Goal: Task Accomplishment & Management: Use online tool/utility

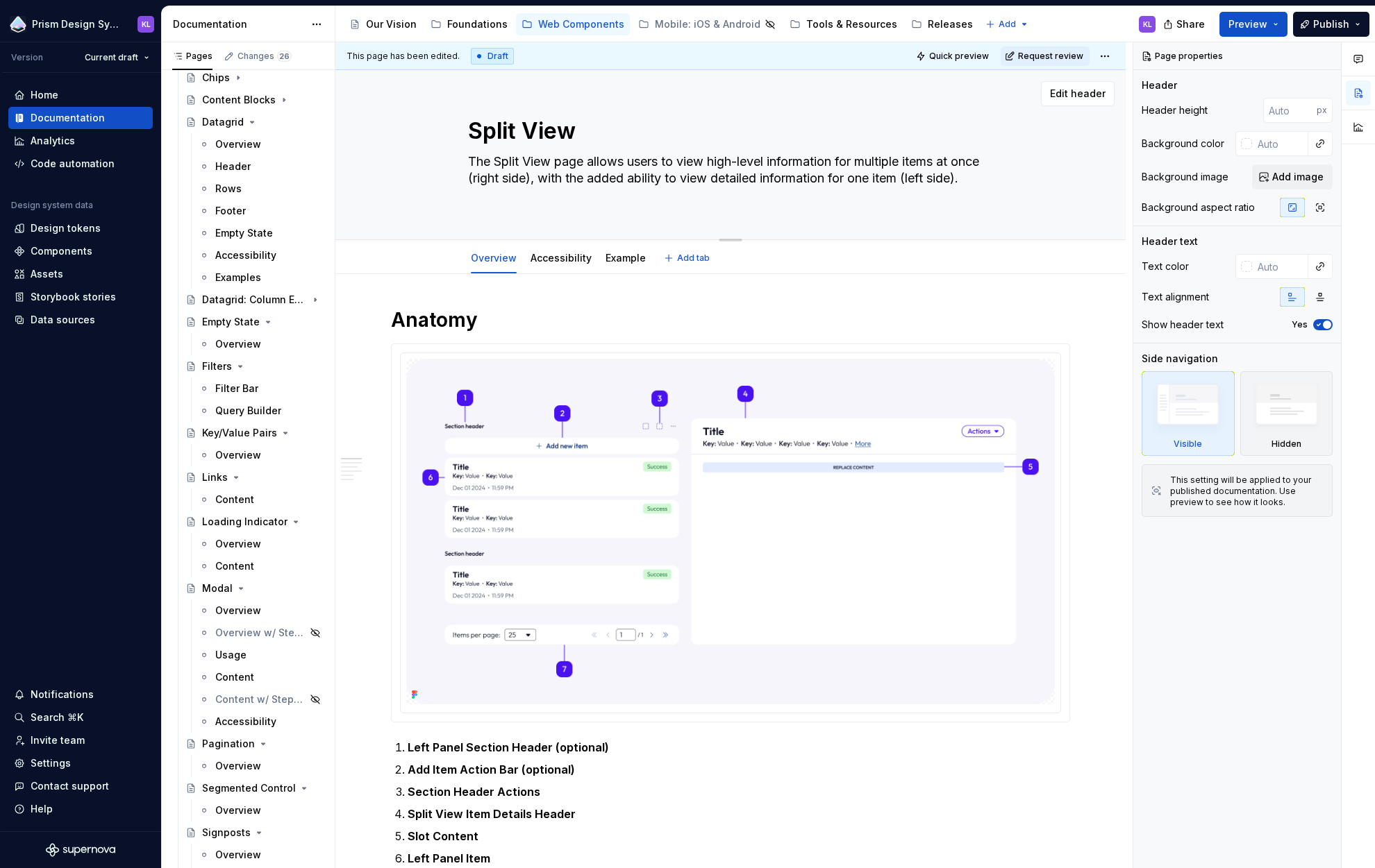
scroll to position [351, 0]
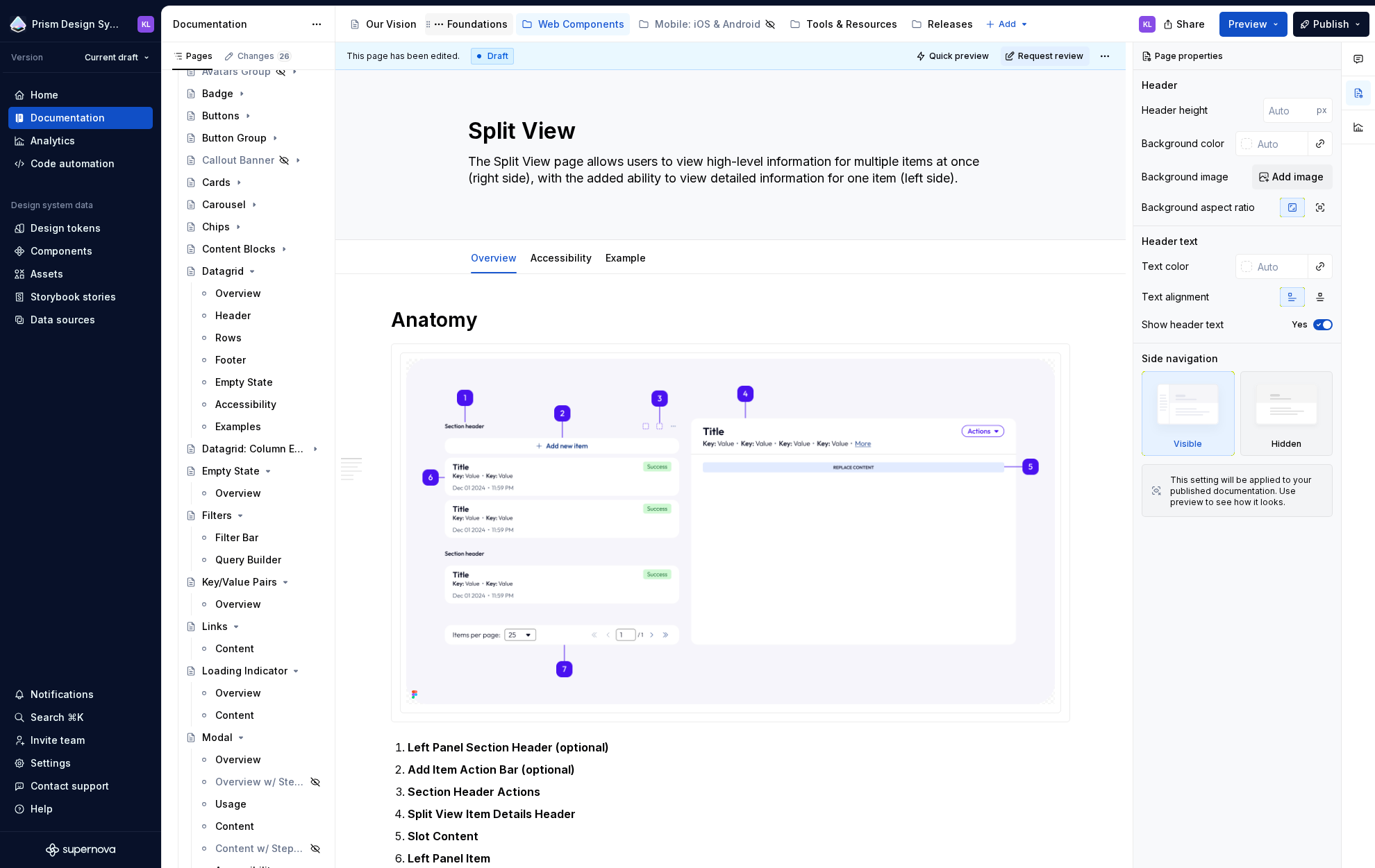
click at [487, 20] on div "Foundations" at bounding box center [477, 24] width 60 height 14
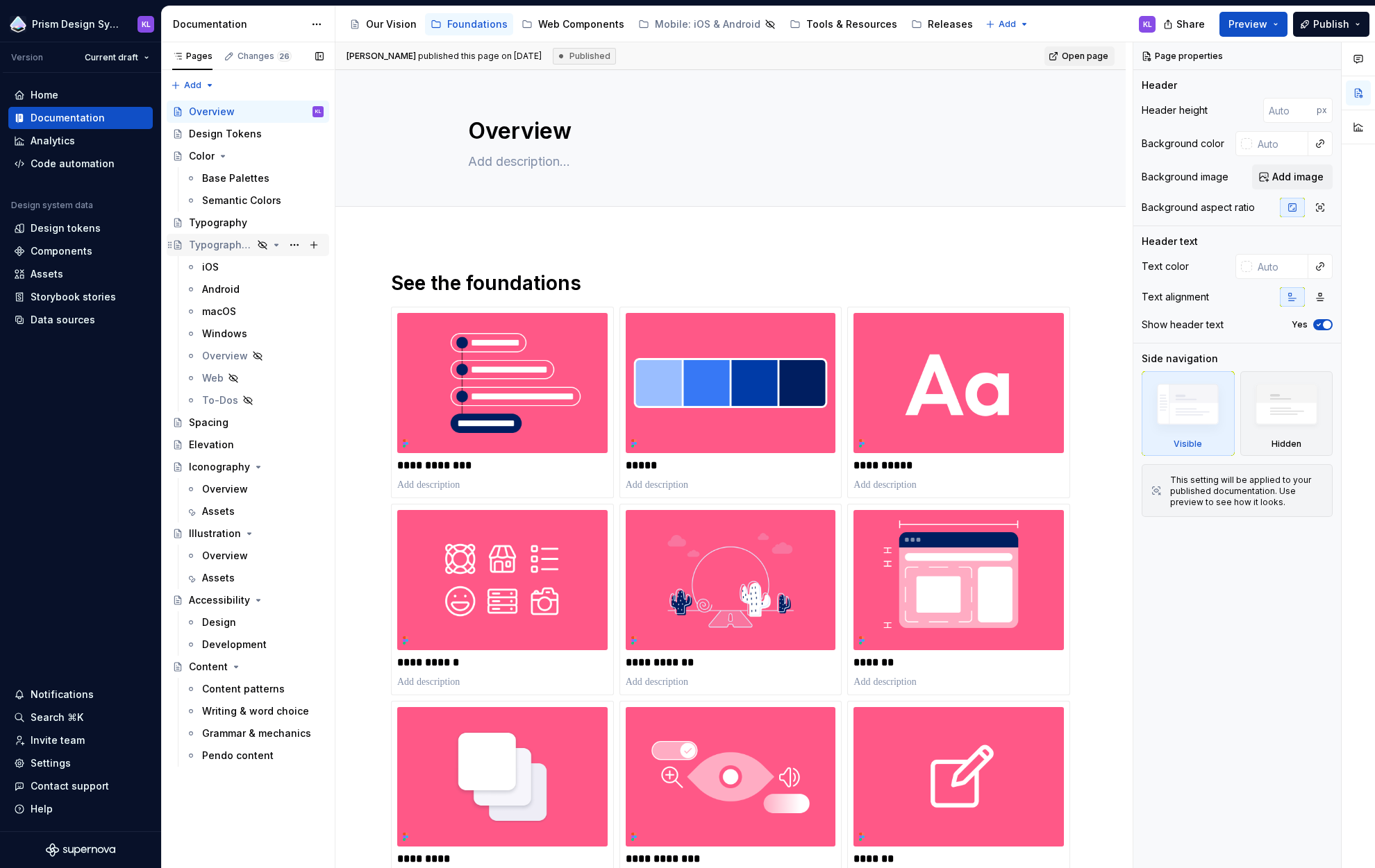
click at [278, 245] on icon "Page tree" at bounding box center [276, 244] width 11 height 11
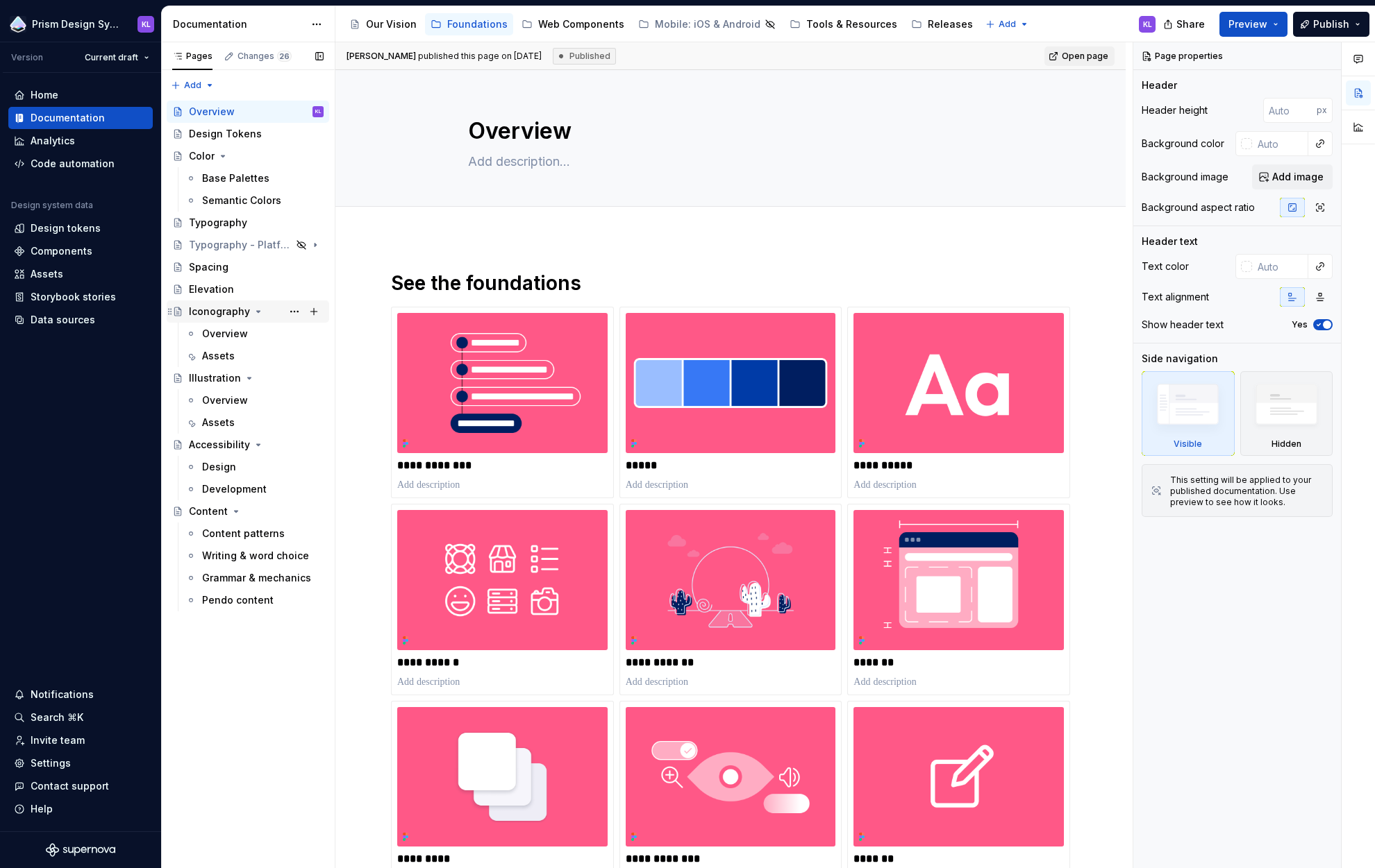
click at [256, 310] on icon "Page tree" at bounding box center [258, 311] width 11 height 11
click at [247, 332] on icon "Page tree" at bounding box center [249, 333] width 11 height 11
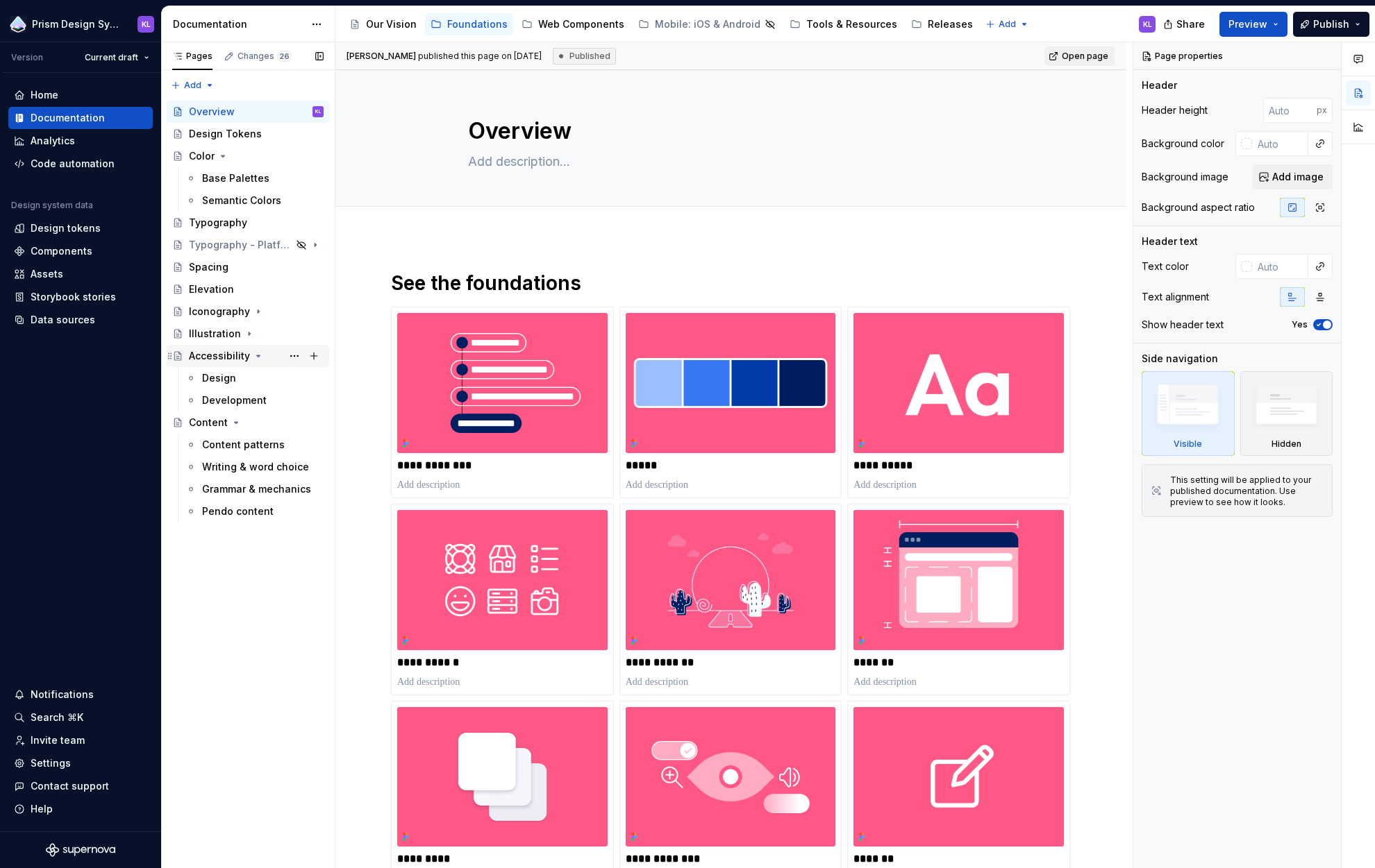
click at [254, 355] on icon "Page tree" at bounding box center [258, 356] width 11 height 11
click at [238, 377] on icon "Page tree" at bounding box center [236, 378] width 11 height 11
type textarea "*"
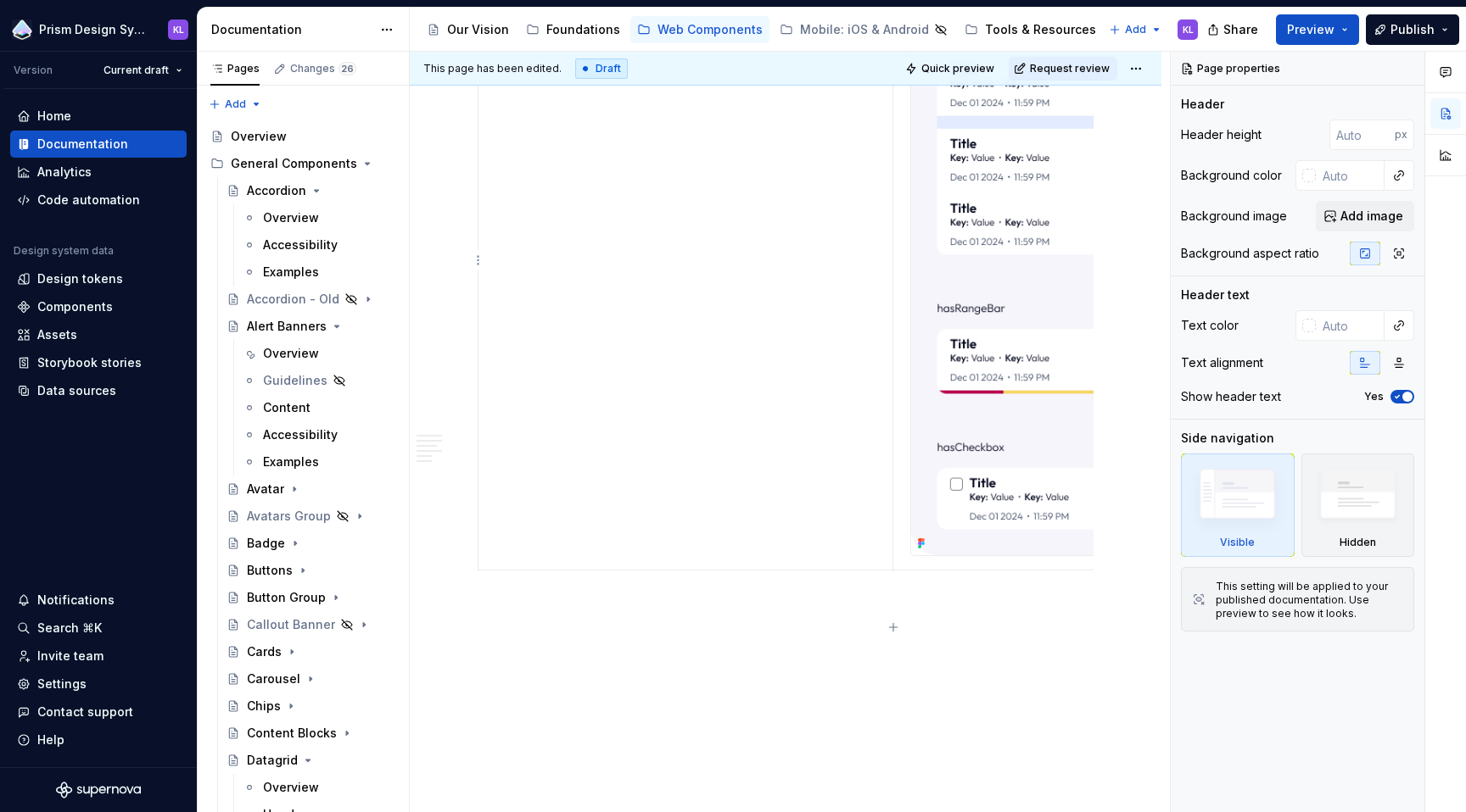
scroll to position [2638, 0]
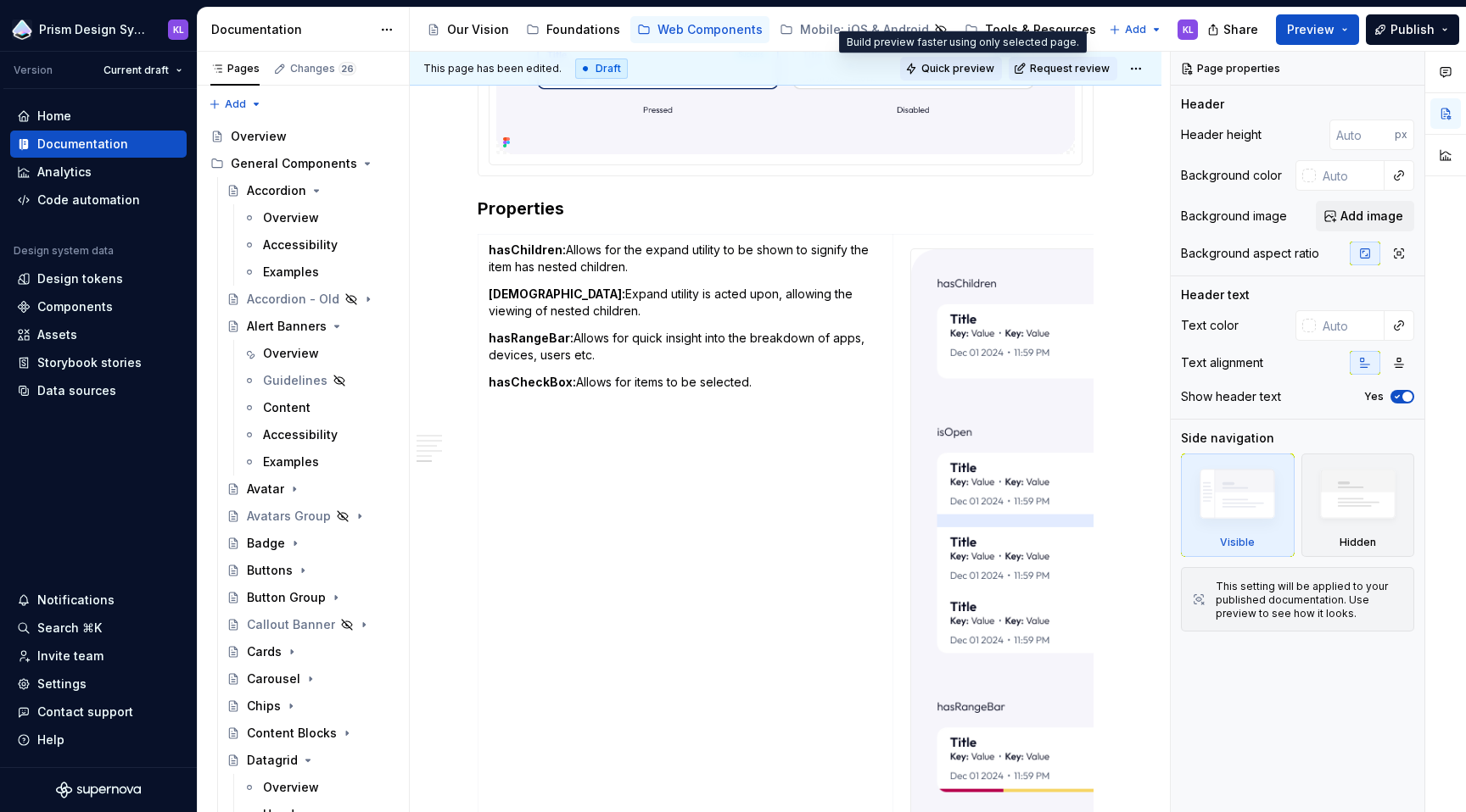
click at [961, 65] on span "Quick preview" at bounding box center [957, 68] width 73 height 13
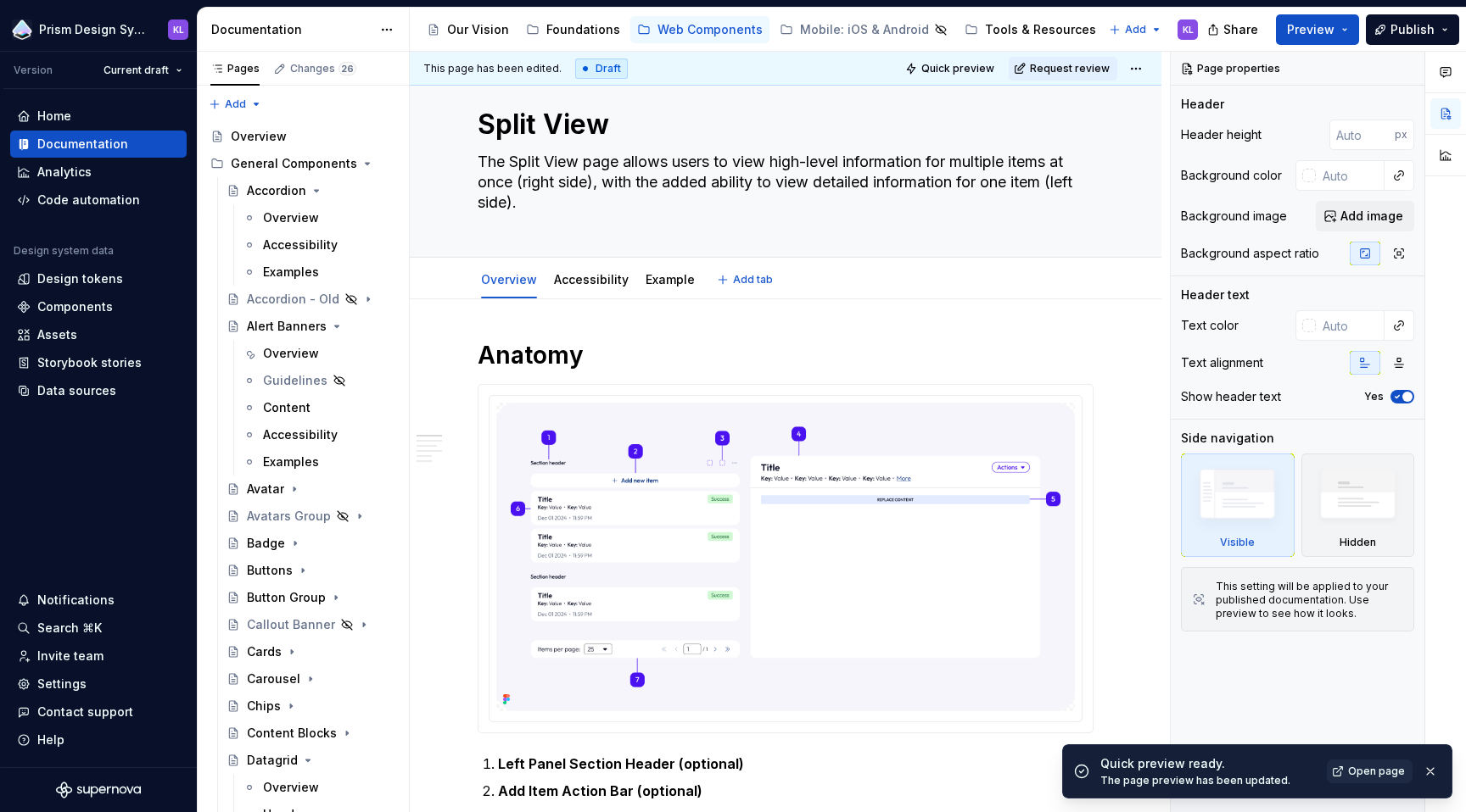
scroll to position [0, 0]
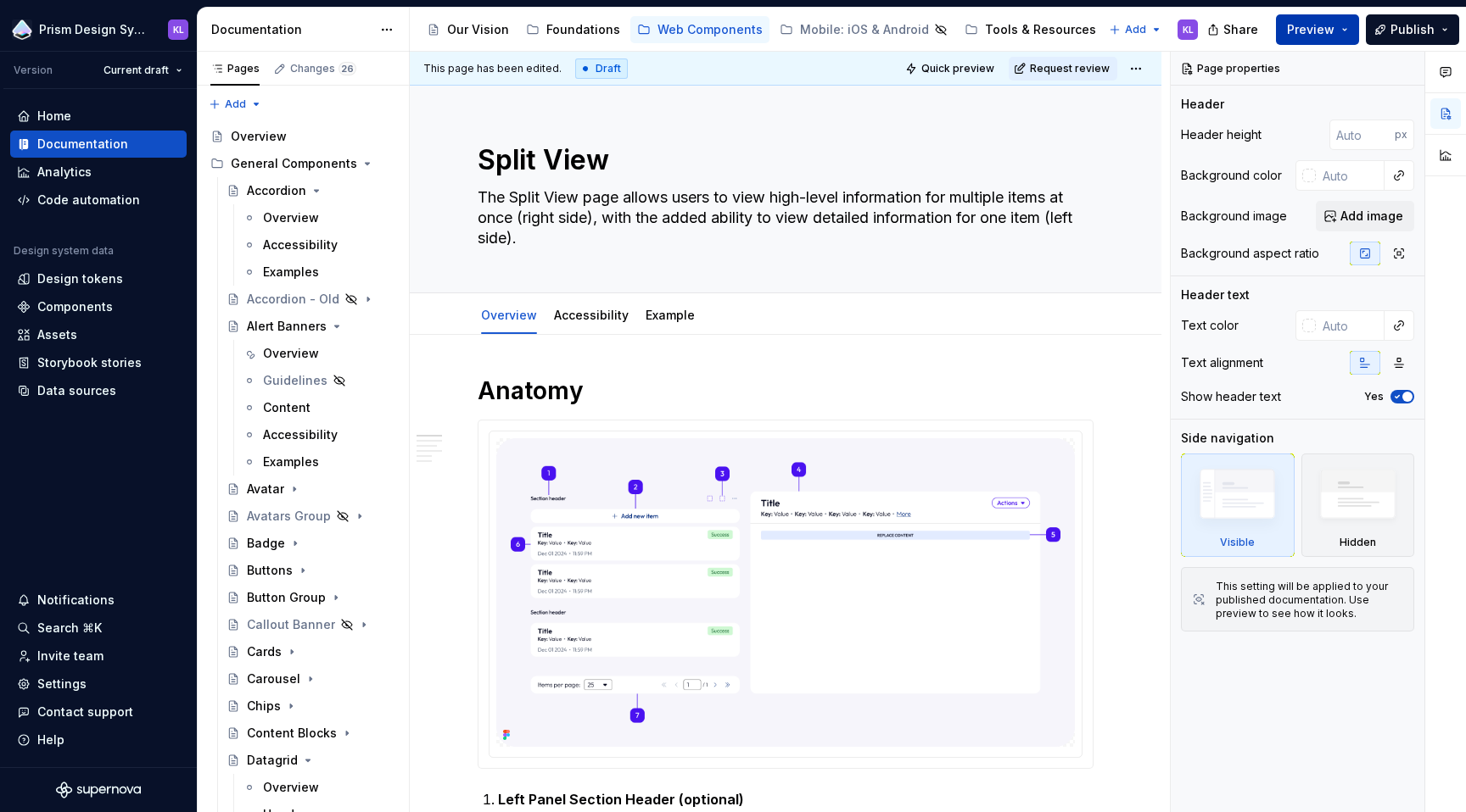
click at [1334, 28] on span "Preview" at bounding box center [1311, 29] width 47 height 17
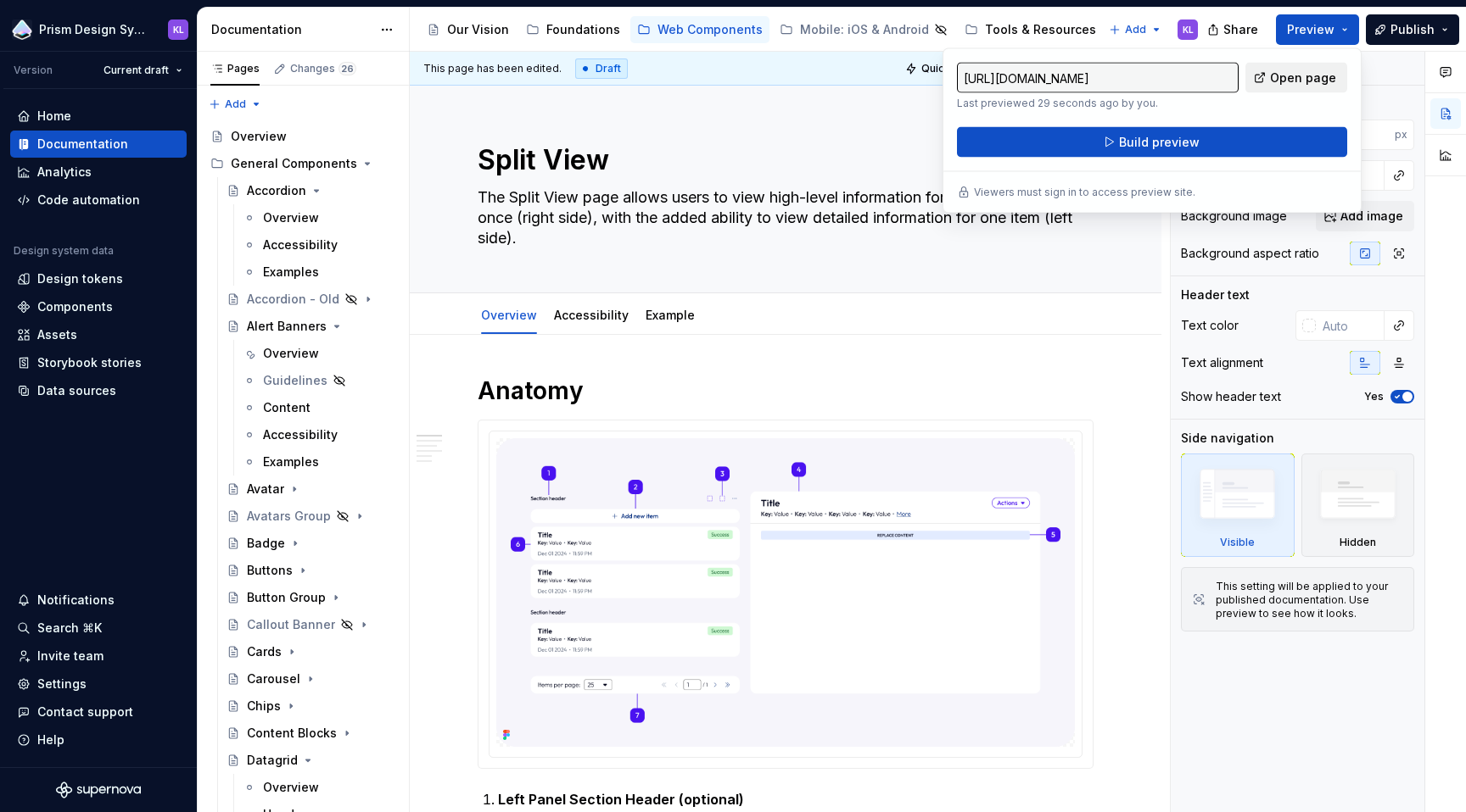
click at [1298, 79] on span "Open page" at bounding box center [1303, 77] width 66 height 17
click at [734, 311] on span "Add tab" at bounding box center [753, 315] width 40 height 13
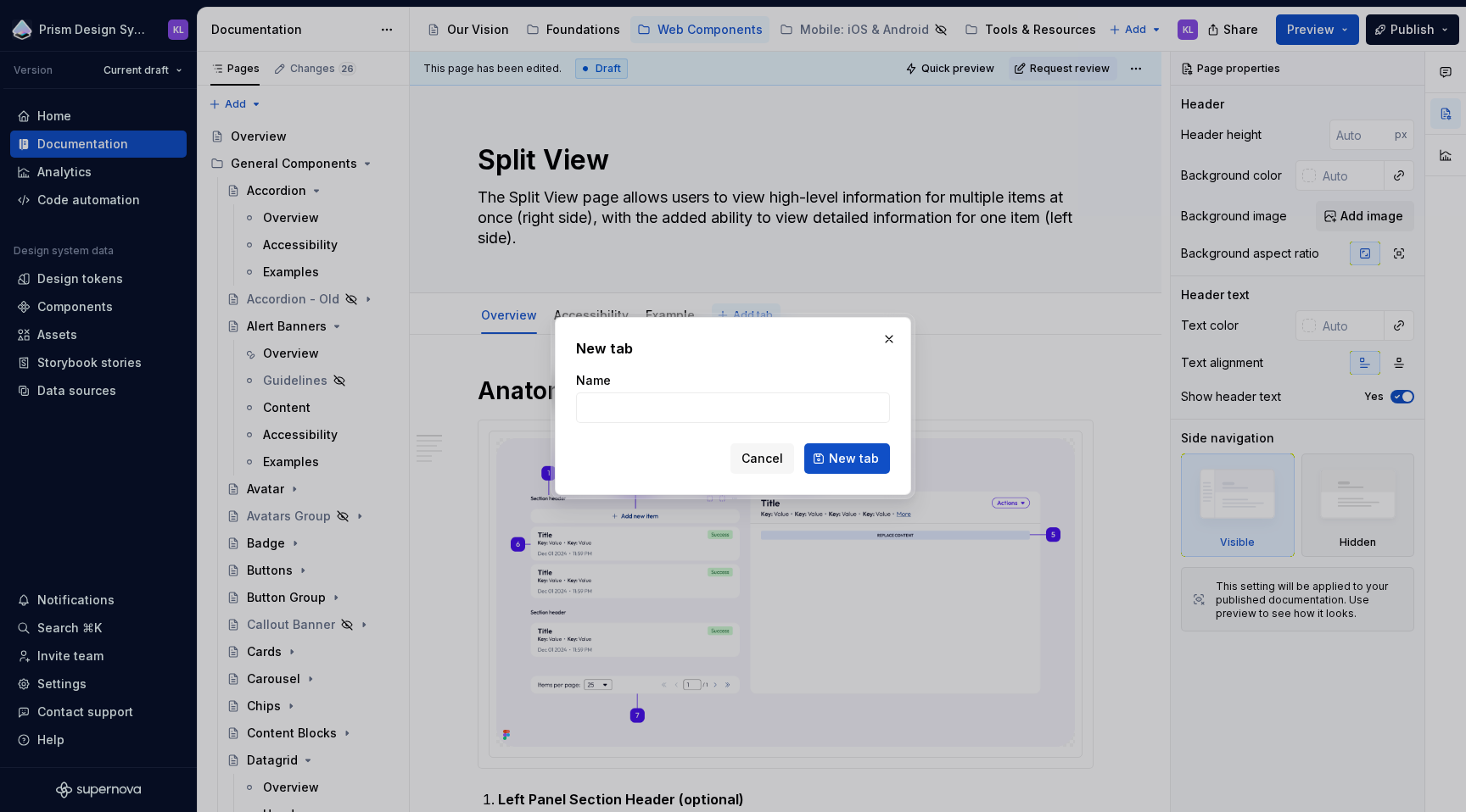
type textarea "*"
type input "Figma Page Templates"
click at [862, 461] on span "New tab" at bounding box center [854, 458] width 50 height 17
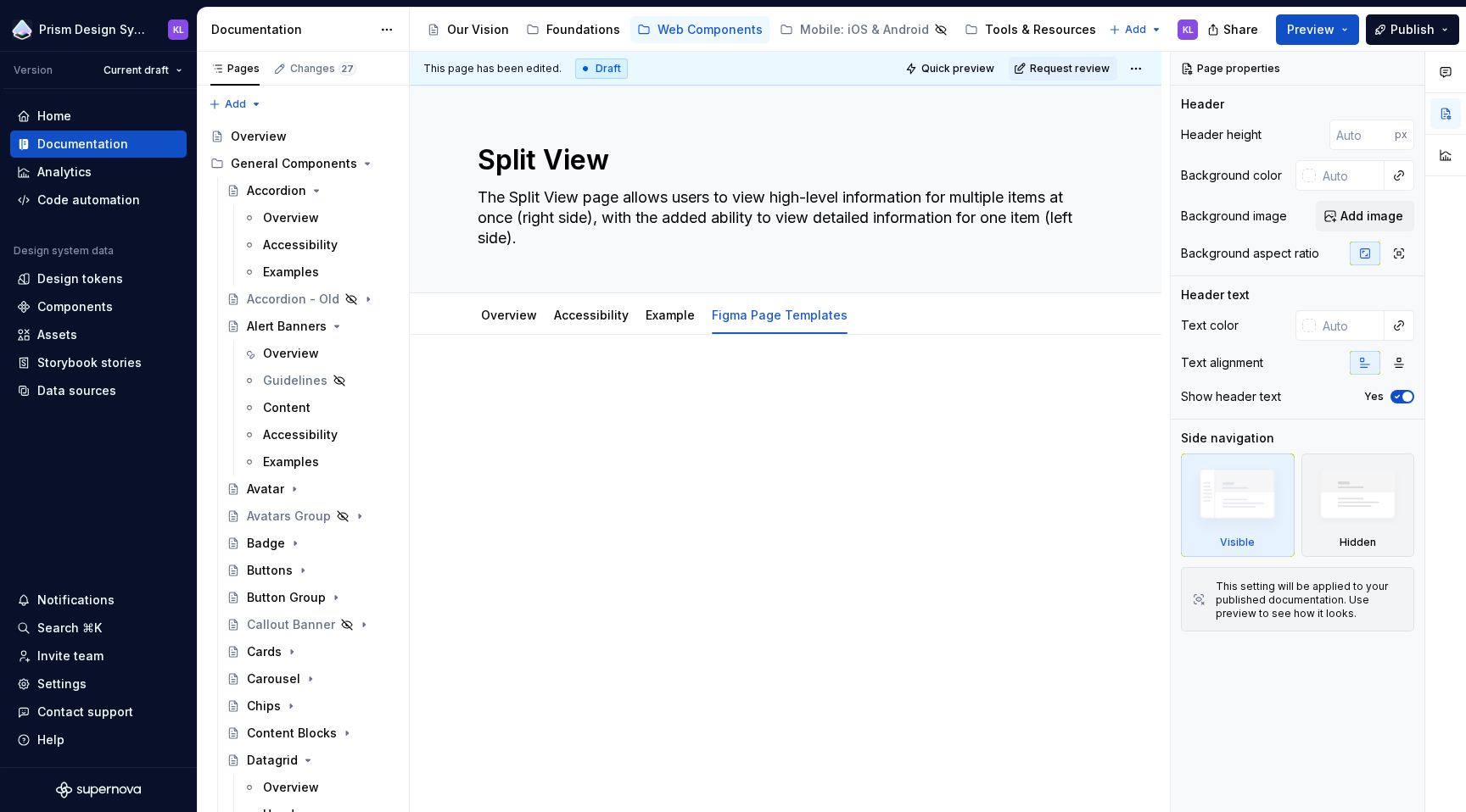
type textarea "*"
click at [602, 396] on div at bounding box center [785, 407] width 616 height 64
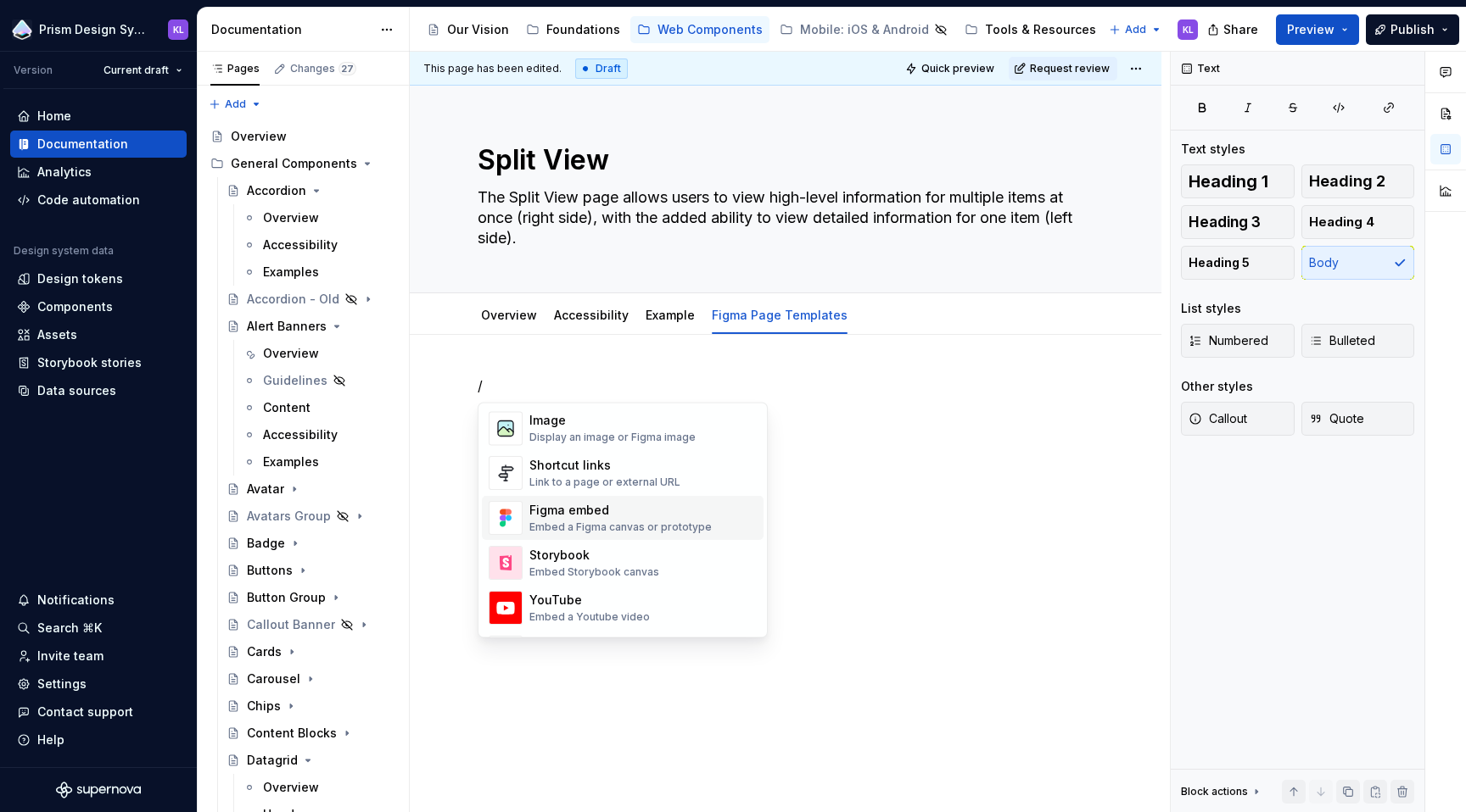
scroll to position [746, 0]
click at [594, 517] on div "Figma embed" at bounding box center [621, 509] width 183 height 17
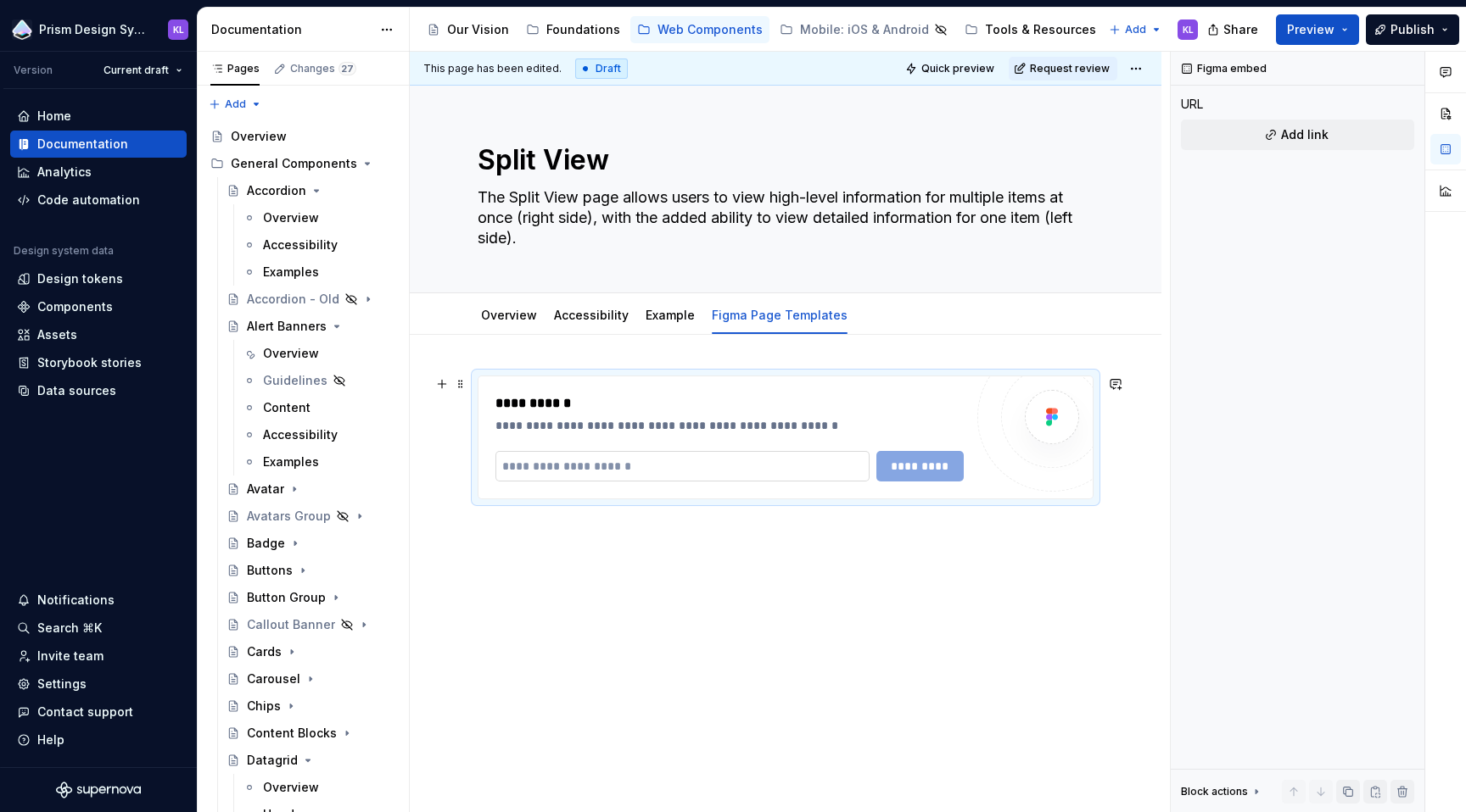
click at [610, 466] on input "text" at bounding box center [682, 466] width 374 height 31
paste input "**********"
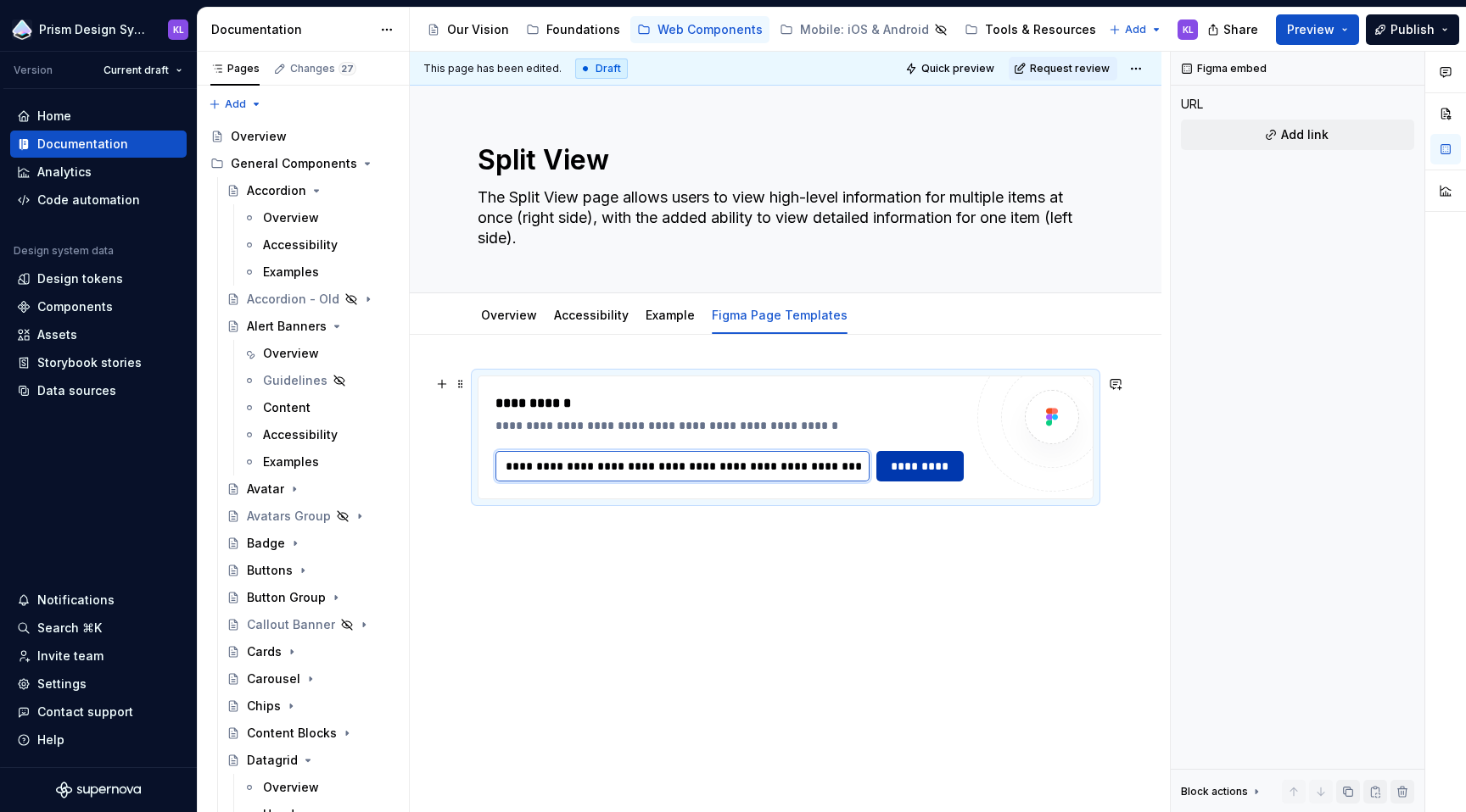
type input "**********"
click at [934, 465] on span "*********" at bounding box center [920, 466] width 65 height 17
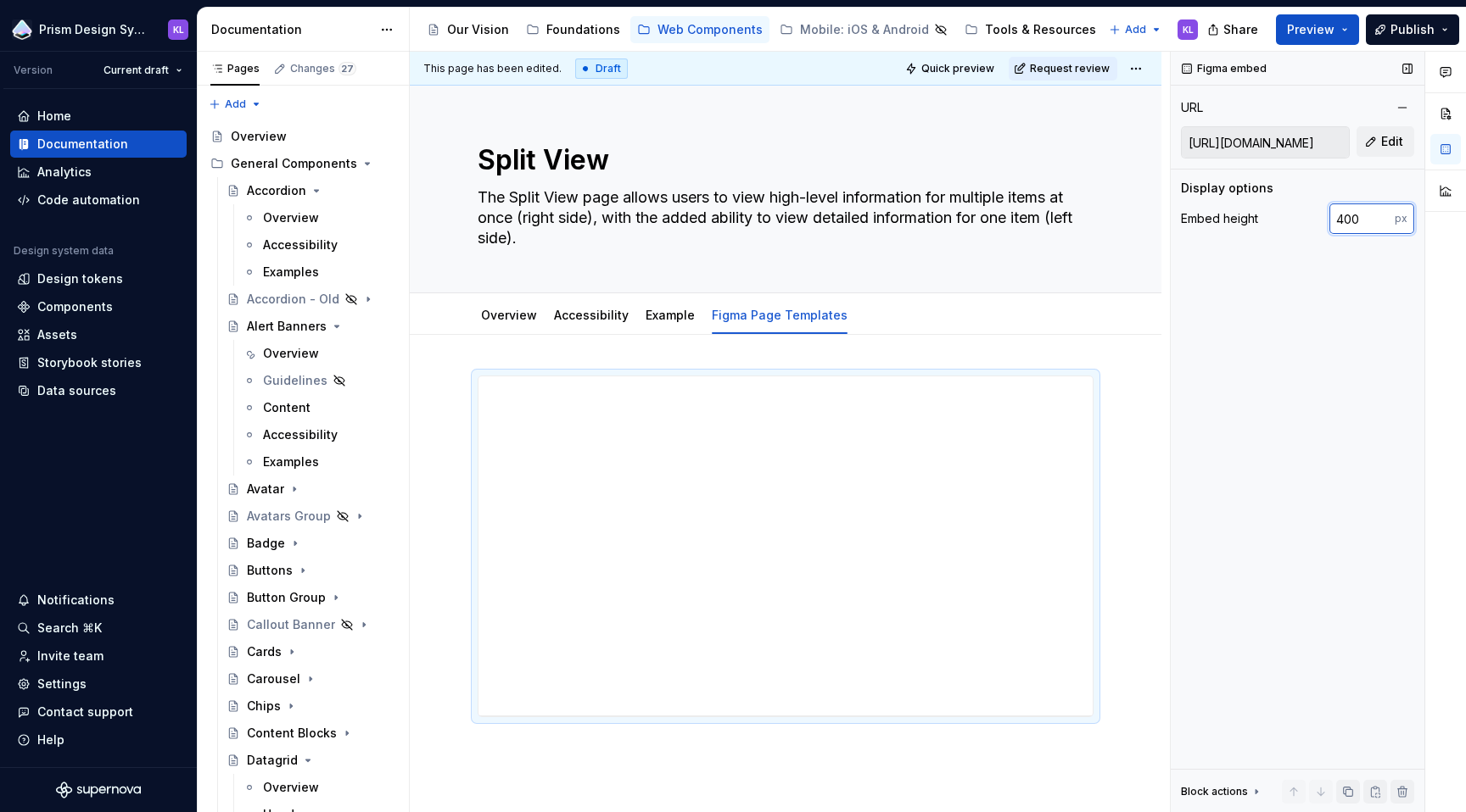
drag, startPoint x: 1346, startPoint y: 220, endPoint x: 1336, endPoint y: 220, distance: 10.0
click at [1336, 220] on input "400" at bounding box center [1362, 219] width 65 height 31
type input "800"
click at [1341, 322] on div "Figma embed URL https://embed.figma.com/design/n7hvyWeMwFAEfSXZIOSZ0C/Prism---W…" at bounding box center [1297, 432] width 254 height 761
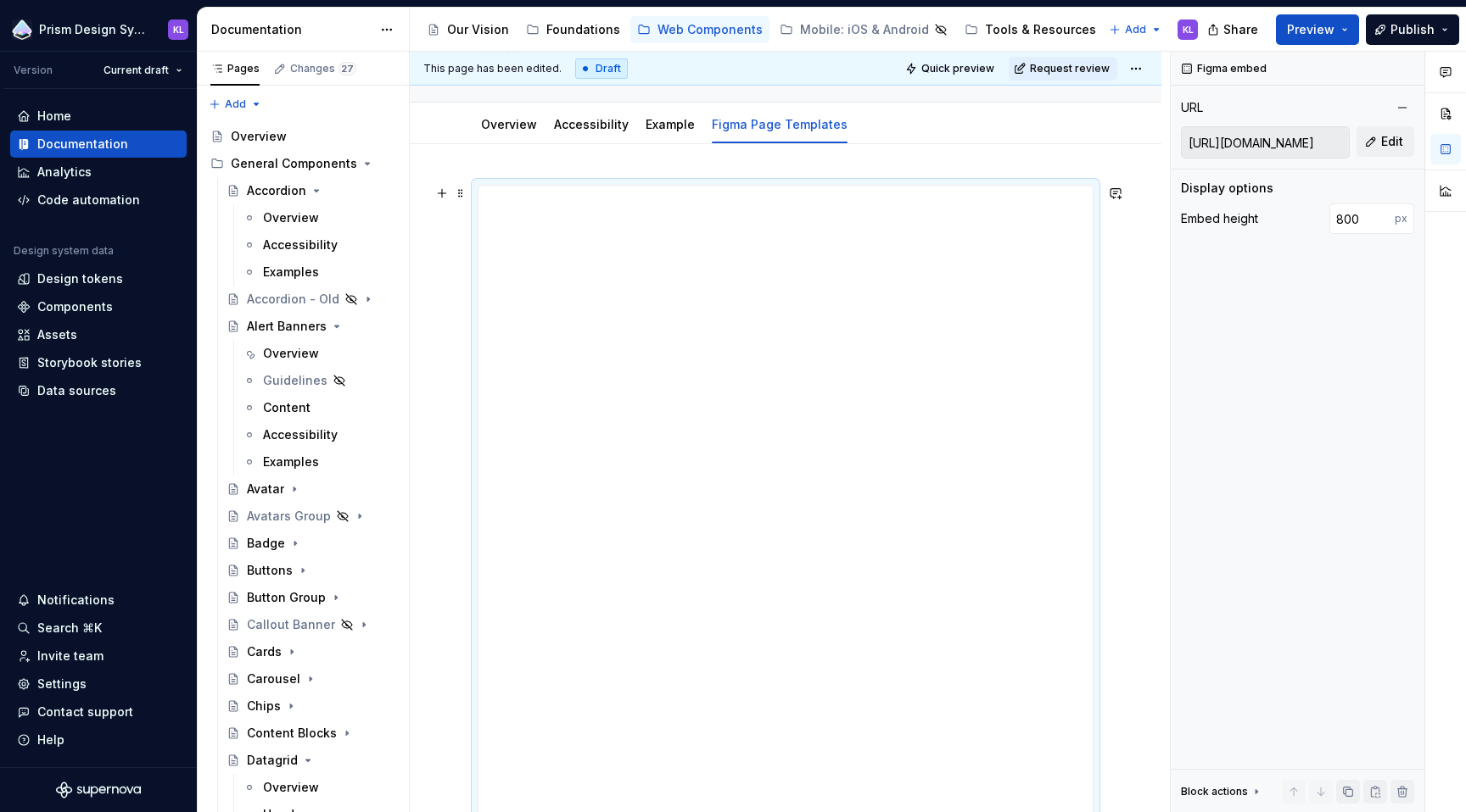
scroll to position [187, 0]
click at [984, 65] on span "Quick preview" at bounding box center [957, 68] width 73 height 13
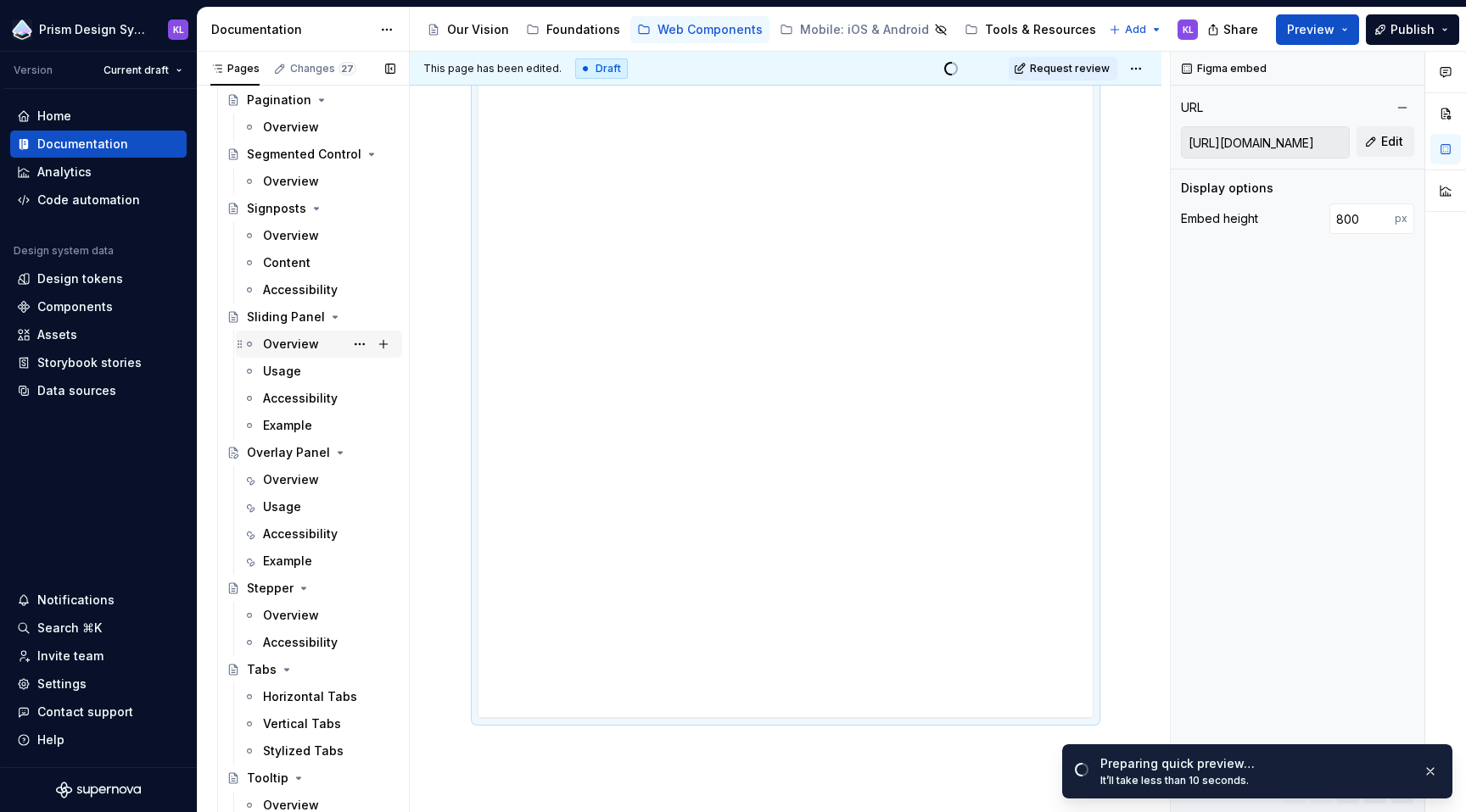
scroll to position [1876, 0]
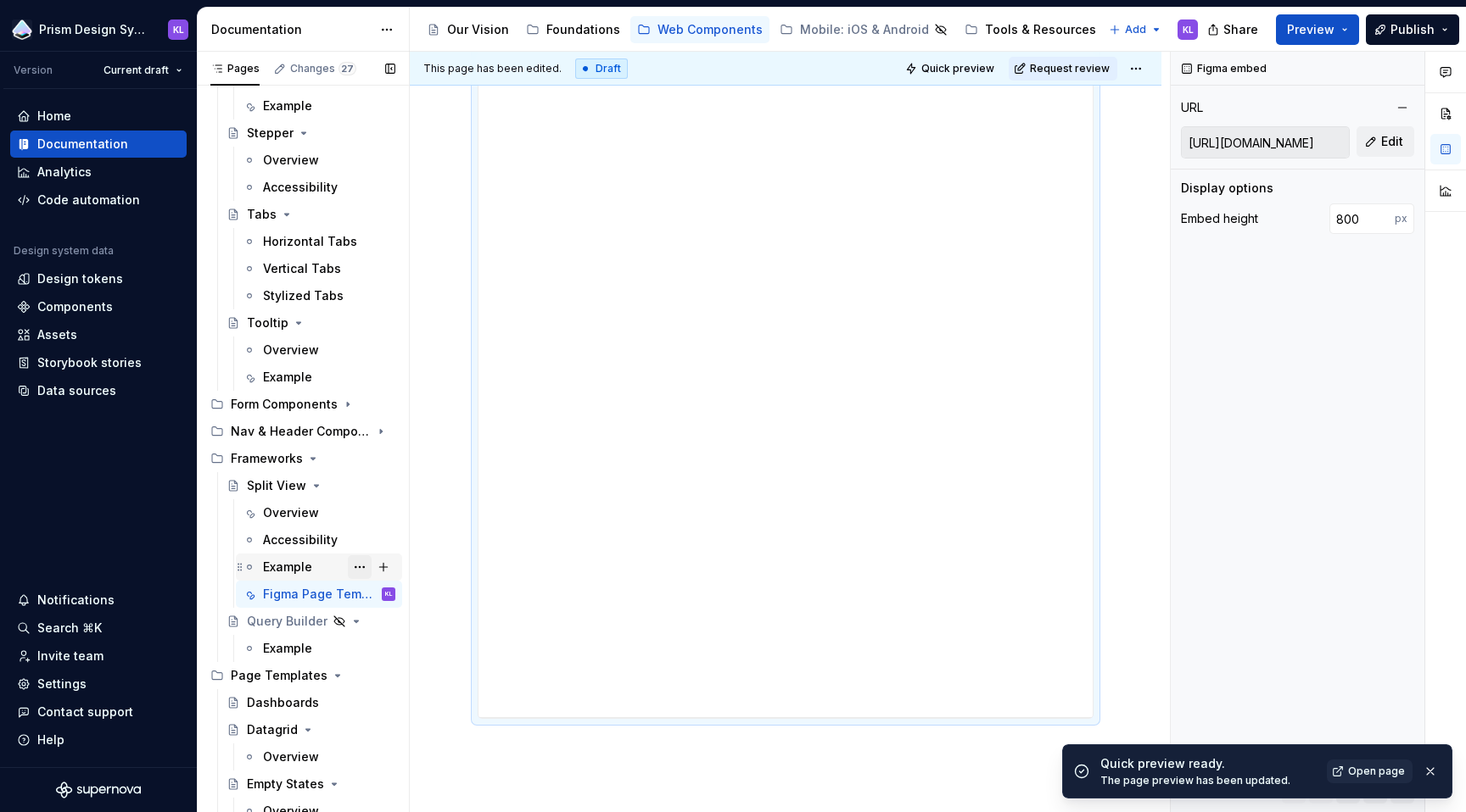
click at [352, 565] on button "Page tree" at bounding box center [359, 567] width 24 height 24
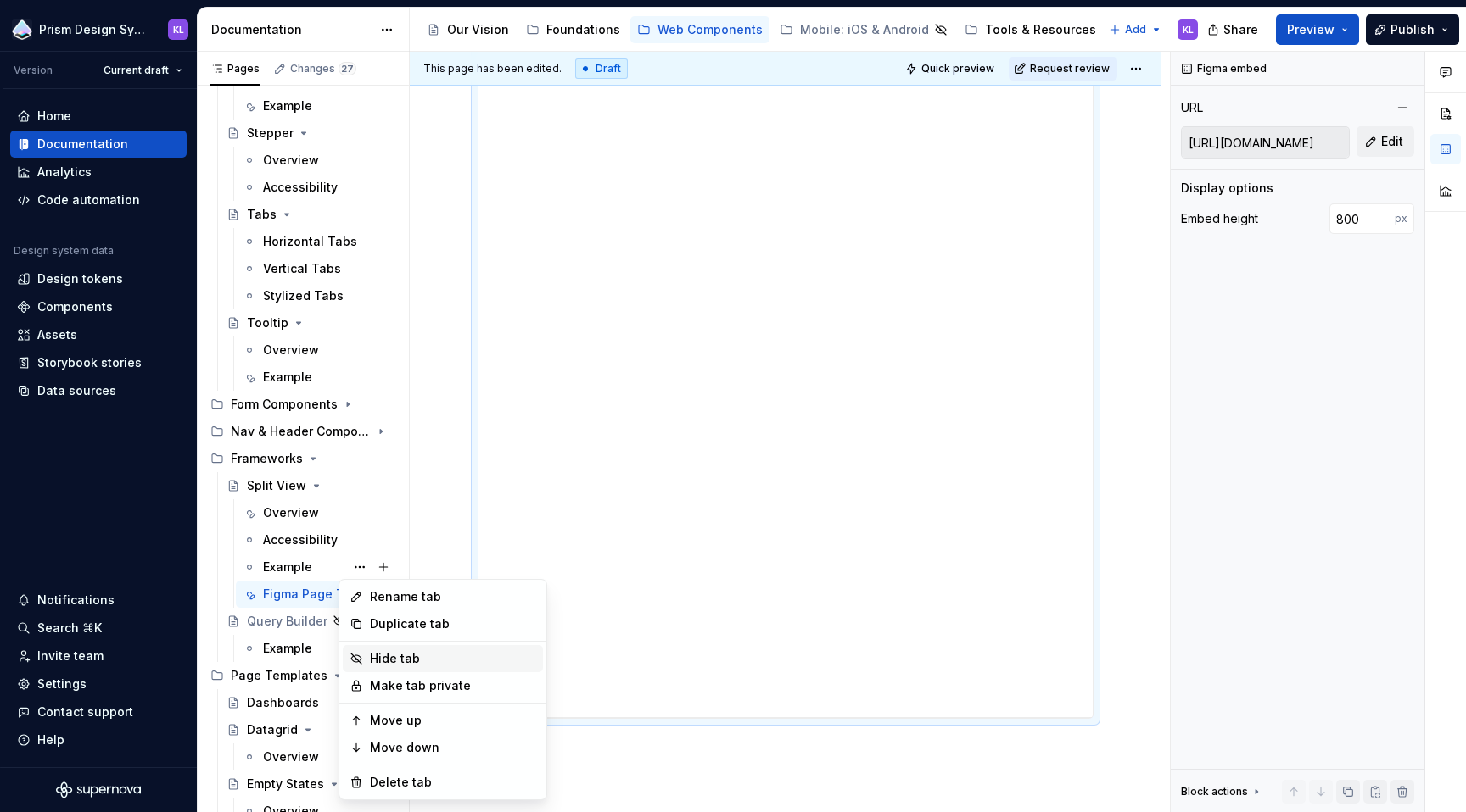
click at [431, 663] on div "Hide tab" at bounding box center [452, 658] width 166 height 17
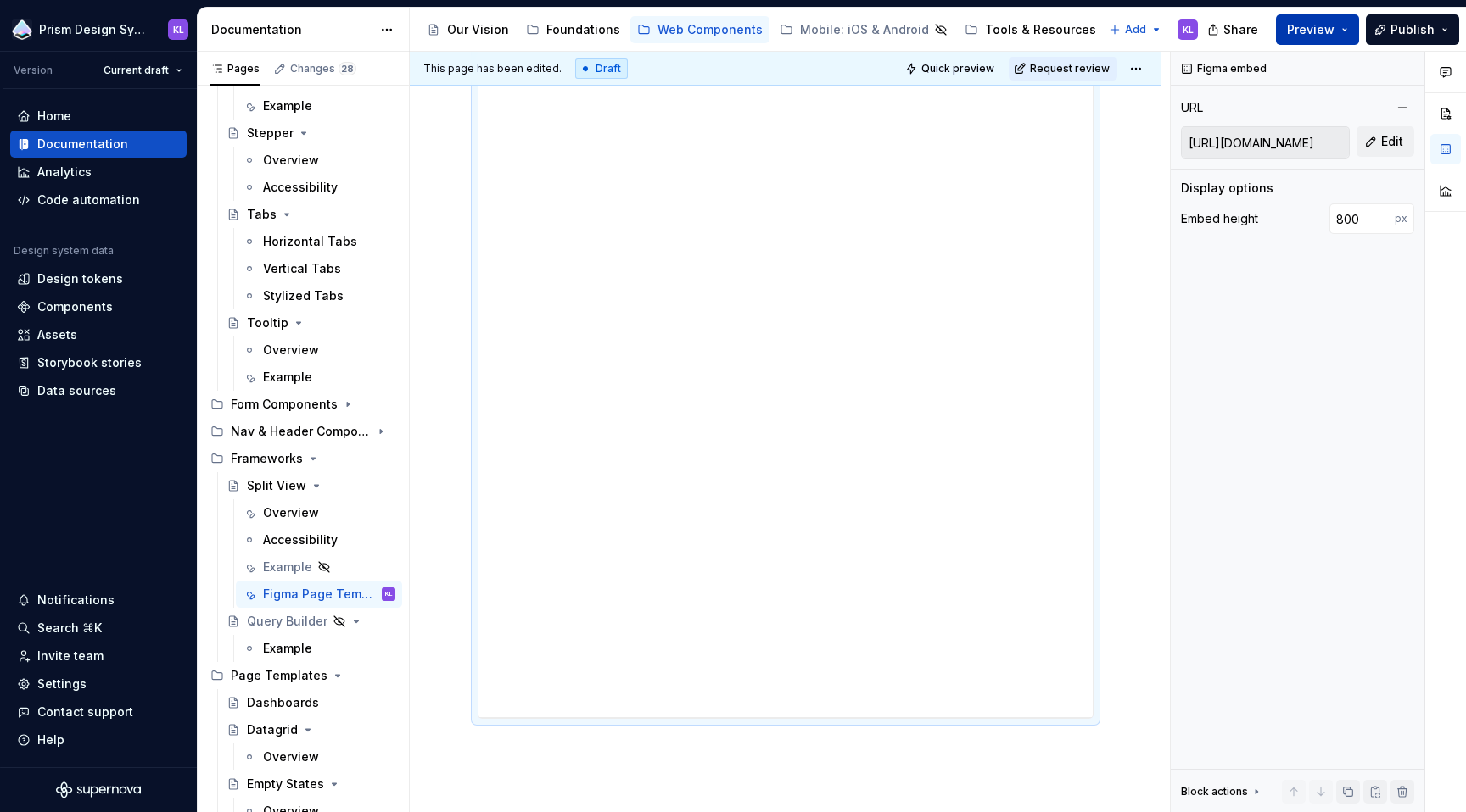
click at [1344, 30] on button "Preview" at bounding box center [1318, 29] width 83 height 31
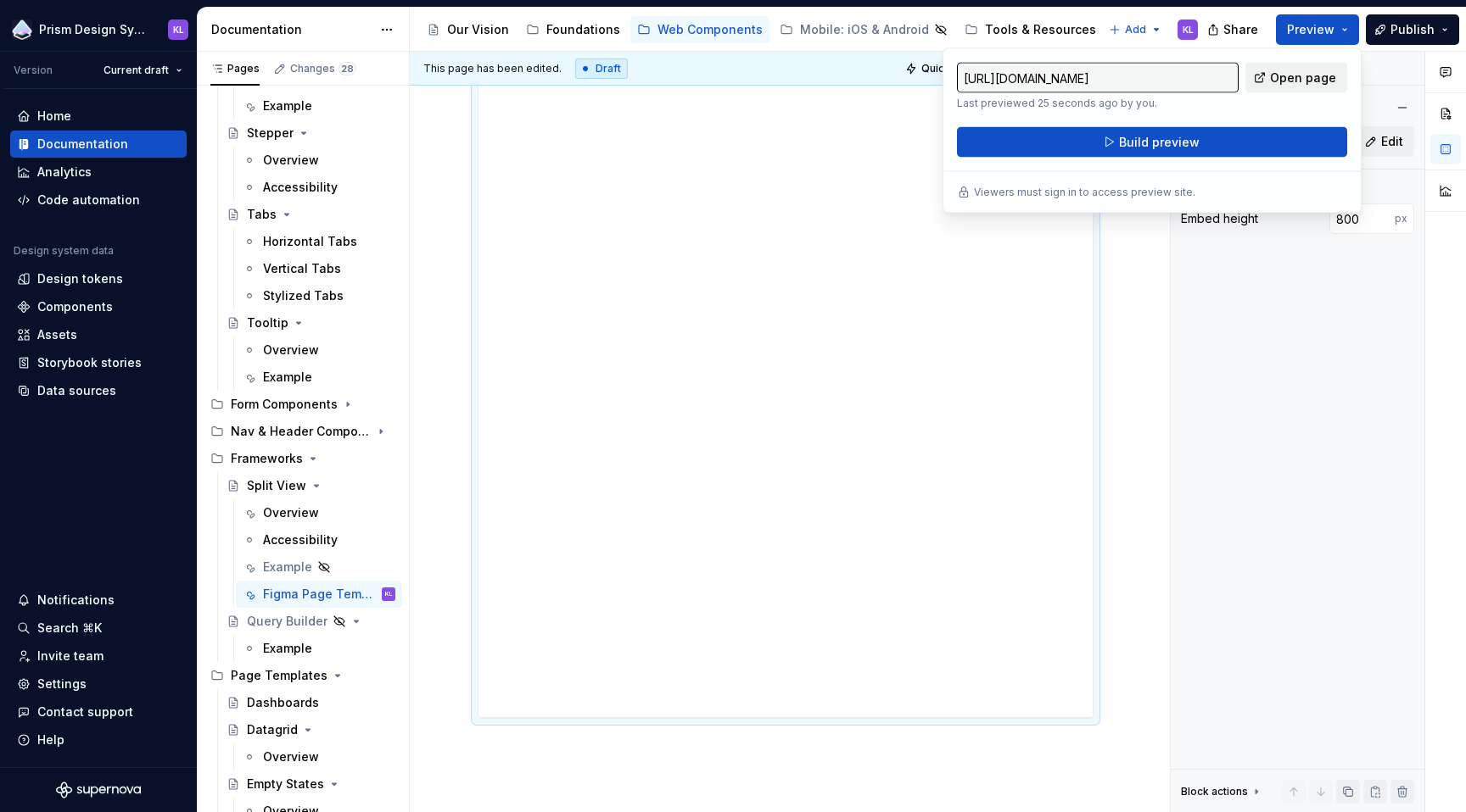
click at [1306, 77] on span "Open page" at bounding box center [1303, 77] width 66 height 17
click at [1153, 324] on div "**********" at bounding box center [786, 490] width 752 height 985
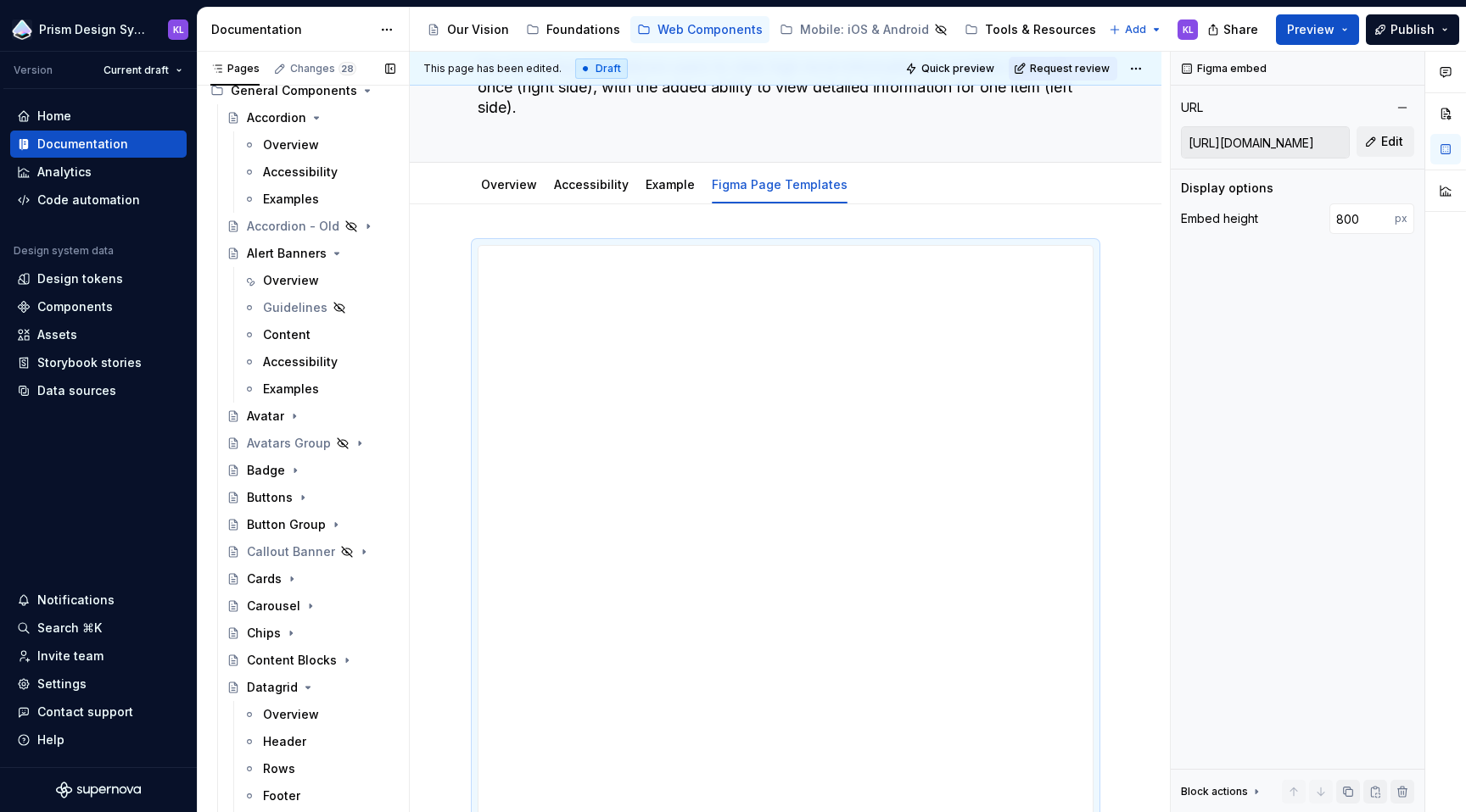
scroll to position [0, 0]
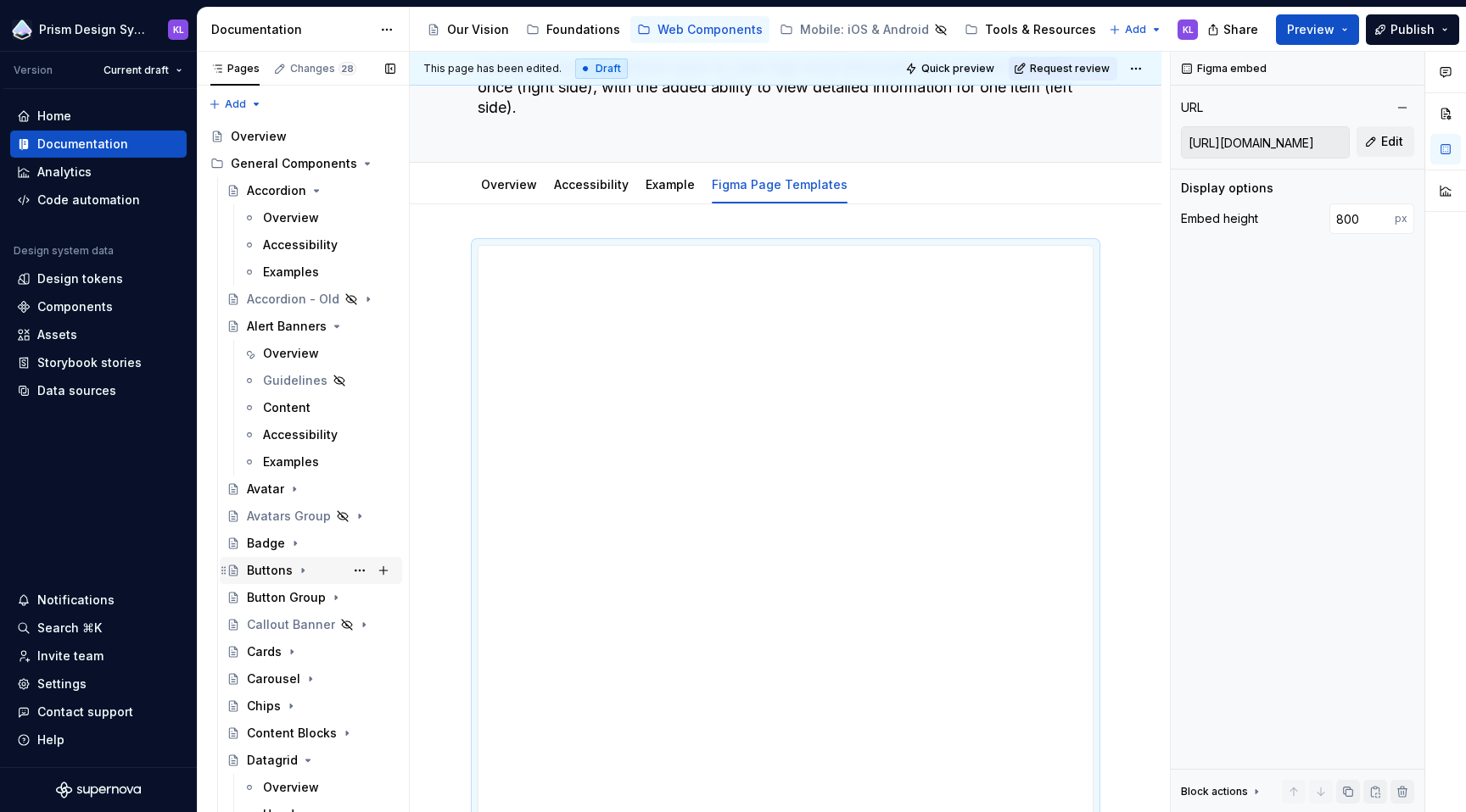
click at [297, 573] on icon "Page tree" at bounding box center [302, 570] width 13 height 13
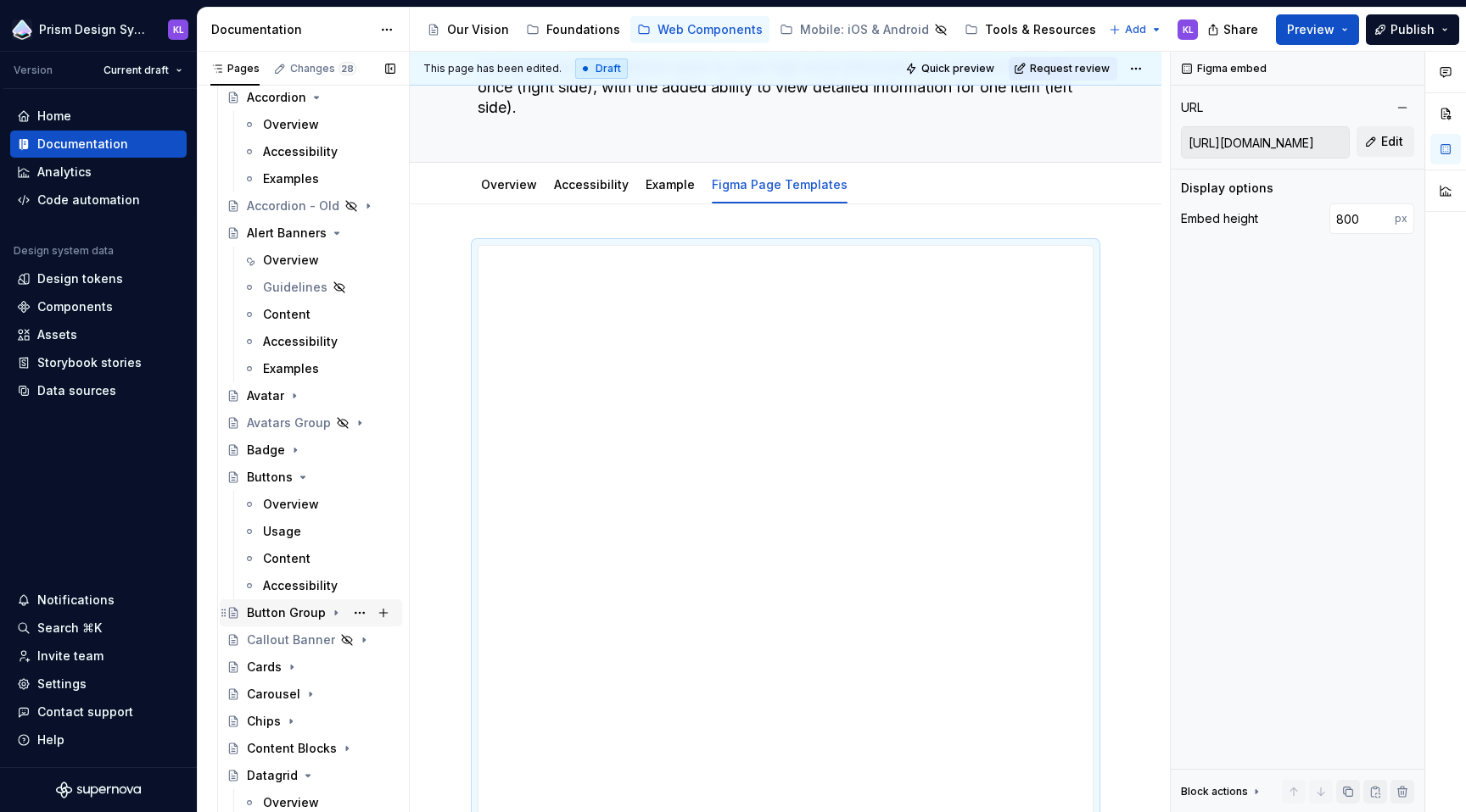
scroll to position [182, 0]
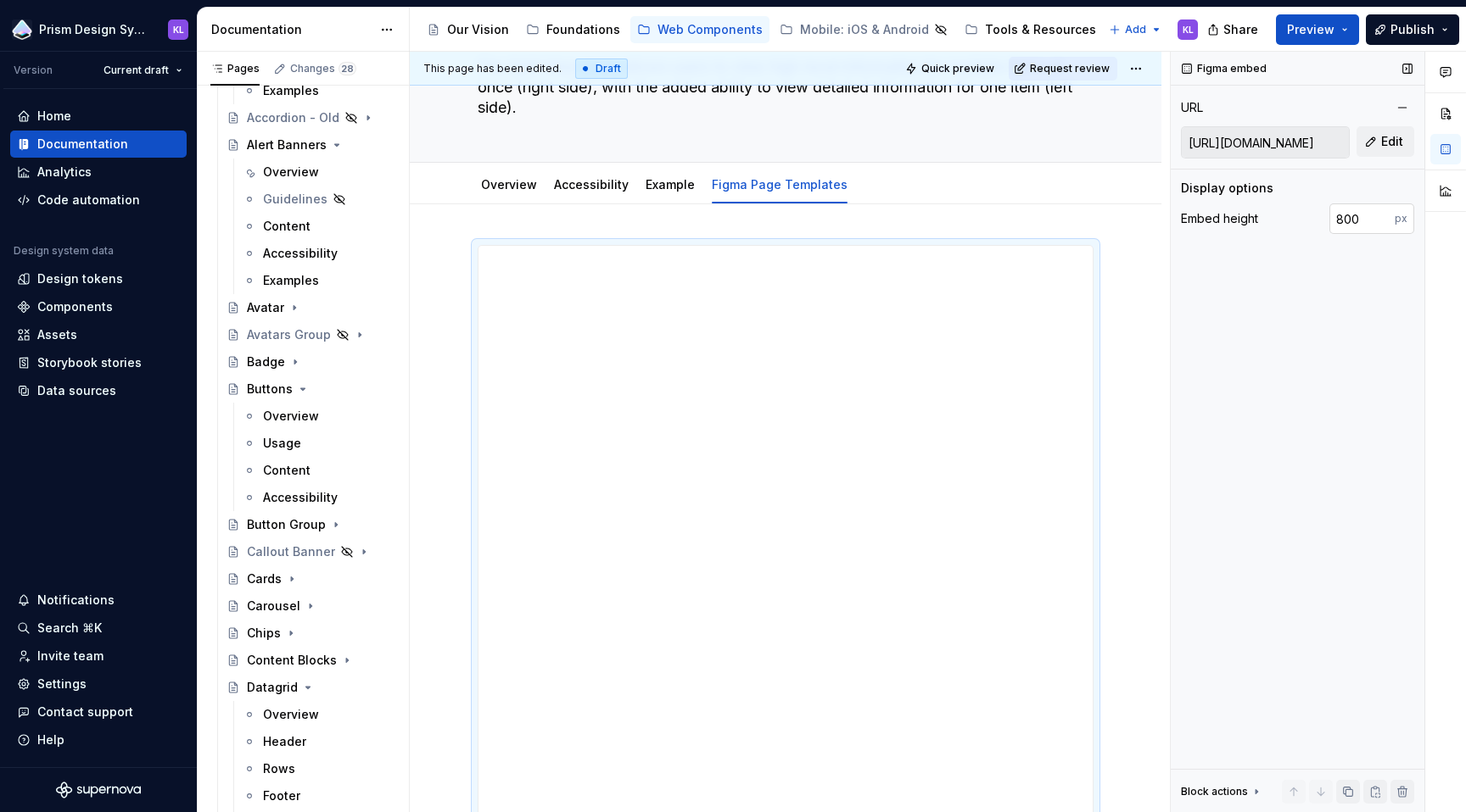
type textarea "*"
drag, startPoint x: 1345, startPoint y: 217, endPoint x: 1322, endPoint y: 212, distance: 23.5
click at [1322, 212] on div "Embed height 800 px" at bounding box center [1298, 219] width 234 height 31
type input "600"
click at [1343, 332] on div "Figma embed URL https://embed.figma.com/design/n7hvyWeMwFAEfSXZIOSZ0C/Prism---W…" at bounding box center [1297, 432] width 254 height 761
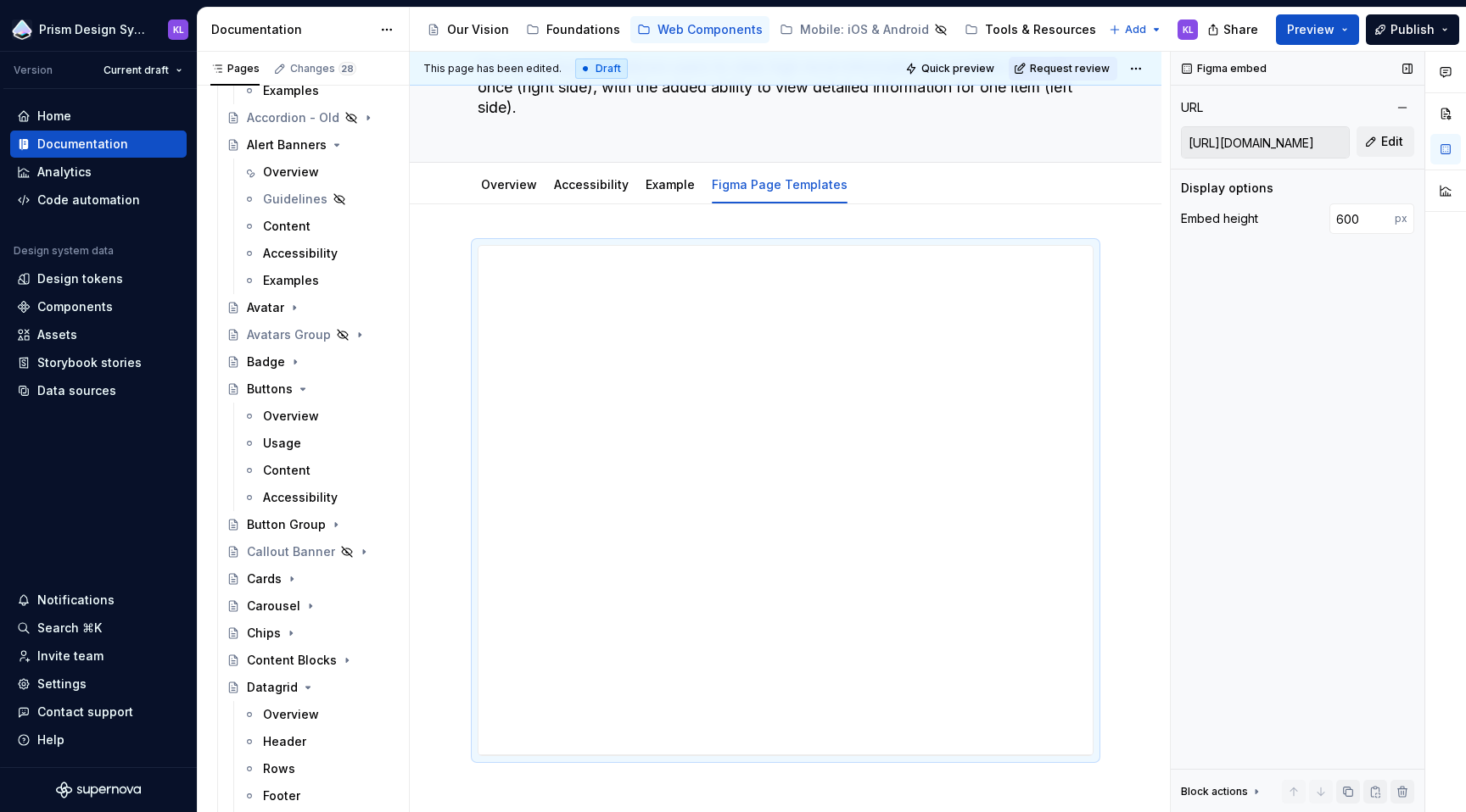
type textarea "*"
click at [1233, 143] on input "https://embed.figma.com/design/n7hvyWeMwFAEfSXZIOSZ0C/Prism---Web---Page-Templa…" at bounding box center [1266, 142] width 167 height 31
click at [1375, 148] on button "Edit" at bounding box center [1385, 141] width 58 height 31
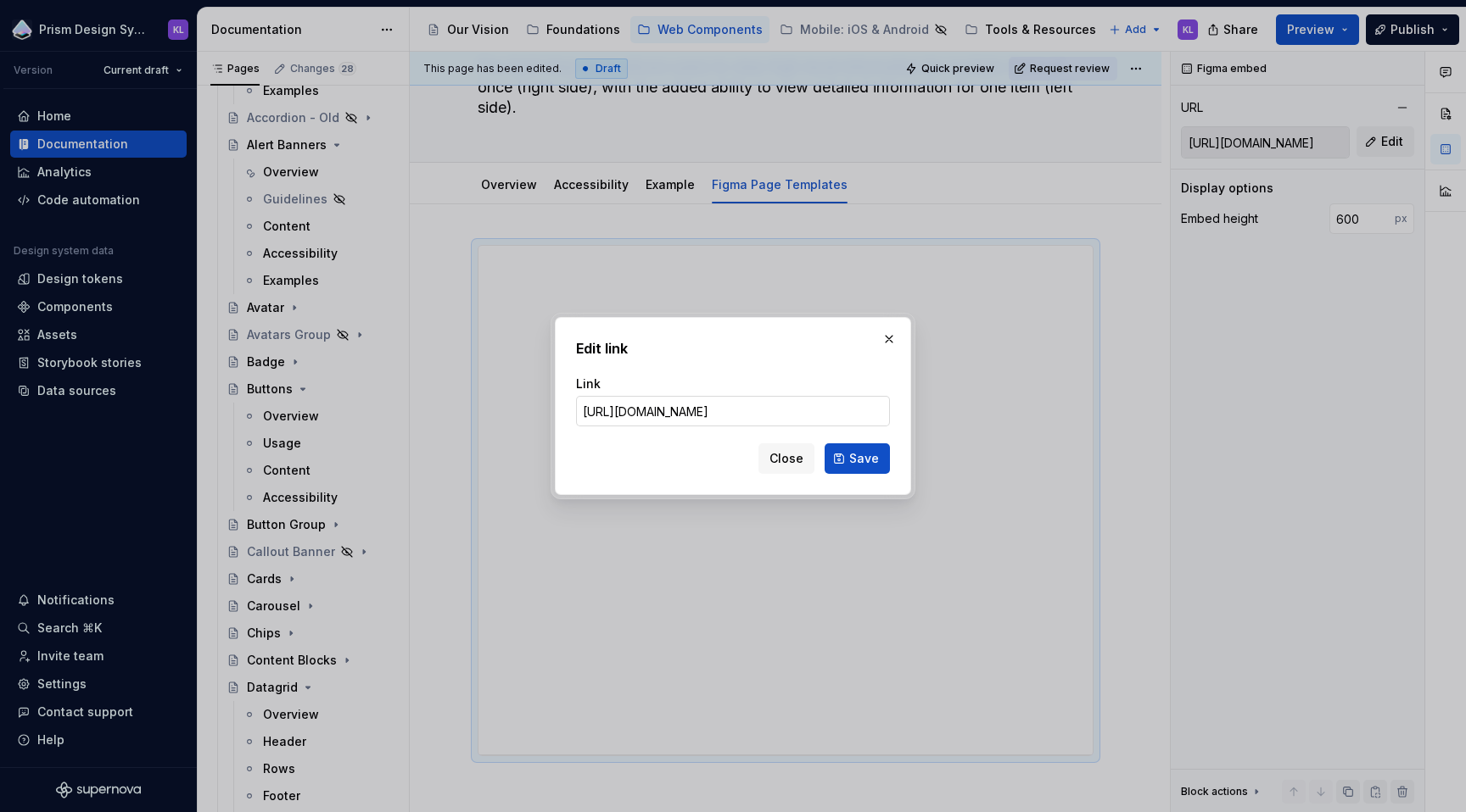
click at [829, 411] on input "https://embed.figma.com/design/n7hvyWeMwFAEfSXZIOSZ0C/Prism---Web---Page-Templa…" at bounding box center [733, 411] width 314 height 31
click at [863, 457] on span "Save" at bounding box center [864, 458] width 30 height 17
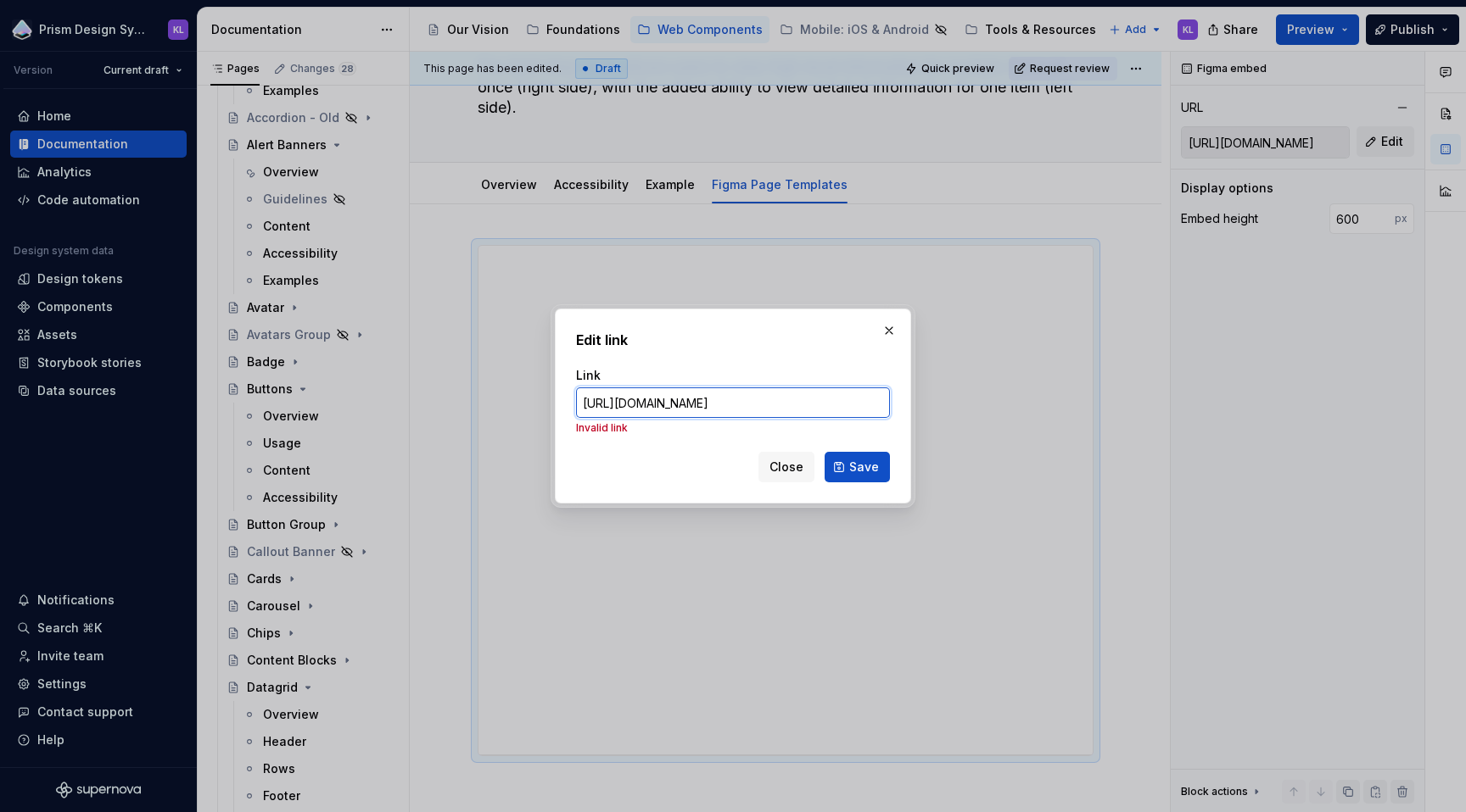
drag, startPoint x: 762, startPoint y: 403, endPoint x: 913, endPoint y: 406, distance: 151.0
click at [913, 406] on div "Edit link Link https://embed.figma.com/design/n7hvyWeMwFAEfSXZIOSZ0C/Prism---We…" at bounding box center [733, 406] width 365 height 204
type input "https://embed.figma.com/design/n7hvyWeMwFAEfSXZIOSZ0C/Prism---Web---Page-Templa…"
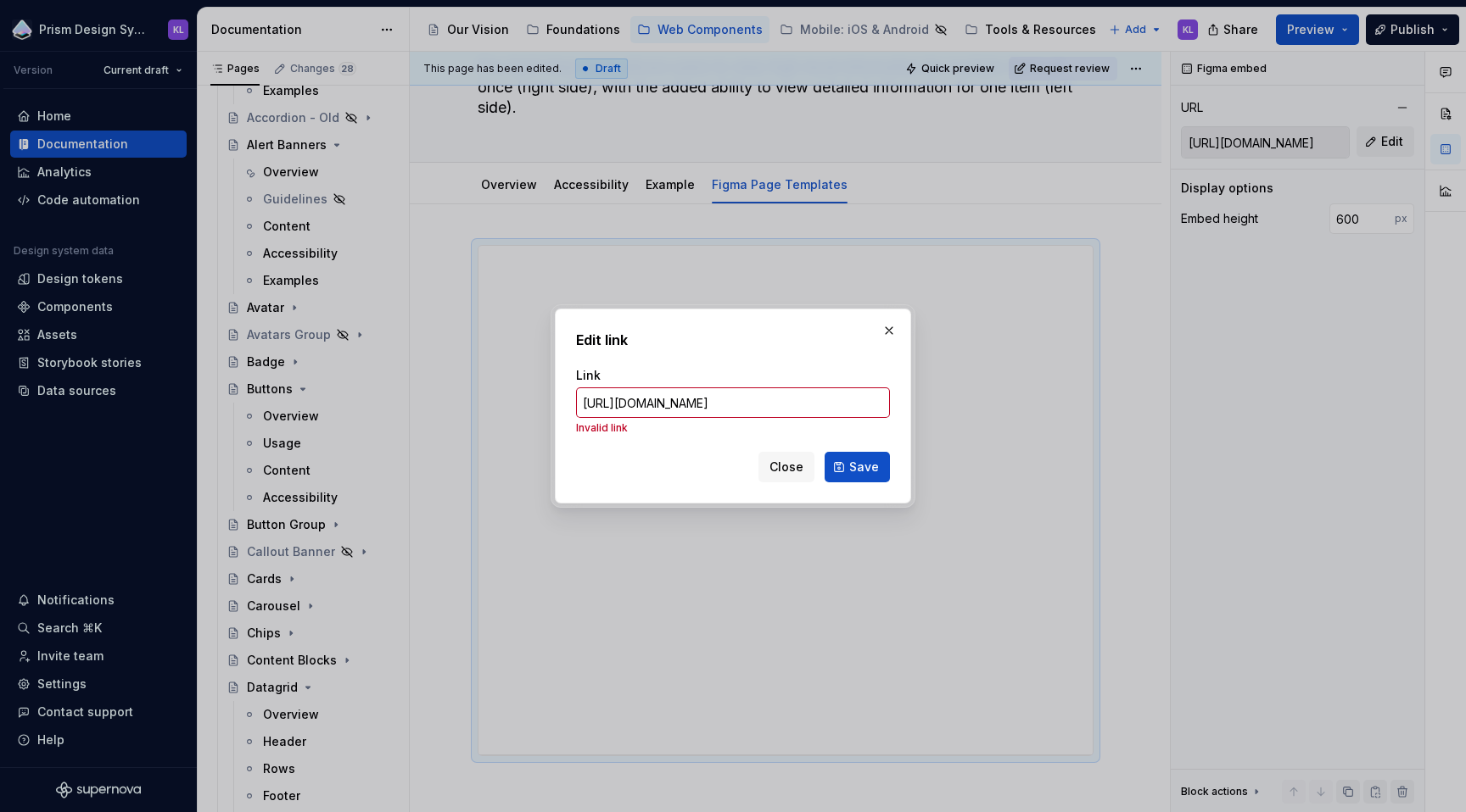
type textarea "*"
drag, startPoint x: 776, startPoint y: 398, endPoint x: 1000, endPoint y: 398, distance: 224.0
click at [1000, 398] on div "Edit link Link https://embed.figma.com/design/n7hvyWeMwFAEfSXZIOSZ0C/Prism---We…" at bounding box center [733, 406] width 1466 height 812
click at [869, 403] on input "https://embed.figma.com/design/n7hvyWeMwFAEfSXZIOSZ0C/Prism---Web---Page-Templa…" at bounding box center [733, 402] width 314 height 31
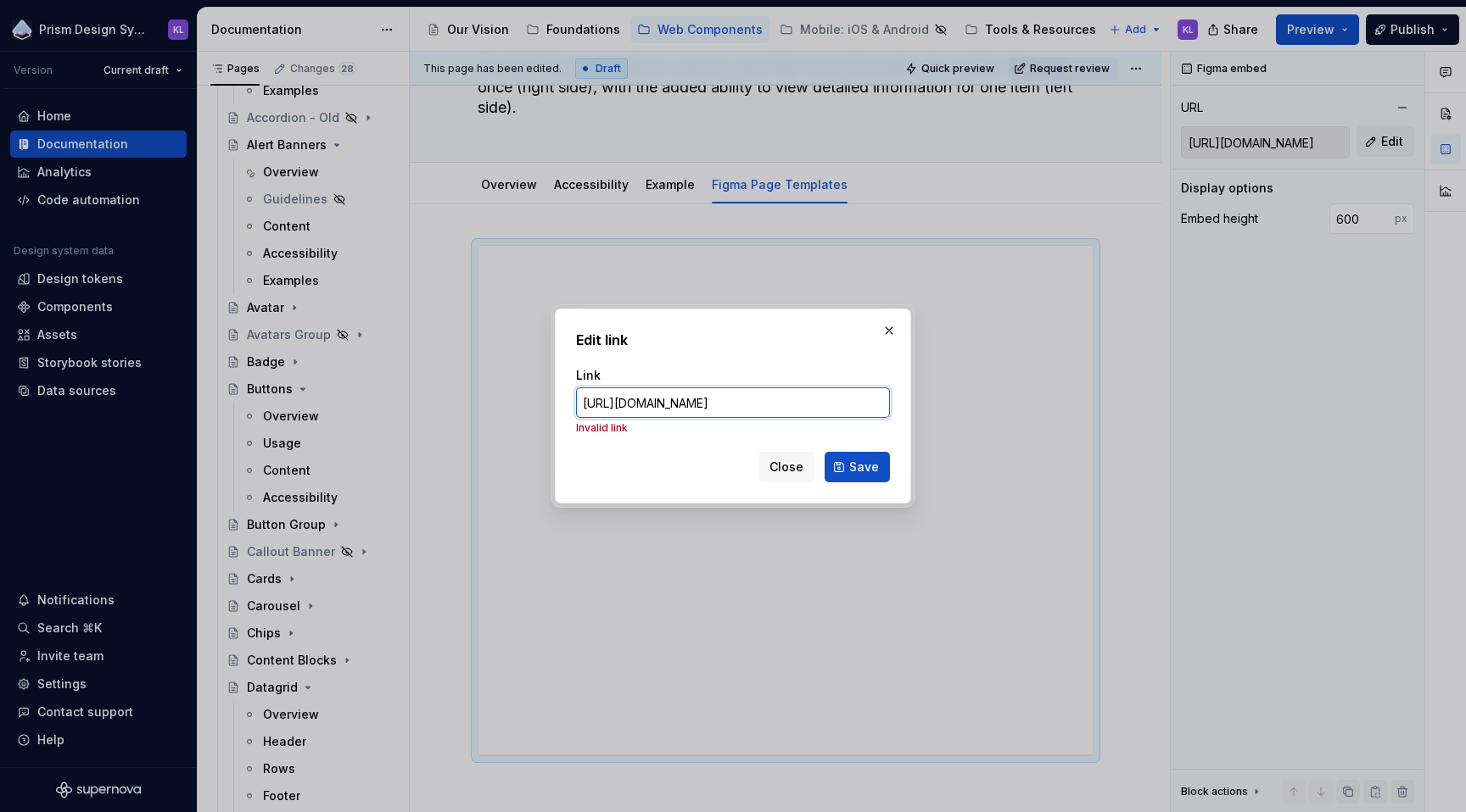
click at [883, 403] on input "https://embed.figma.com/design/n7hvyWeMwFAEfSXZIOSZ0C/Prism---Web---Page-Templa…" at bounding box center [733, 402] width 314 height 31
drag, startPoint x: 822, startPoint y: 401, endPoint x: 1024, endPoint y: 403, distance: 202.0
click at [1024, 403] on div "Edit link Link https://embed.figma.com/design/n7hvyWeMwFAEfSXZIOSZ0C/Prism---We…" at bounding box center [733, 406] width 1466 height 812
click at [883, 405] on input "https://embed.figma.com/design/n7hvyWeMwFAEfSXZIOSZ0C/Prism---Web---Page-Templa…" at bounding box center [733, 402] width 314 height 31
paste input "page-selector=false"
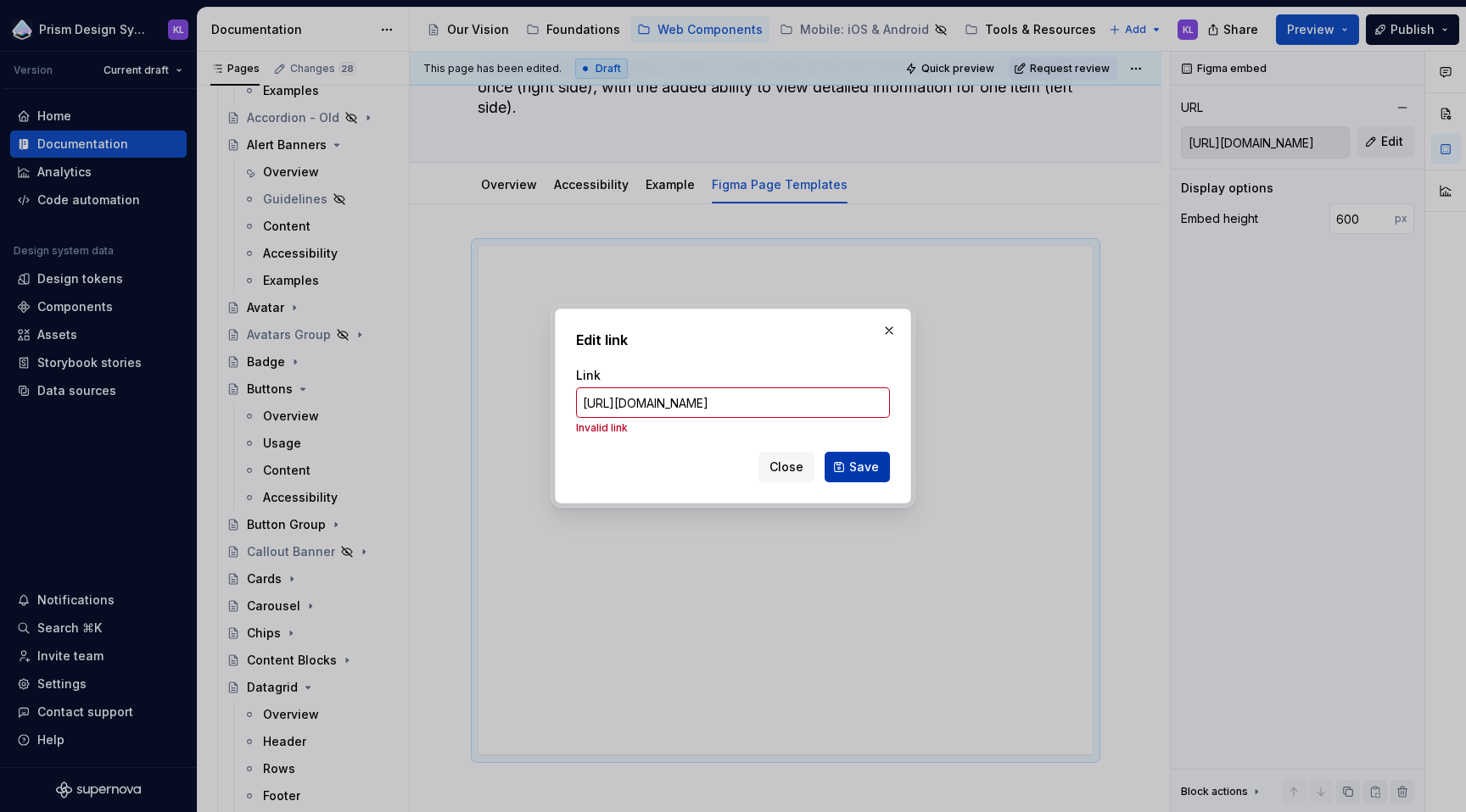
scroll to position [0, 826]
click at [864, 463] on span "Save" at bounding box center [864, 467] width 30 height 17
click at [814, 404] on input "https://embed.figma.com/design/n7hvyWeMwFAEfSXZIOSZ0C/Prism---Web---Page-Templa…" at bounding box center [733, 402] width 314 height 31
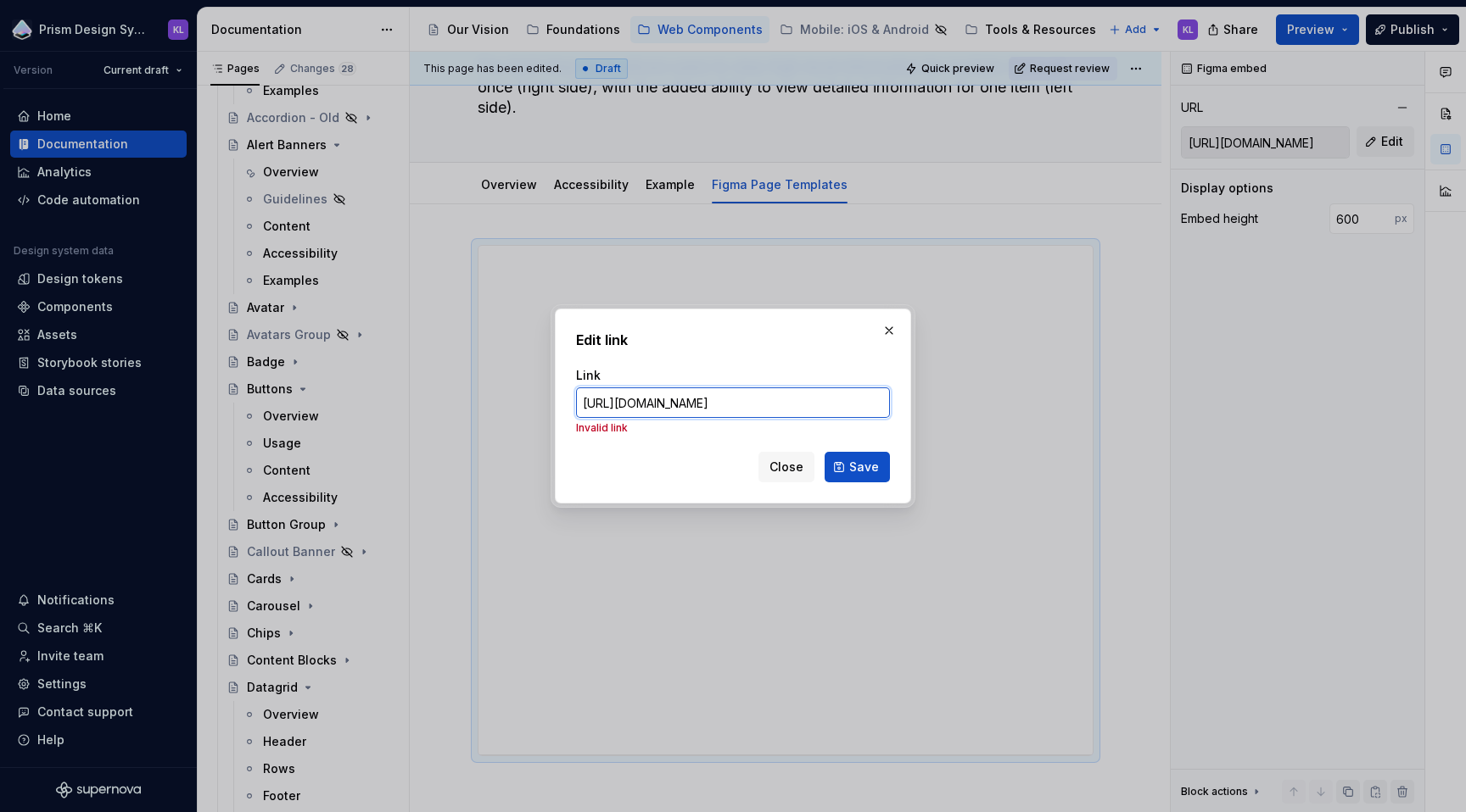
click at [813, 404] on input "https://embed.figma.com/design/n7hvyWeMwFAEfSXZIOSZ0C/Prism---Web---Page-Templa…" at bounding box center [733, 402] width 314 height 31
paste input "www.figma.com/design/n7hvyWeMwFAEfSXZIOSZ0C/Prism---Web---Page-Templates?m=auto…"
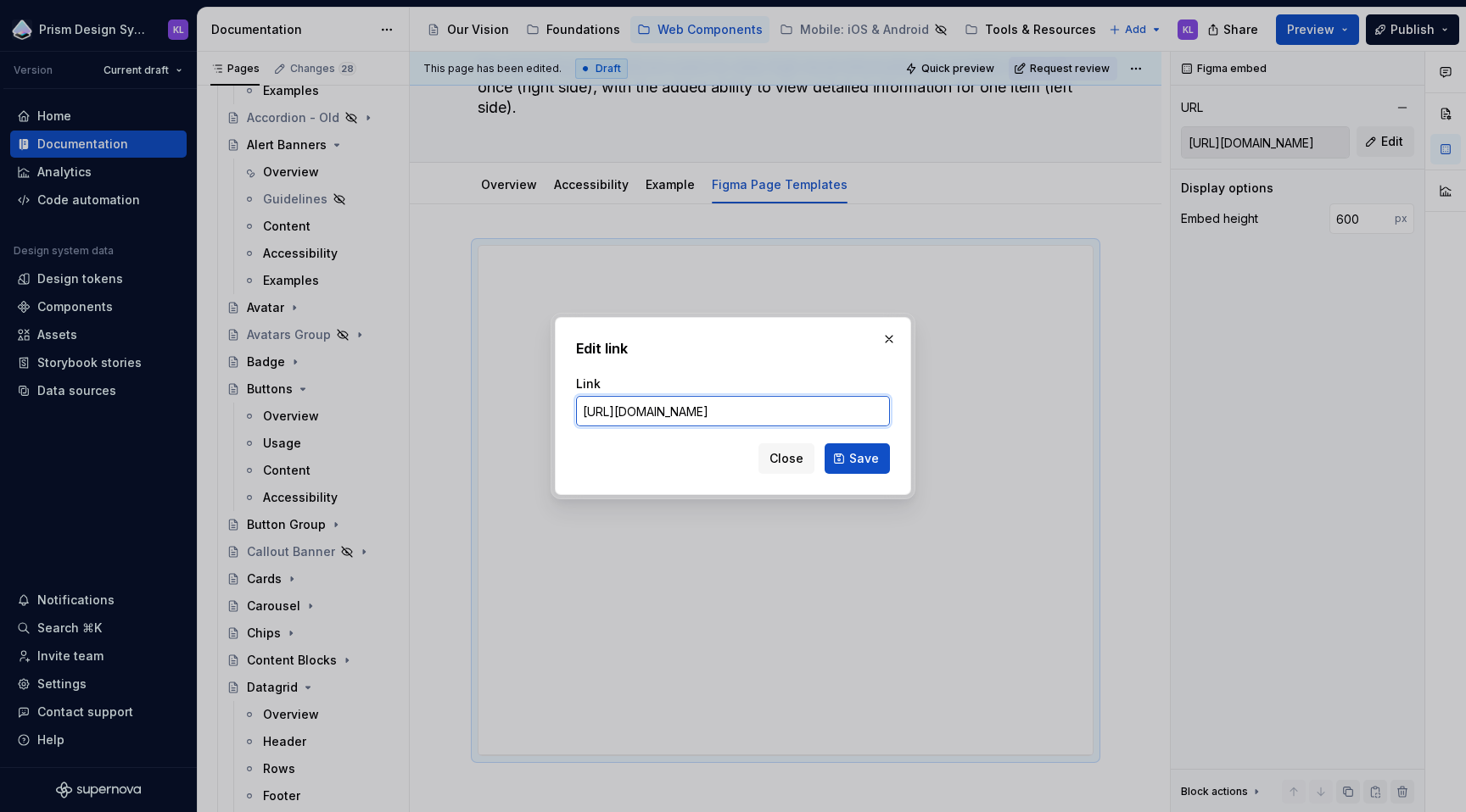
click at [792, 406] on input "https://www.figma.com/design/n7hvyWeMwFAEfSXZIOSZ0C/Prism---Web---Page-Template…" at bounding box center [733, 411] width 314 height 31
paste input "page-selector=false"
type input "https://www.figma.com/design/n7hvyWeMwFAEfSXZIOSZ0C/Prism---Web---Page-Template…"
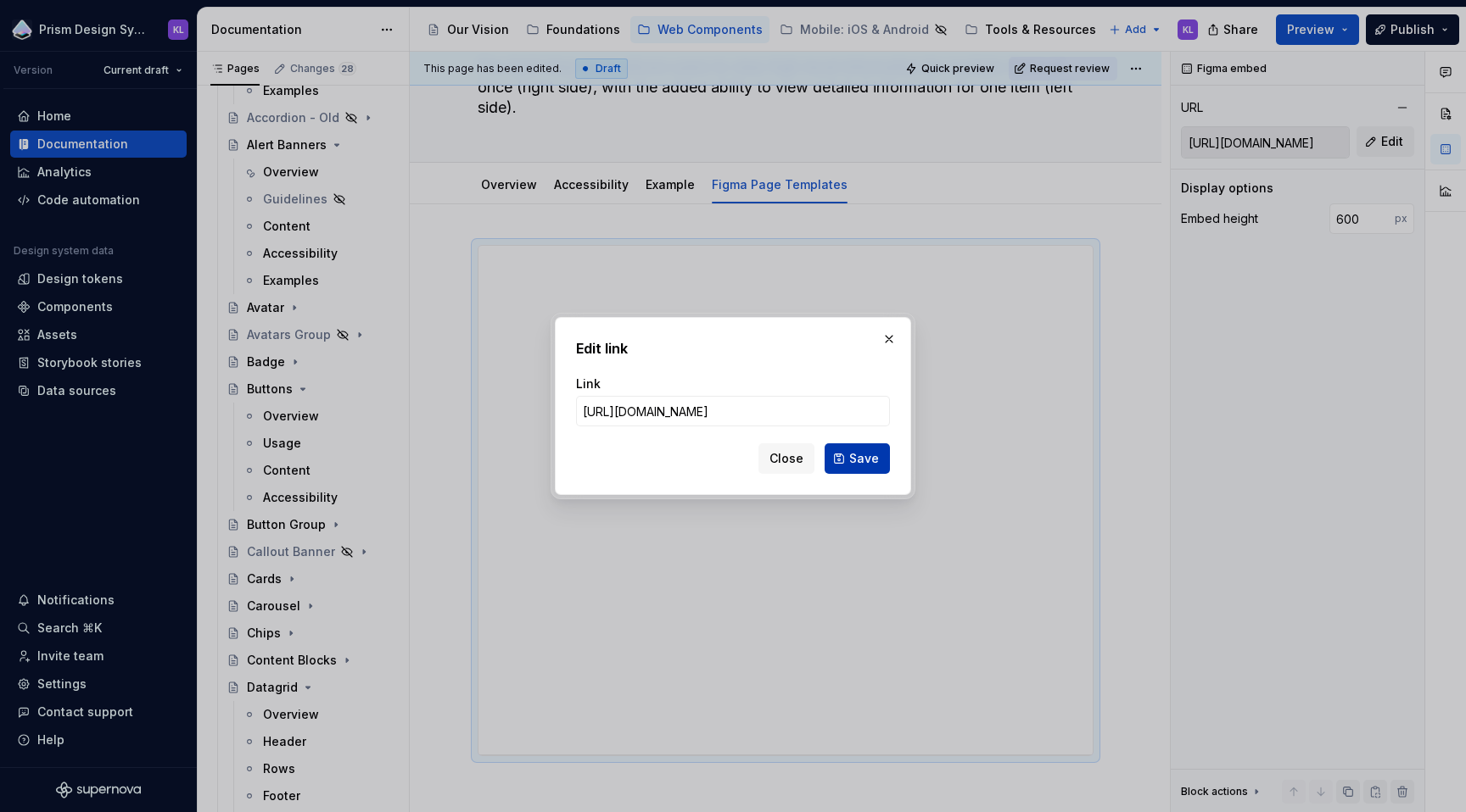
click at [867, 463] on span "Save" at bounding box center [864, 458] width 30 height 17
type input "https://embed.figma.com/design/n7hvyWeMwFAEfSXZIOSZ0C/Prism---Web---Page-Templa…"
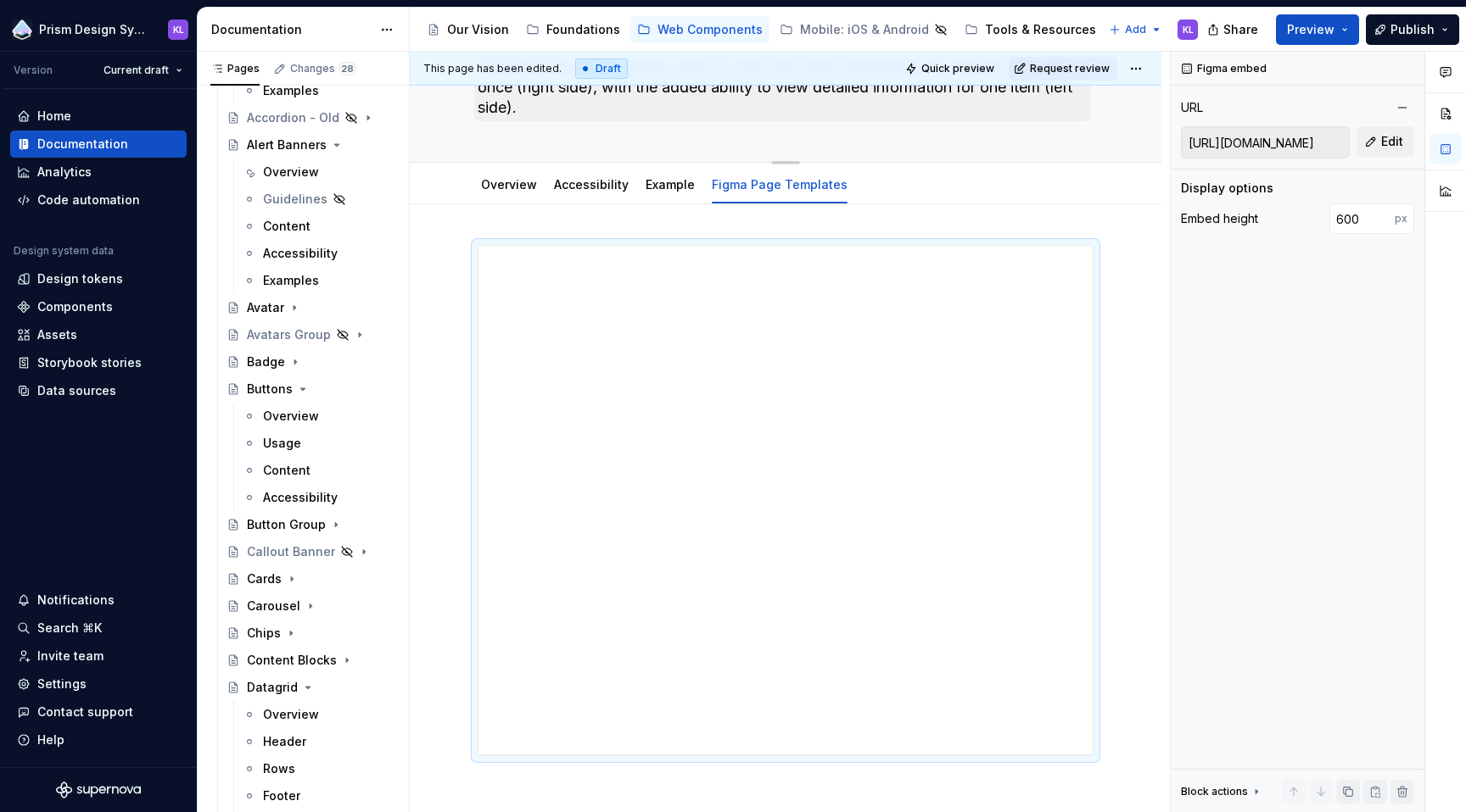
type textarea "*"
click at [1382, 145] on span "Edit" at bounding box center [1392, 141] width 22 height 17
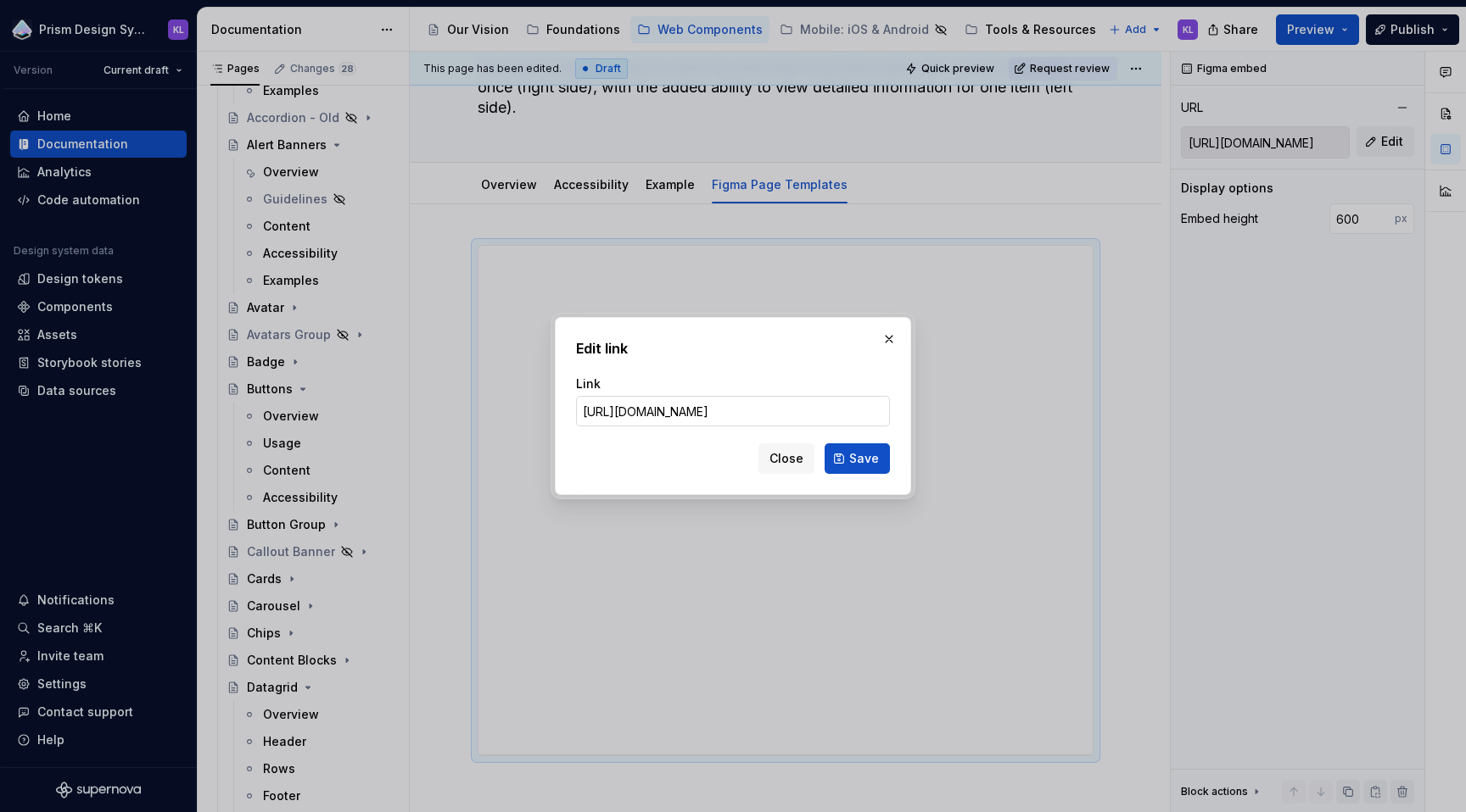
scroll to position [0, 774]
type input "https://www.figma.com/design/n7hvyWeMwFAEfSXZIOSZ0C/Prism---Web---Page-Template…"
click at [870, 455] on span "Save" at bounding box center [864, 458] width 30 height 17
type input "https://embed.figma.com/design/n7hvyWeMwFAEfSXZIOSZ0C/Prism---Web---Page-Templa…"
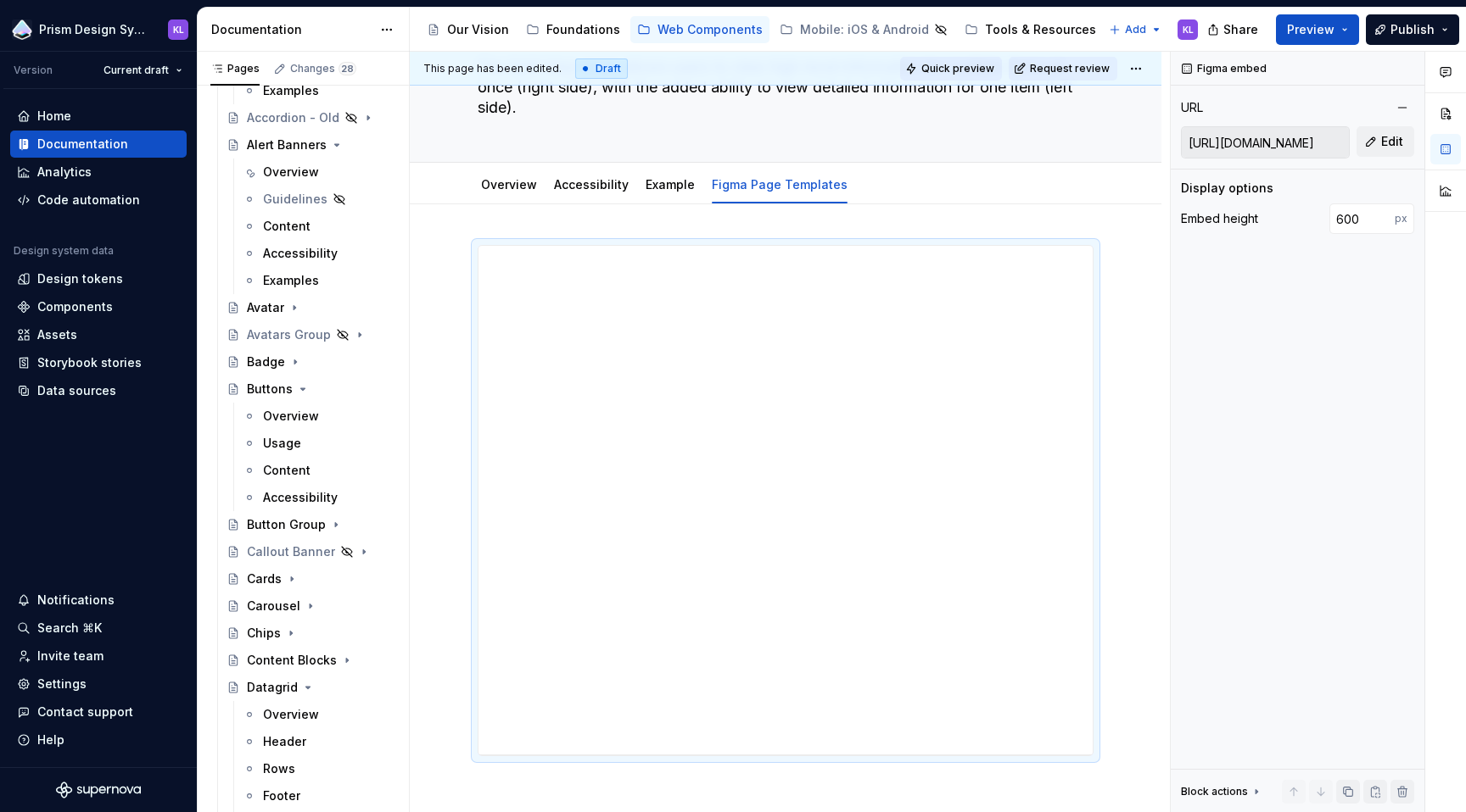
click at [969, 67] on span "Quick preview" at bounding box center [957, 68] width 73 height 13
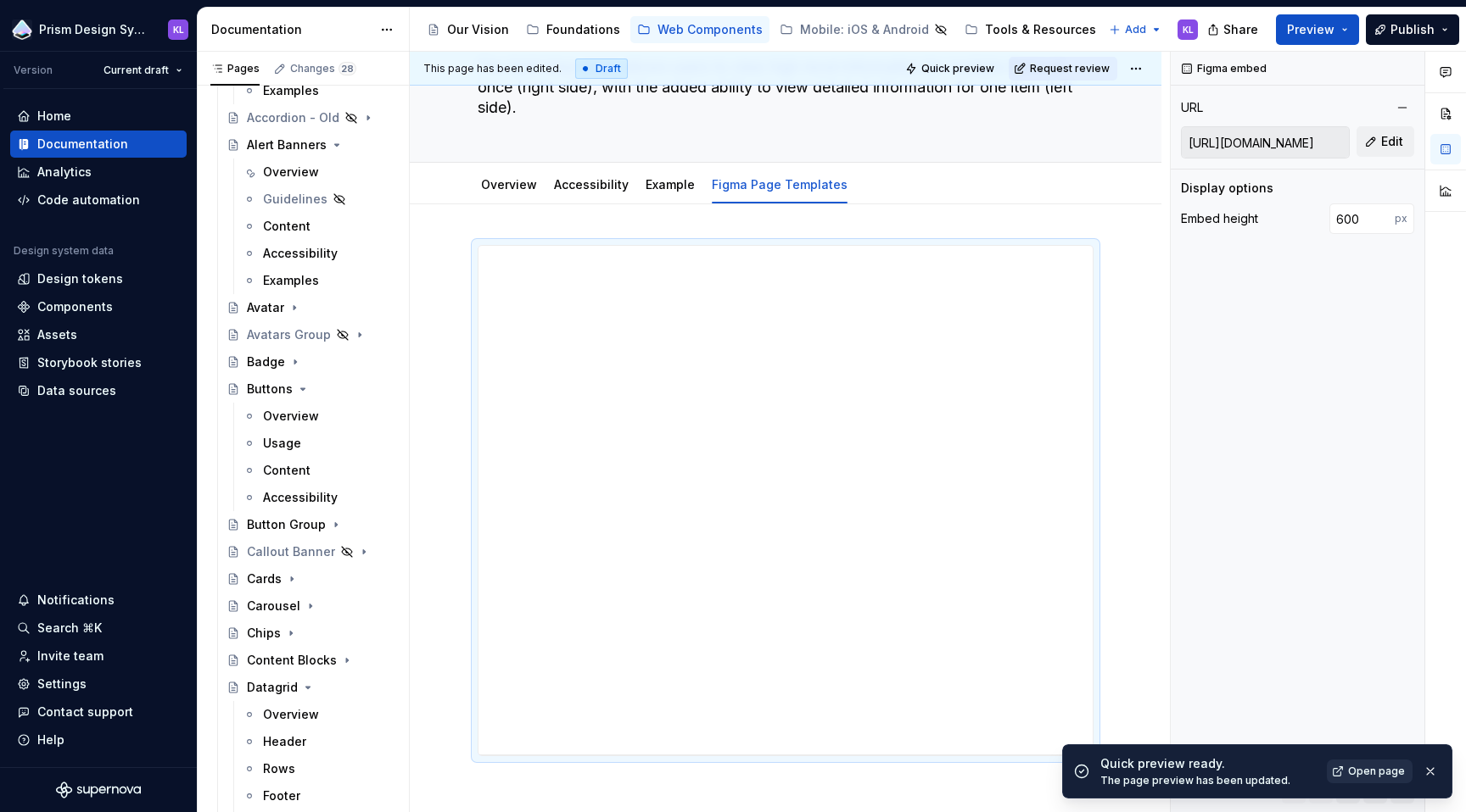
click at [1358, 779] on link "Open page" at bounding box center [1370, 771] width 86 height 24
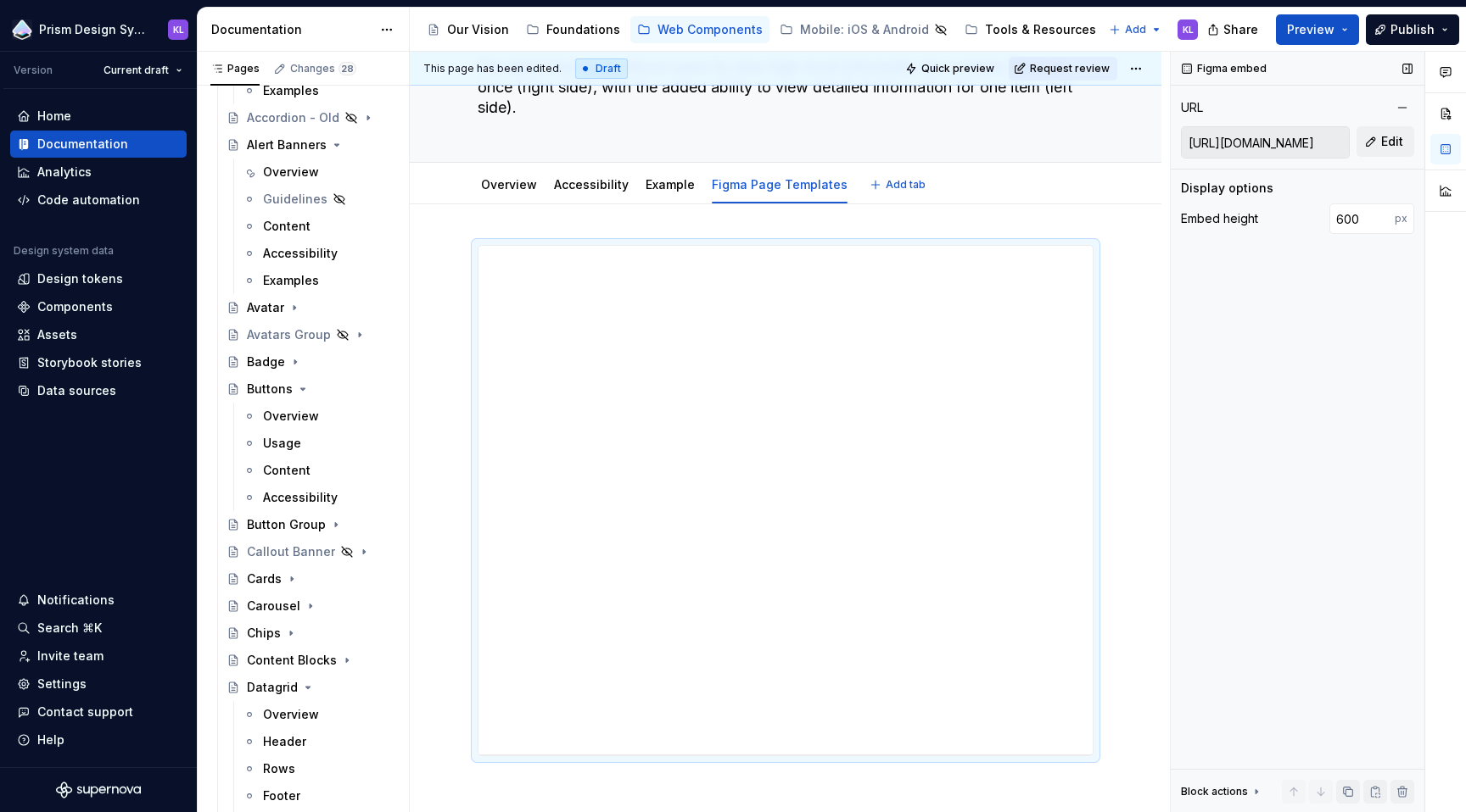
type textarea "*"
click at [1389, 135] on span "Edit" at bounding box center [1392, 141] width 22 height 17
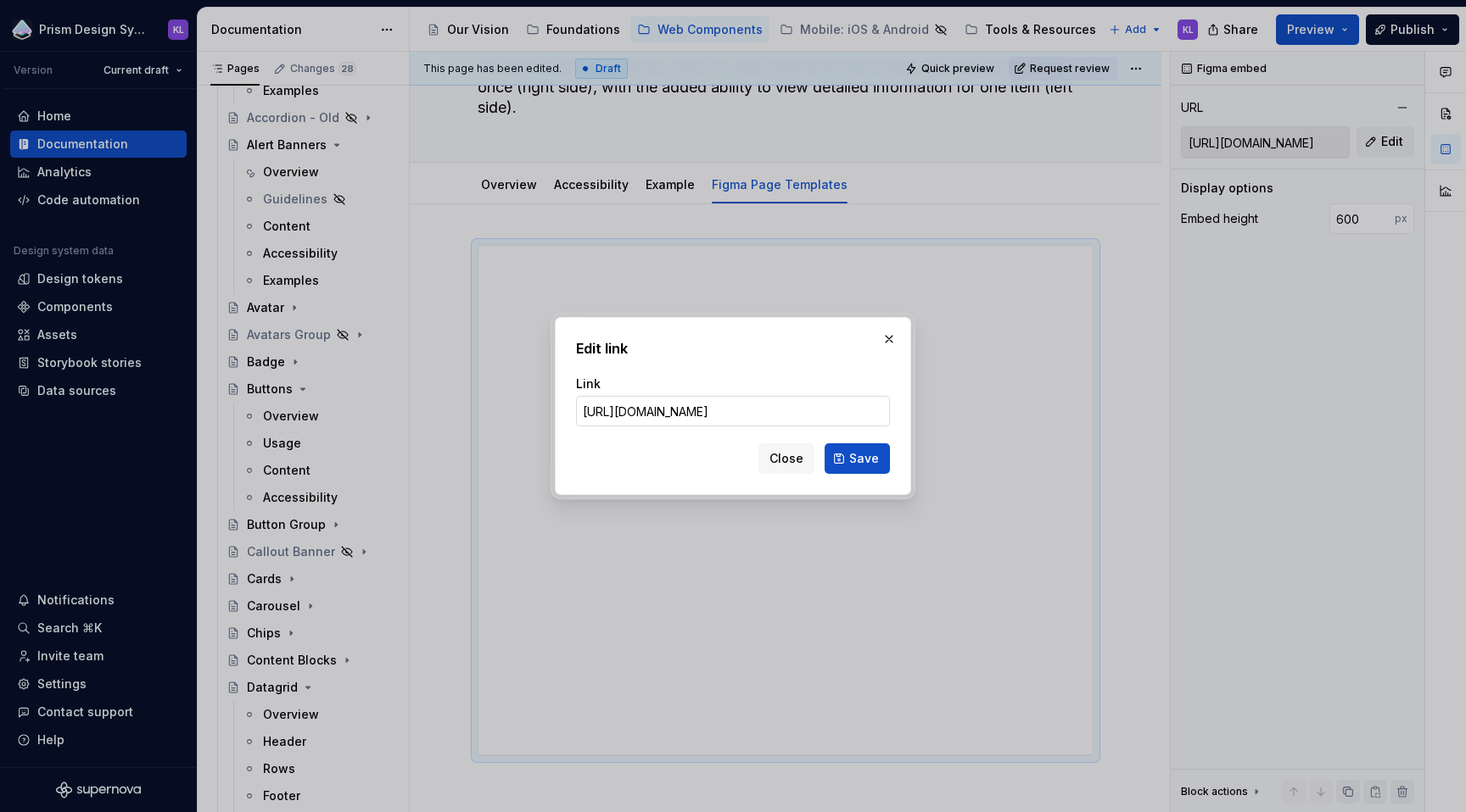
click at [796, 416] on input "https://embed.figma.com/design/n7hvyWeMwFAEfSXZIOSZ0C/Prism---Web---Page-Templa…" at bounding box center [733, 411] width 314 height 31
drag, startPoint x: 809, startPoint y: 412, endPoint x: 1067, endPoint y: 406, distance: 258.1
click at [1067, 406] on div "Edit link Link https://embed.figma.com/design/n7hvyWeMwFAEfSXZIOSZ0C/Prism---We…" at bounding box center [733, 406] width 1466 height 812
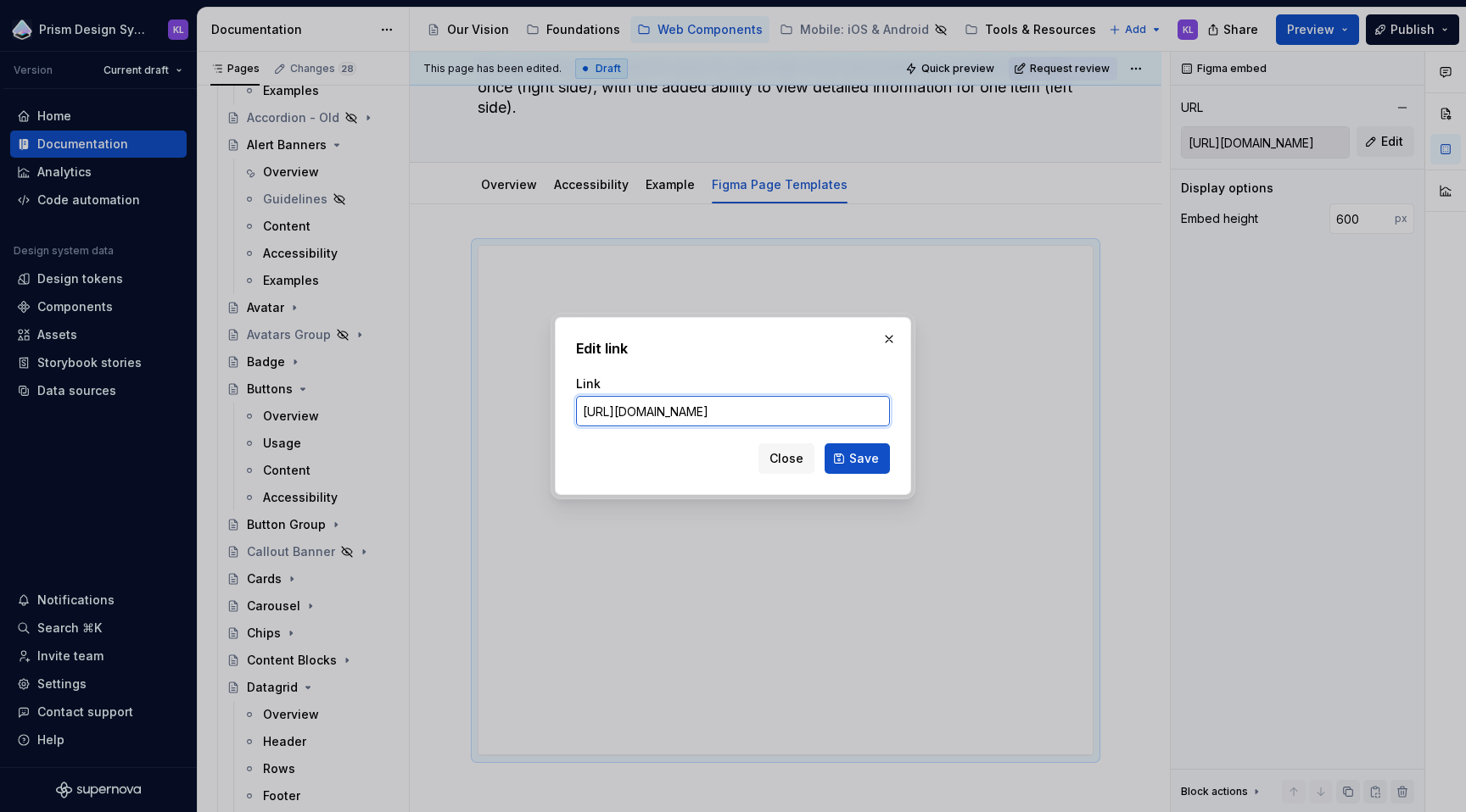
click at [769, 406] on input "https://embed.figma.com/design/n7hvyWeMwFAEfSXZIOSZ0C/Prism---Web---Page-Templa…" at bounding box center [733, 411] width 314 height 31
drag, startPoint x: 691, startPoint y: 413, endPoint x: 736, endPoint y: 415, distance: 45.0
click at [736, 415] on input "https://embed.figma.com/design/n7hvyWeMwFAEfSXZIOSZ0C/Prism---Web---Page-Templa…" at bounding box center [733, 411] width 314 height 31
paste input "min-zoom"
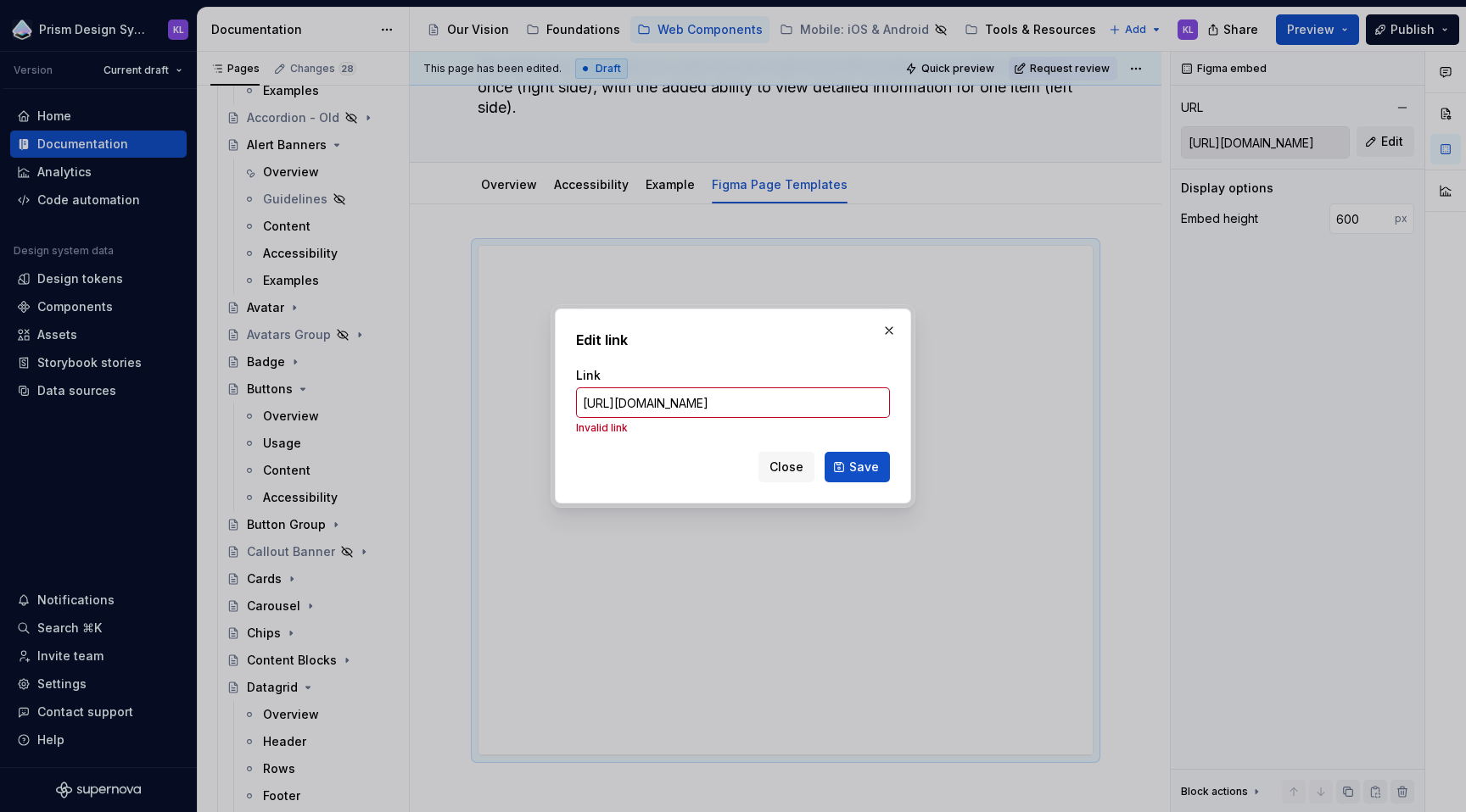
scroll to position [0, 0]
click at [749, 401] on input "https://embed.figma.com/design/n7hvyWeMwFAEfSXZIOSZ0C/Prism---Web---Page-Templa…" at bounding box center [733, 402] width 314 height 31
paste input "www.figma.com/design/n7hvyWeMwFAEfSXZIOSZ0C/Prism---Web---Page-Templates?m=auto…"
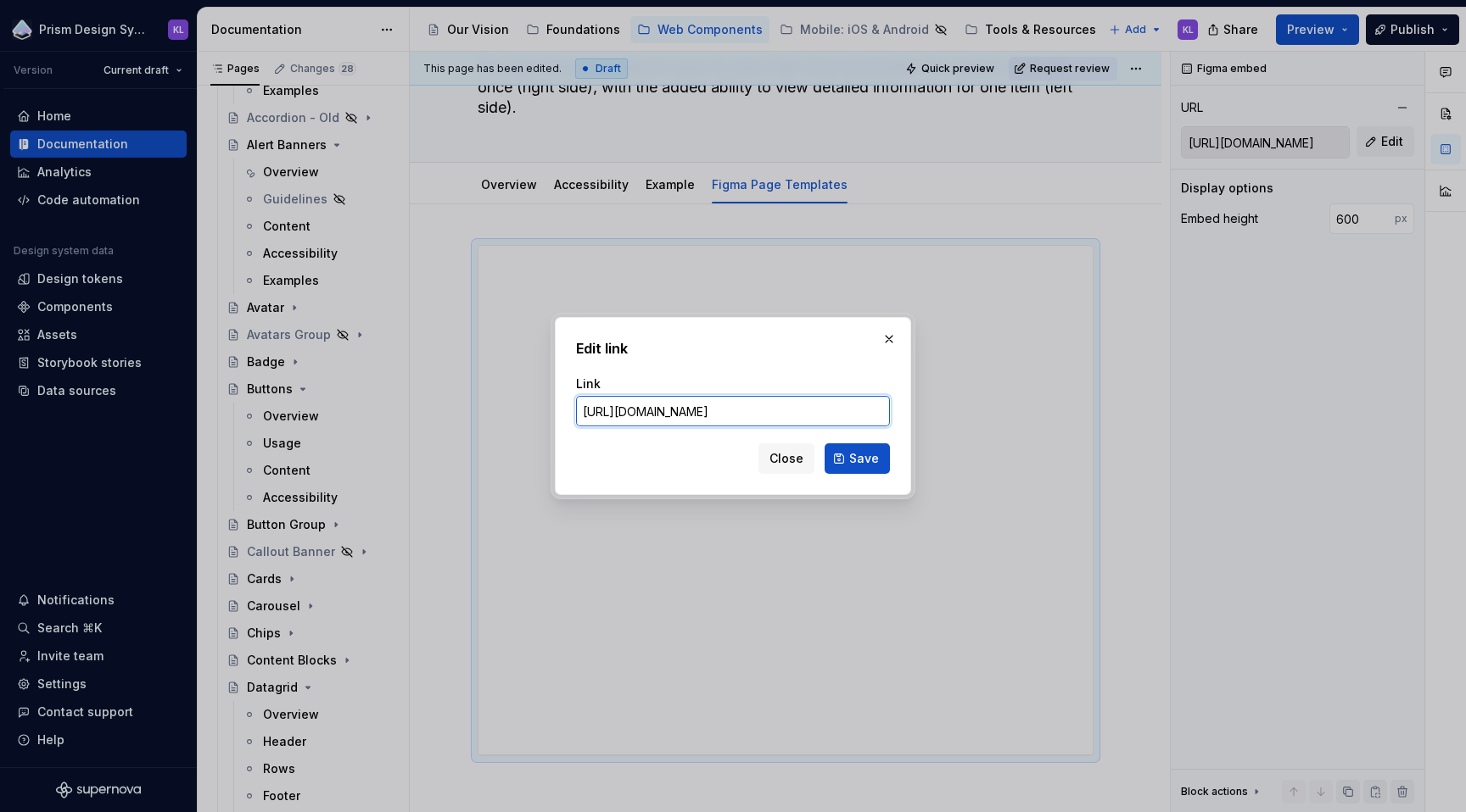
scroll to position [0, 784]
type input "https://www.figma.com/design/n7hvyWeMwFAEfSXZIOSZ0C/Prism---Web---Page-Template…"
click at [850, 462] on button "Save" at bounding box center [857, 458] width 65 height 31
type input "https://embed.figma.com/design/n7hvyWeMwFAEfSXZIOSZ0C/Prism---Web---Page-Templa…"
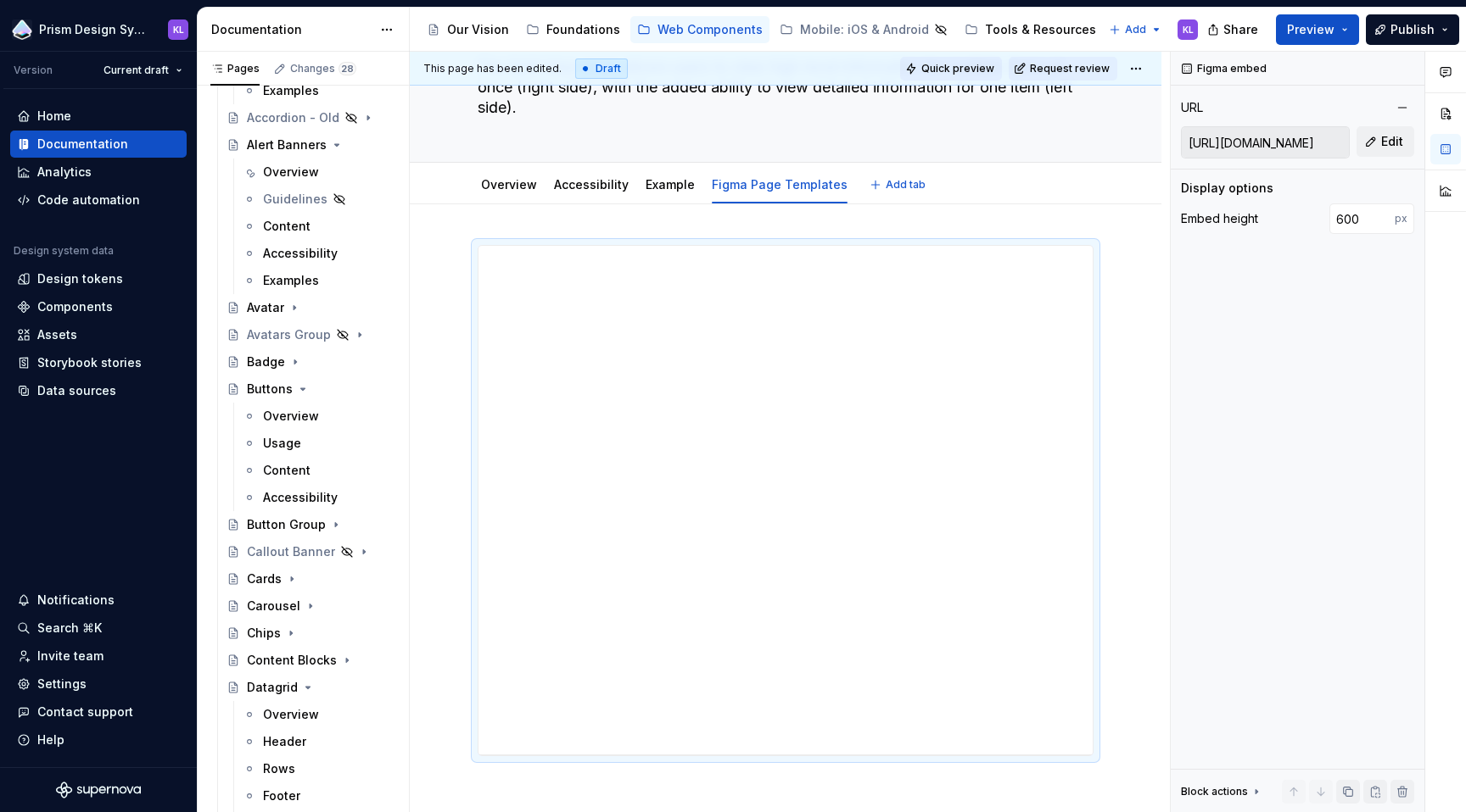
type textarea "*"
click at [1384, 144] on span "Edit" at bounding box center [1392, 141] width 22 height 17
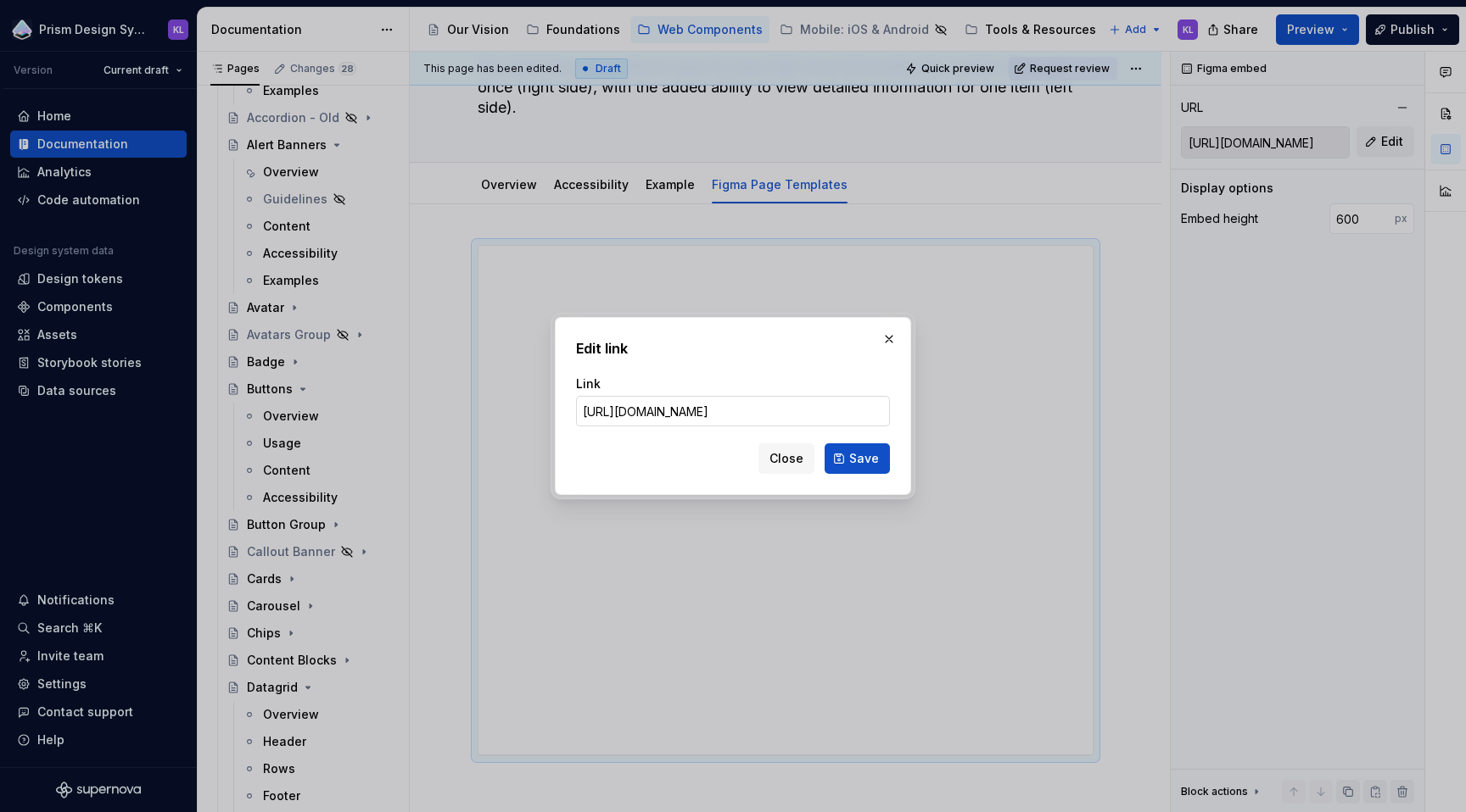
scroll to position [0, 671]
type input "https://www.figma.com/design/n7hvyWeMwFAEfSXZIOSZ0C/Prism---Web---Page-Template…"
click at [881, 456] on button "Save" at bounding box center [857, 458] width 65 height 31
type input "https://embed.figma.com/design/n7hvyWeMwFAEfSXZIOSZ0C/Prism---Web---Page-Templa…"
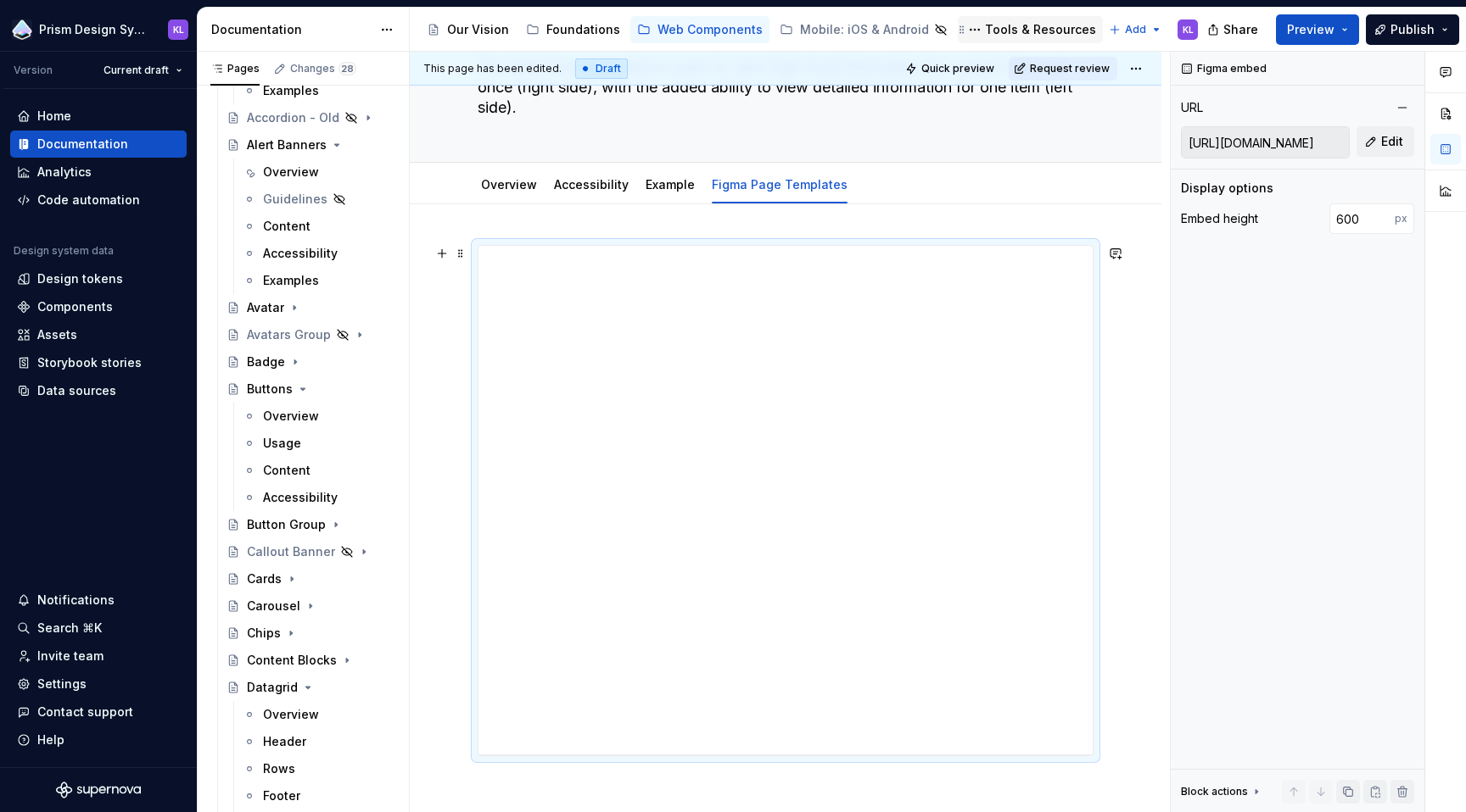
type textarea "*"
click at [1394, 147] on span "Edit" at bounding box center [1392, 141] width 22 height 17
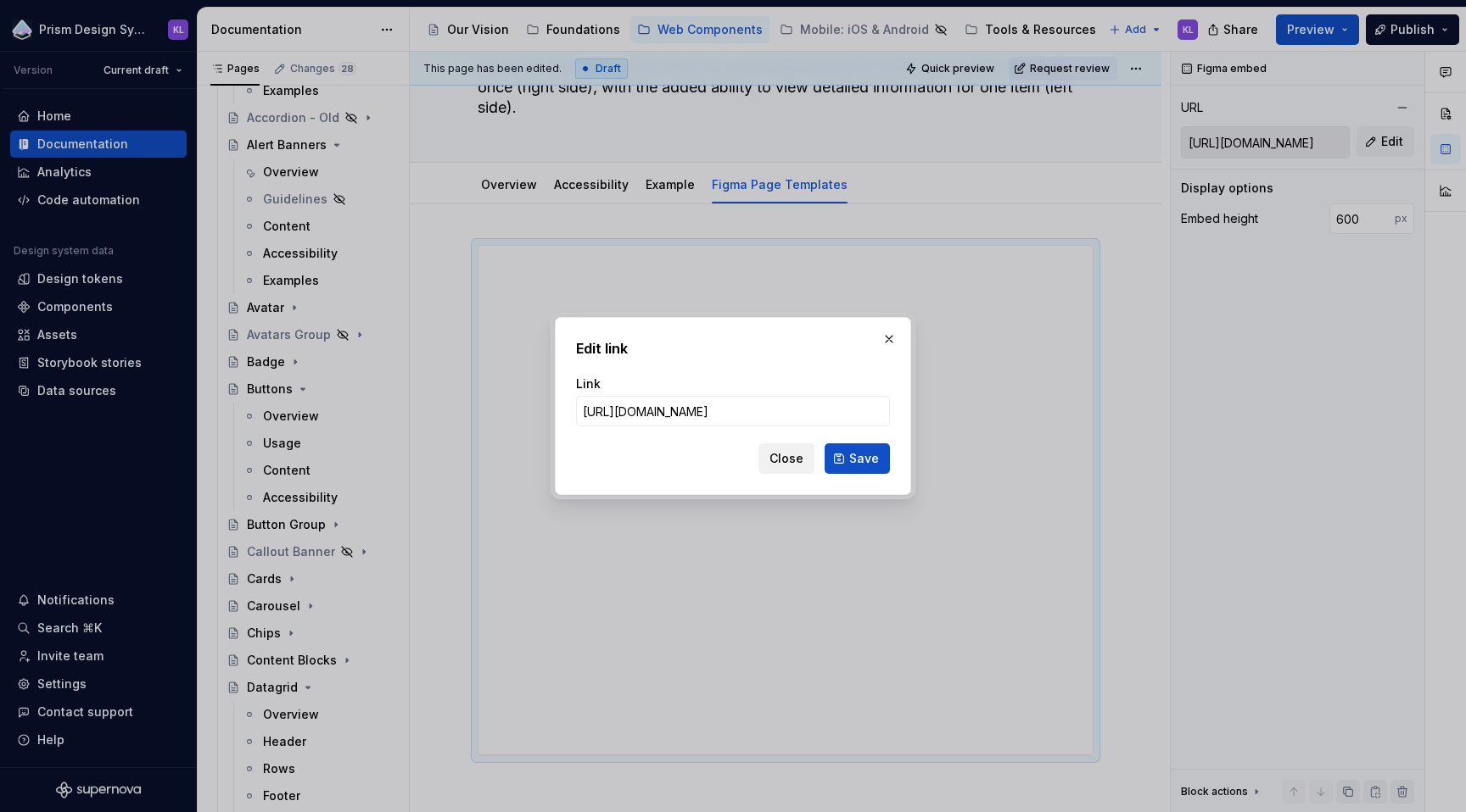
scroll to position [0, 774]
type input "https://www.figma.com/design/n7hvyWeMwFAEfSXZIOSZ0C/Prism---Web---Page-Template…"
click at [871, 462] on span "Save" at bounding box center [864, 458] width 30 height 17
type input "https://embed.figma.com/design/n7hvyWeMwFAEfSXZIOSZ0C/Prism---Web---Page-Templa…"
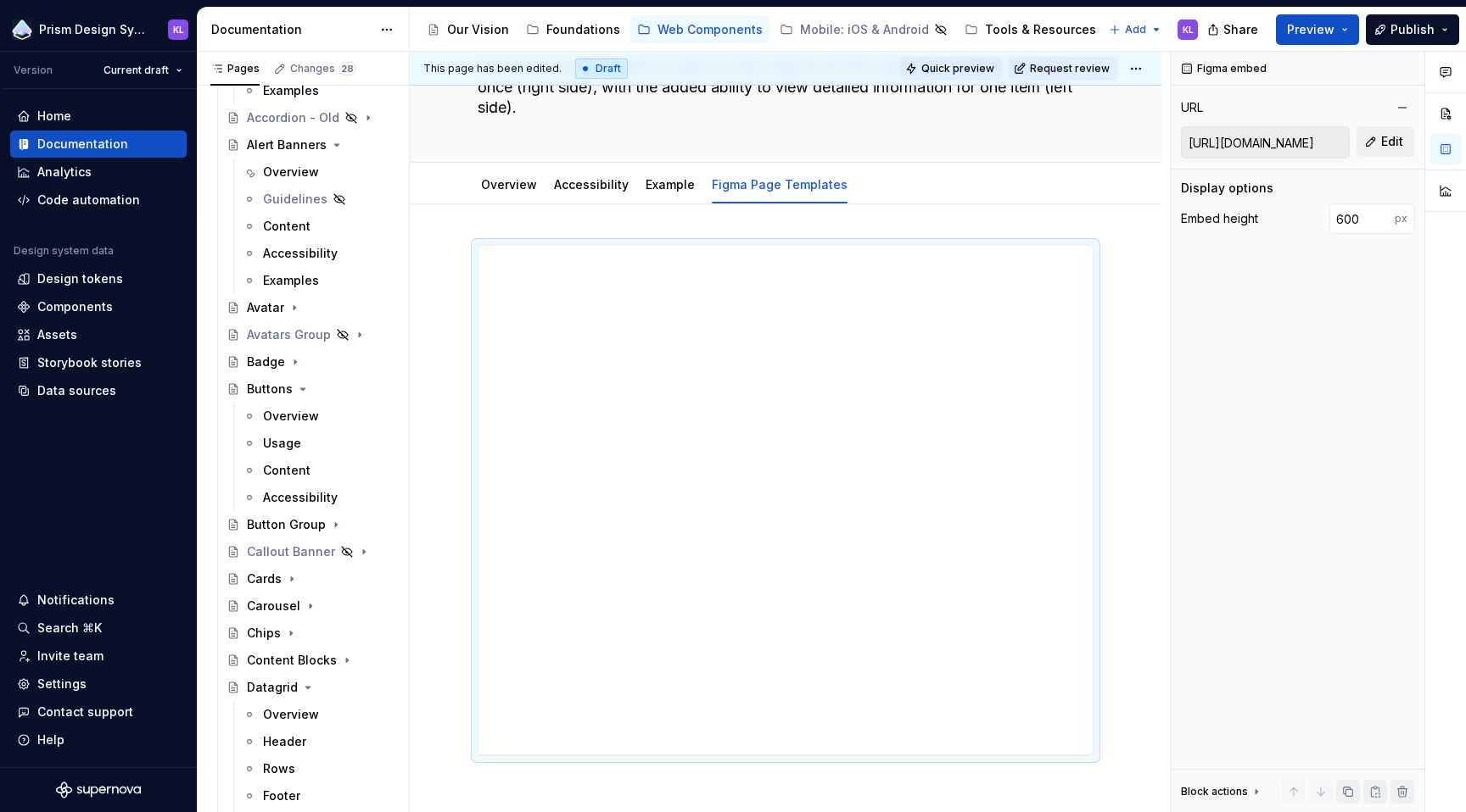
click at [964, 75] on button "Quick preview" at bounding box center [951, 68] width 102 height 24
click at [1345, 29] on button "Preview" at bounding box center [1318, 29] width 83 height 31
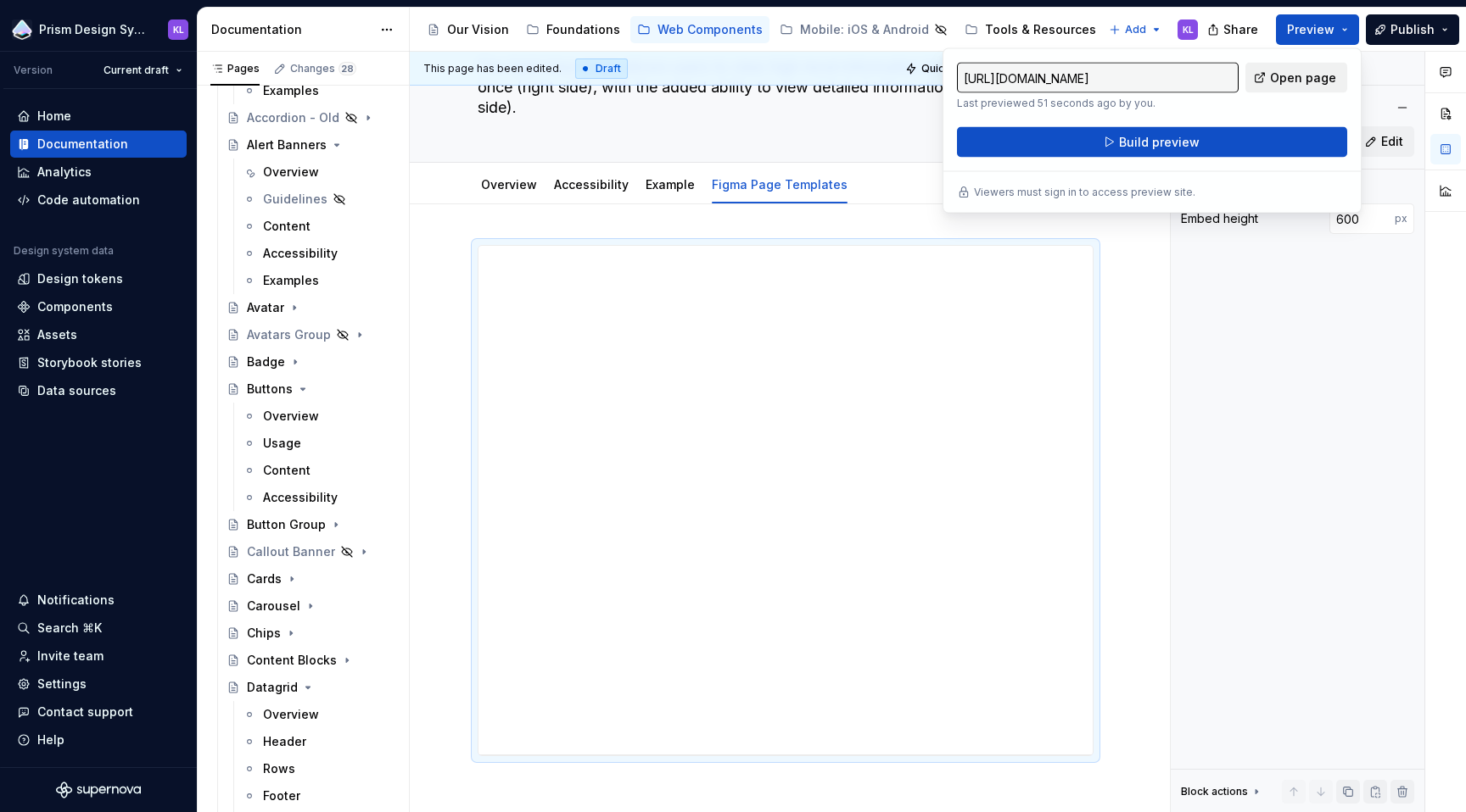
click at [1318, 72] on span "Open page" at bounding box center [1303, 77] width 66 height 17
type textarea "*"
click at [844, 220] on div "**********" at bounding box center [786, 612] width 752 height 816
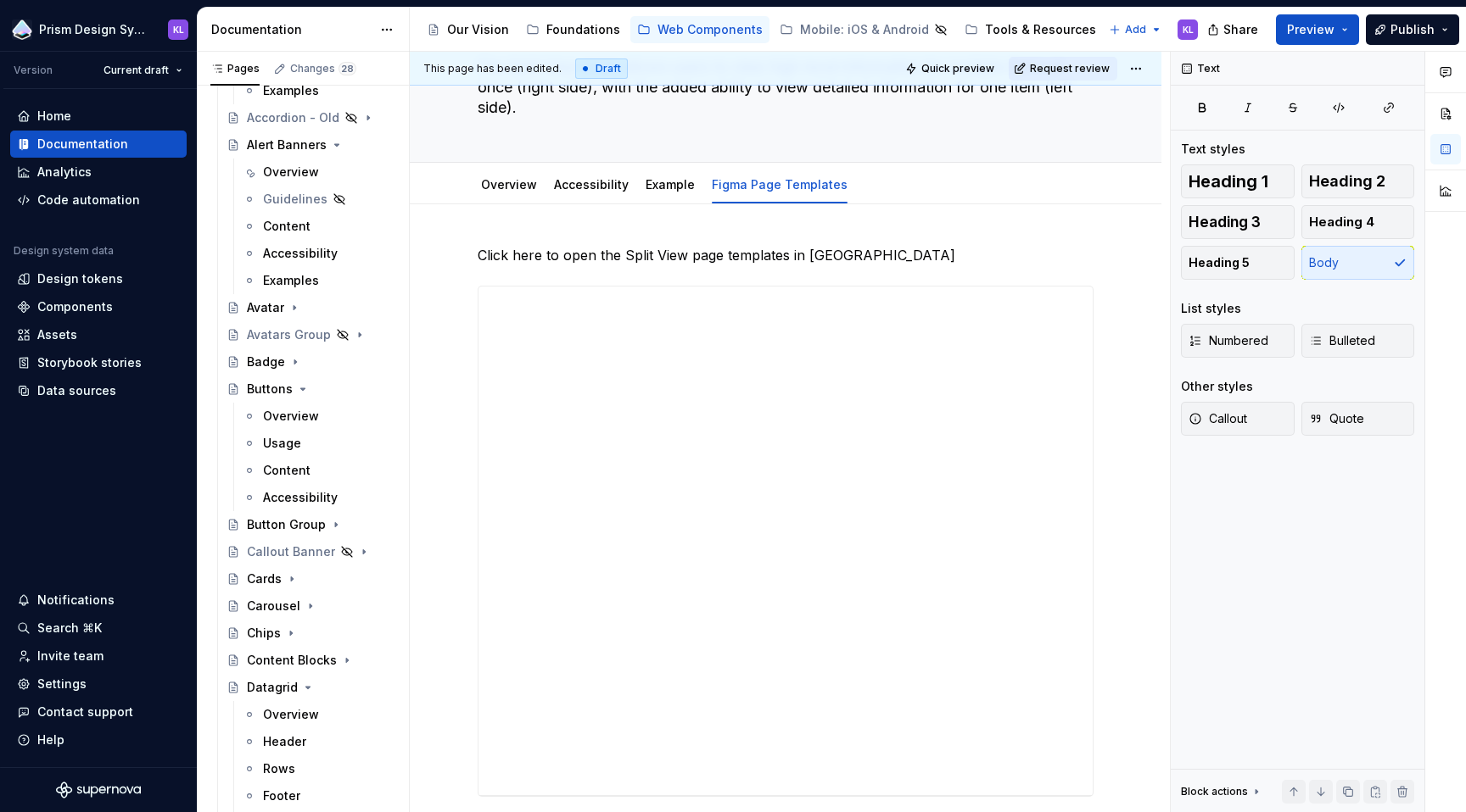
type textarea "*"
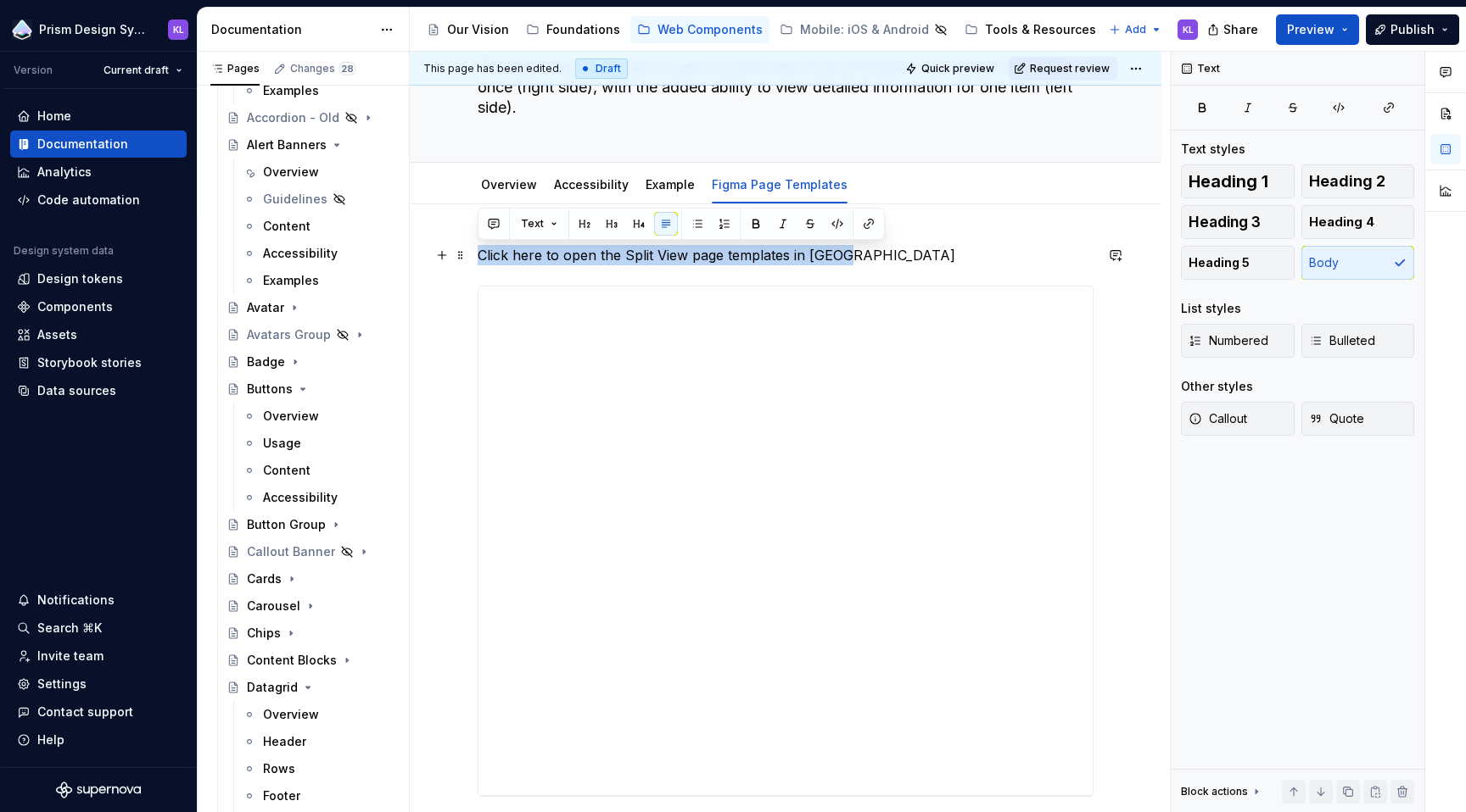
drag, startPoint x: 856, startPoint y: 256, endPoint x: 473, endPoint y: 257, distance: 383.0
click at [473, 257] on div "**********" at bounding box center [786, 633] width 752 height 857
click at [1383, 104] on icon "button" at bounding box center [1388, 107] width 13 height 13
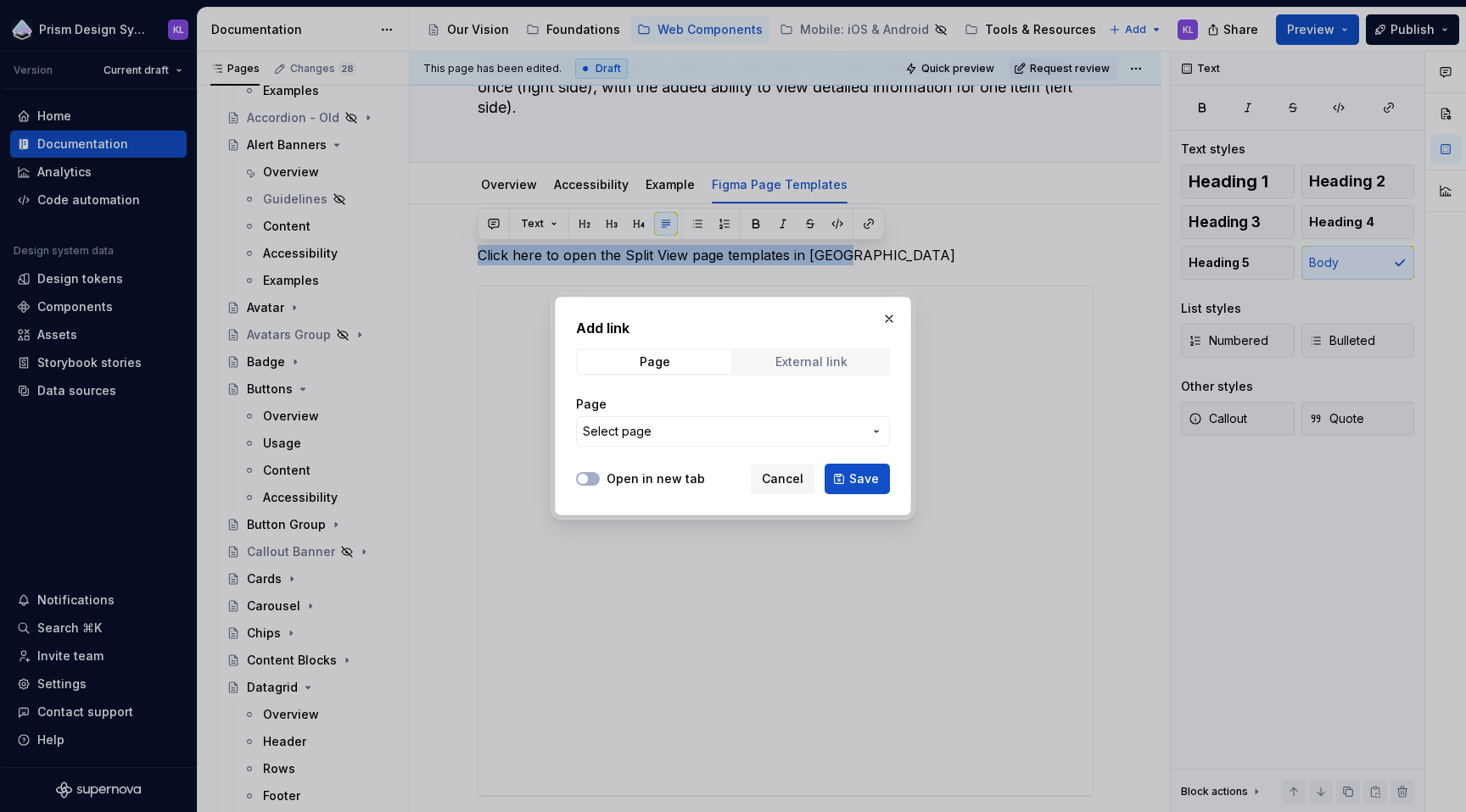
click at [812, 361] on div "External link" at bounding box center [812, 362] width 72 height 13
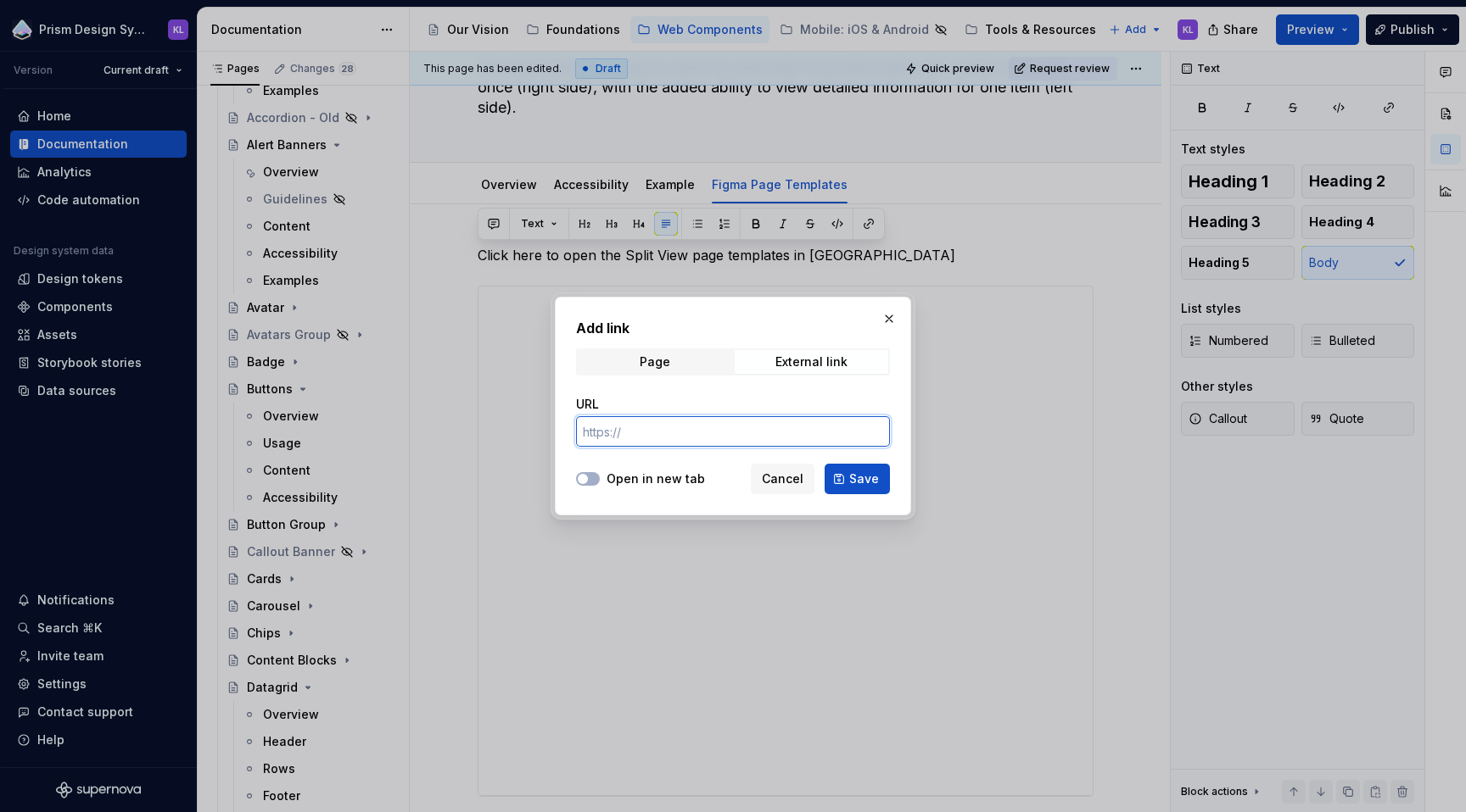
click at [747, 429] on input "URL" at bounding box center [733, 431] width 314 height 31
paste input "https://www.figma.com/design/n7hvyWeMwFAEfSXZIOSZ0C/Prism---Web---Page-Template…"
type input "https://www.figma.com/design/n7hvyWeMwFAEfSXZIOSZ0C/Prism---Web---Page-Template…"
click at [604, 478] on div "Open in new tab" at bounding box center [640, 478] width 129 height 17
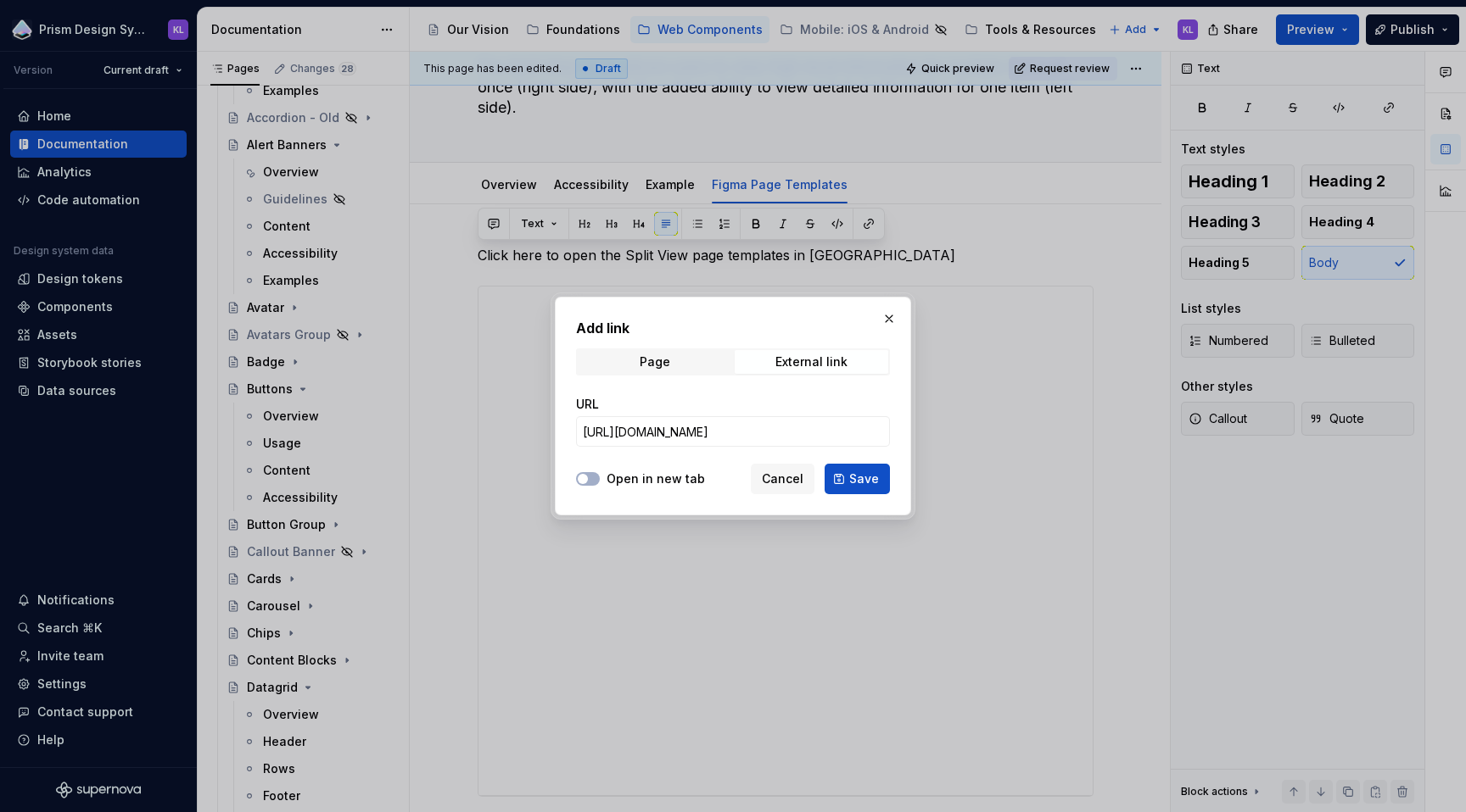
scroll to position [0, 0]
click at [589, 478] on icon "button" at bounding box center [582, 479] width 13 height 11
click at [853, 476] on span "Save" at bounding box center [864, 478] width 30 height 17
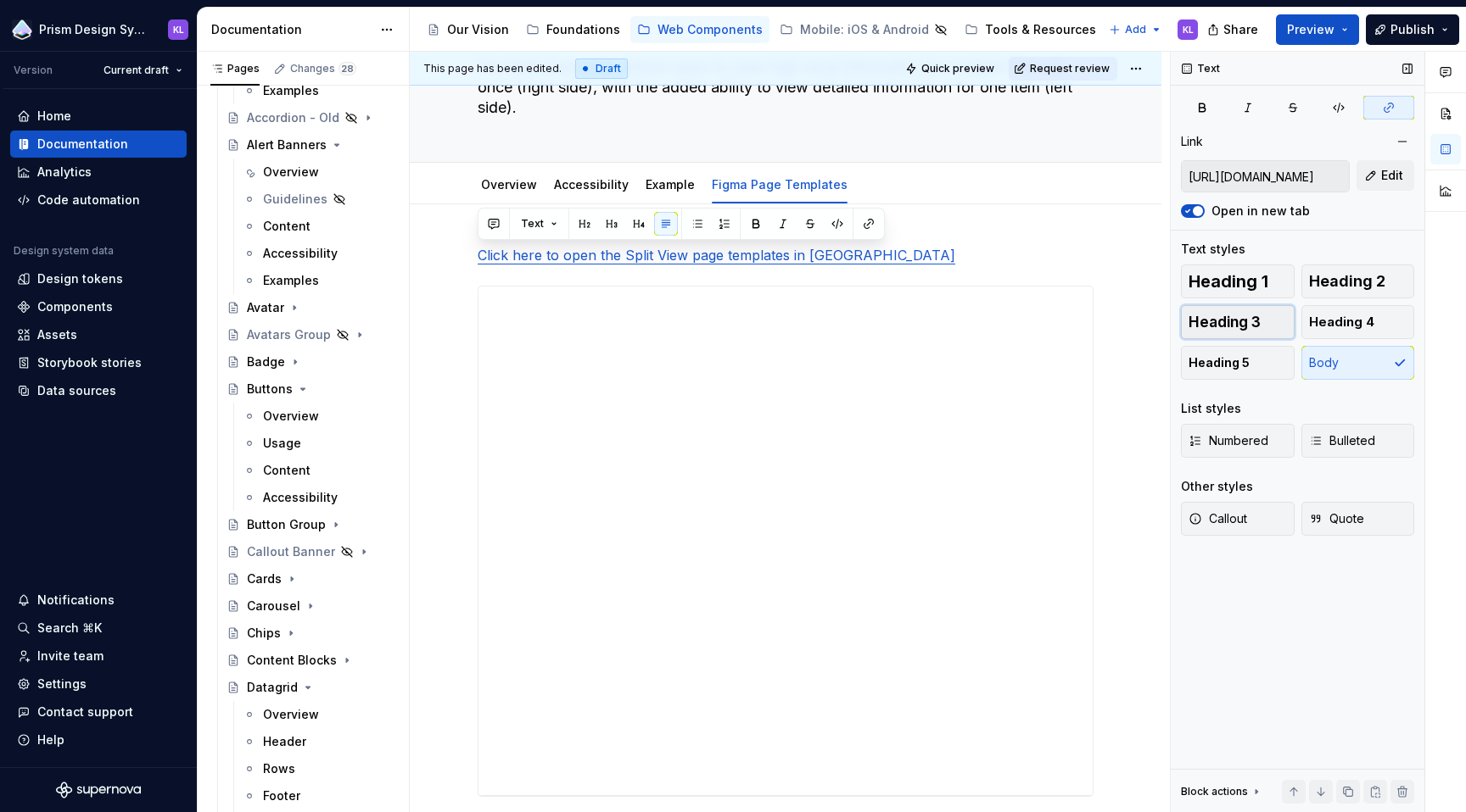
click at [1250, 328] on span "Heading 3" at bounding box center [1224, 321] width 72 height 17
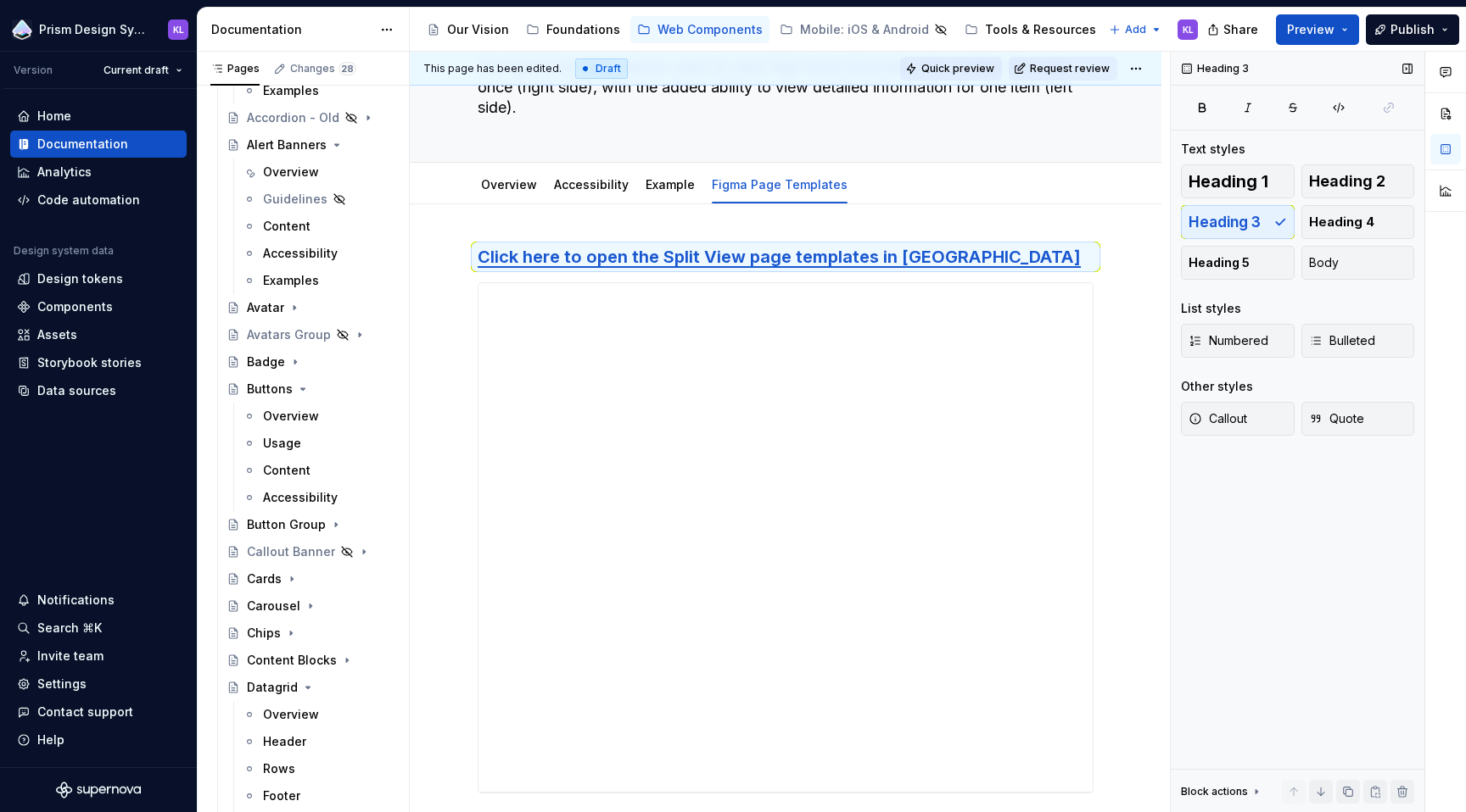
click at [961, 65] on span "Quick preview" at bounding box center [957, 68] width 73 height 13
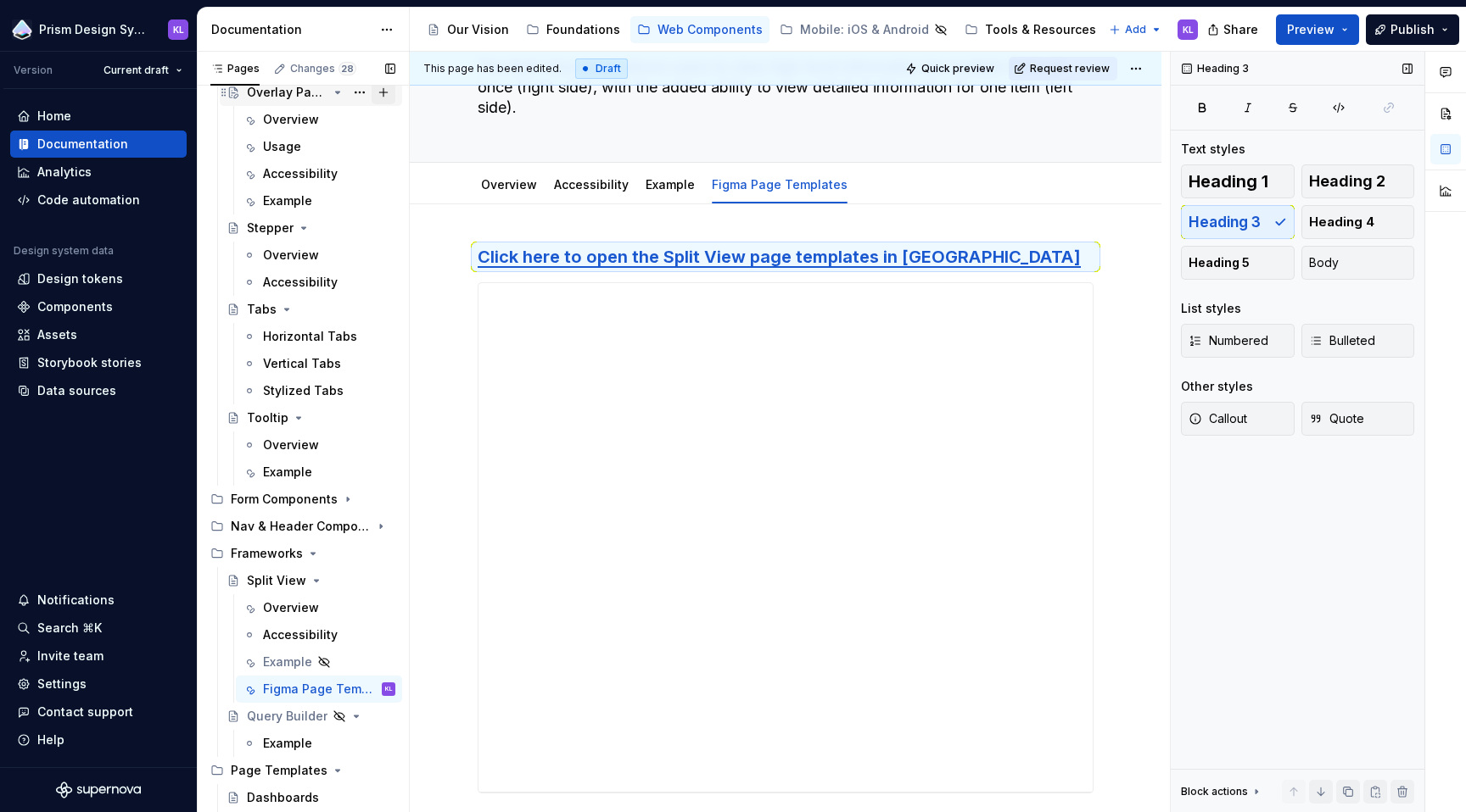
scroll to position [2291, 0]
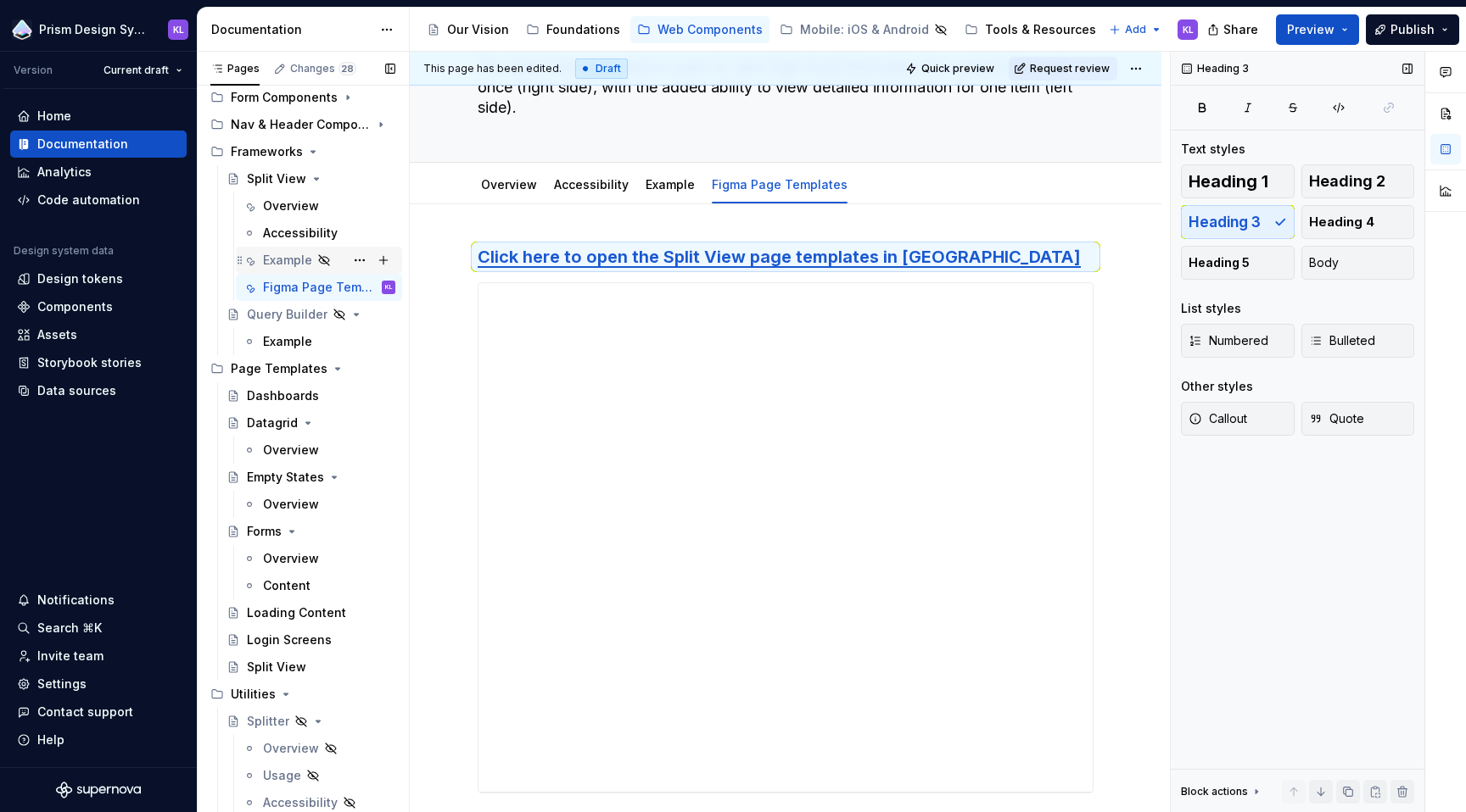
click at [295, 261] on div "Example" at bounding box center [287, 260] width 49 height 17
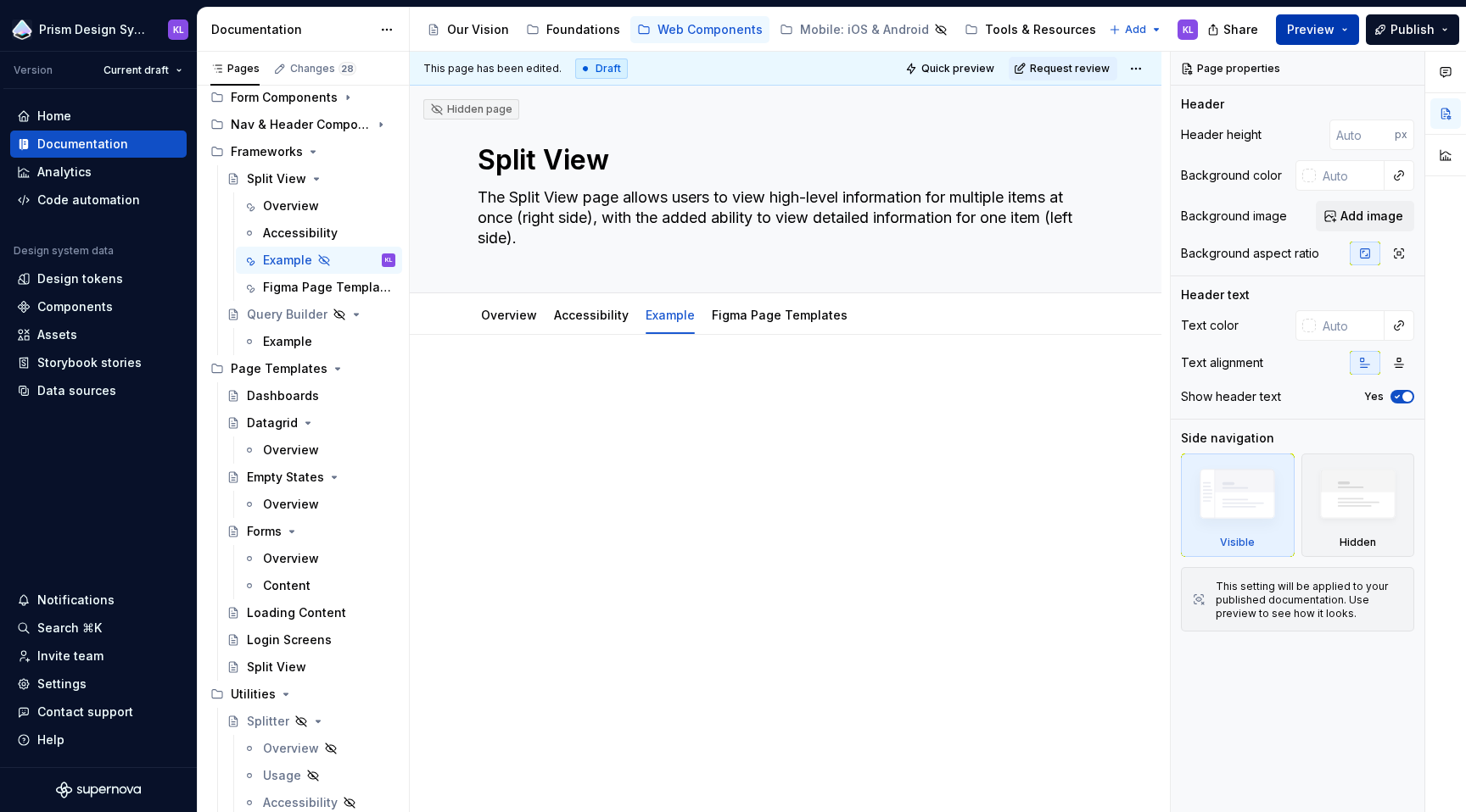
click at [1346, 25] on button "Preview" at bounding box center [1318, 29] width 83 height 31
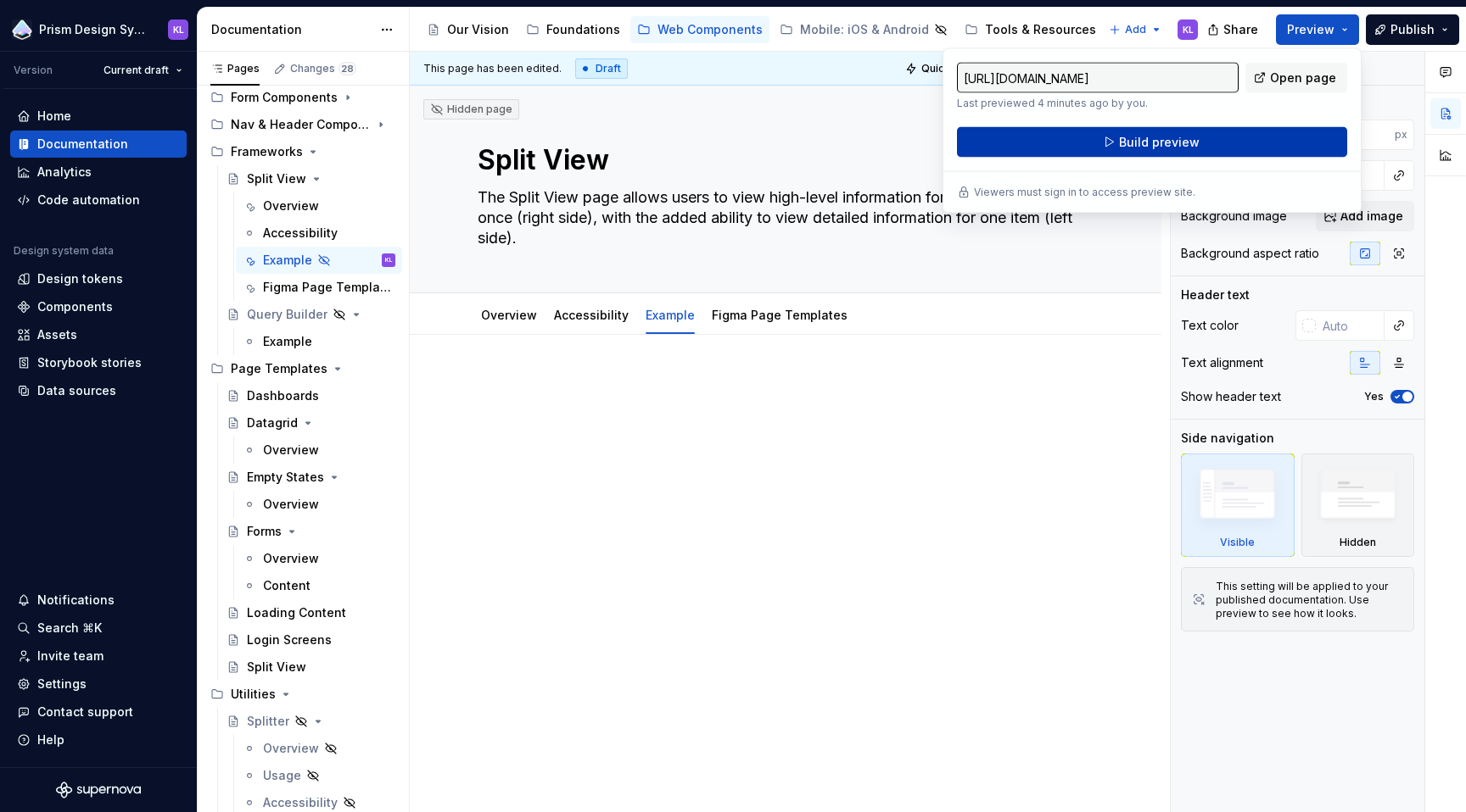
click at [1219, 137] on button "Build preview" at bounding box center [1152, 142] width 390 height 31
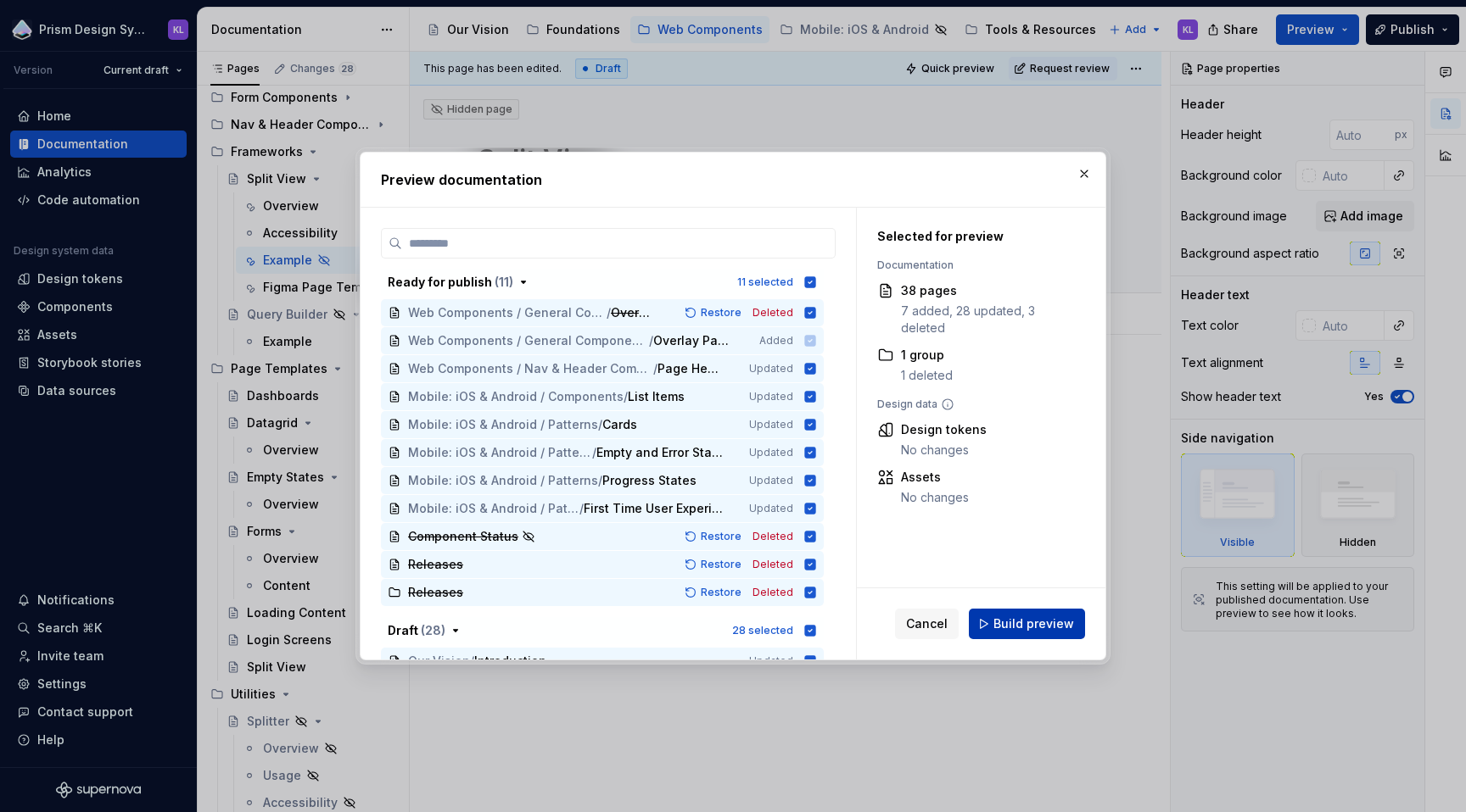
click at [1015, 630] on span "Build preview" at bounding box center [1034, 623] width 81 height 17
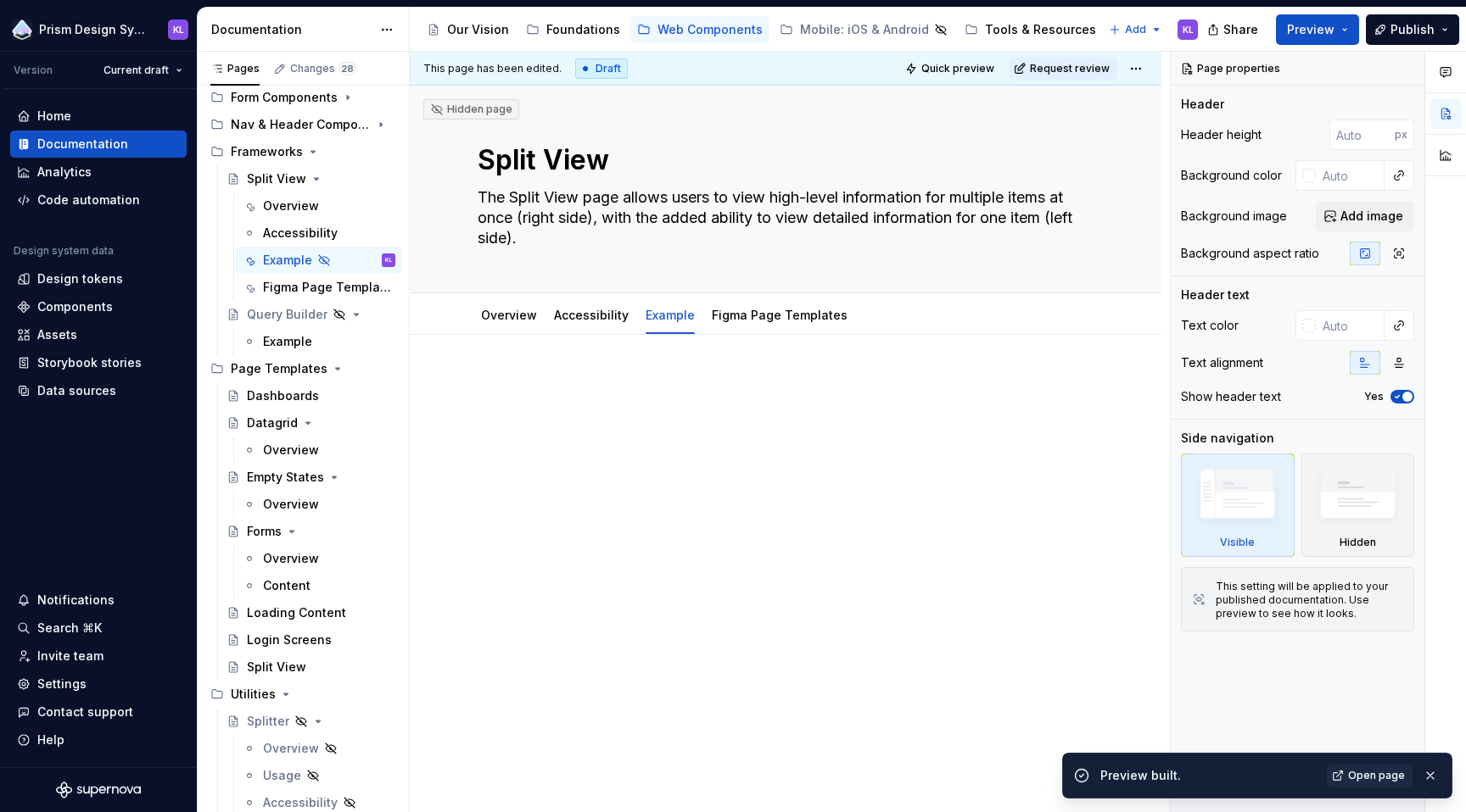
type textarea "*"
